Goal: Task Accomplishment & Management: Complete application form

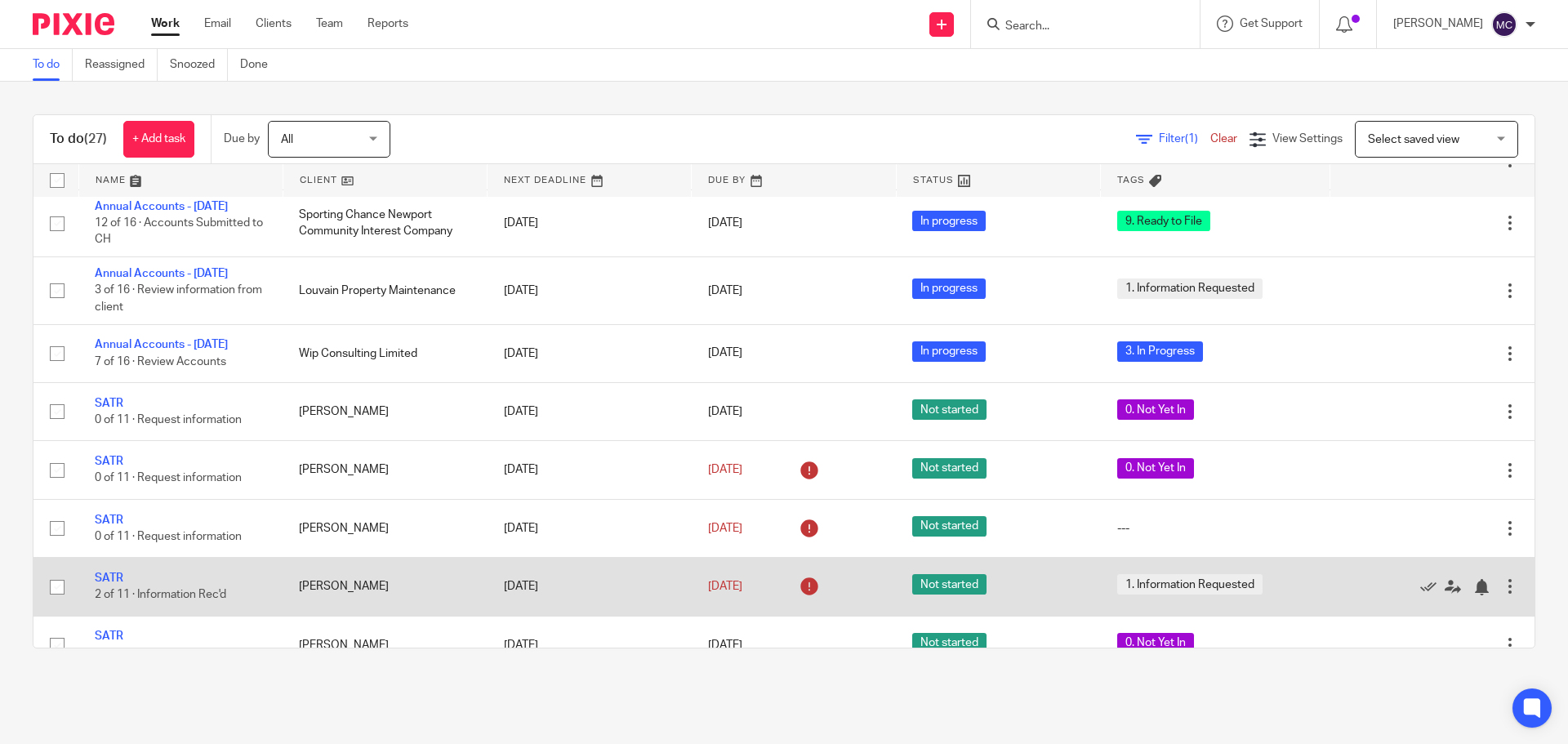
scroll to position [414, 0]
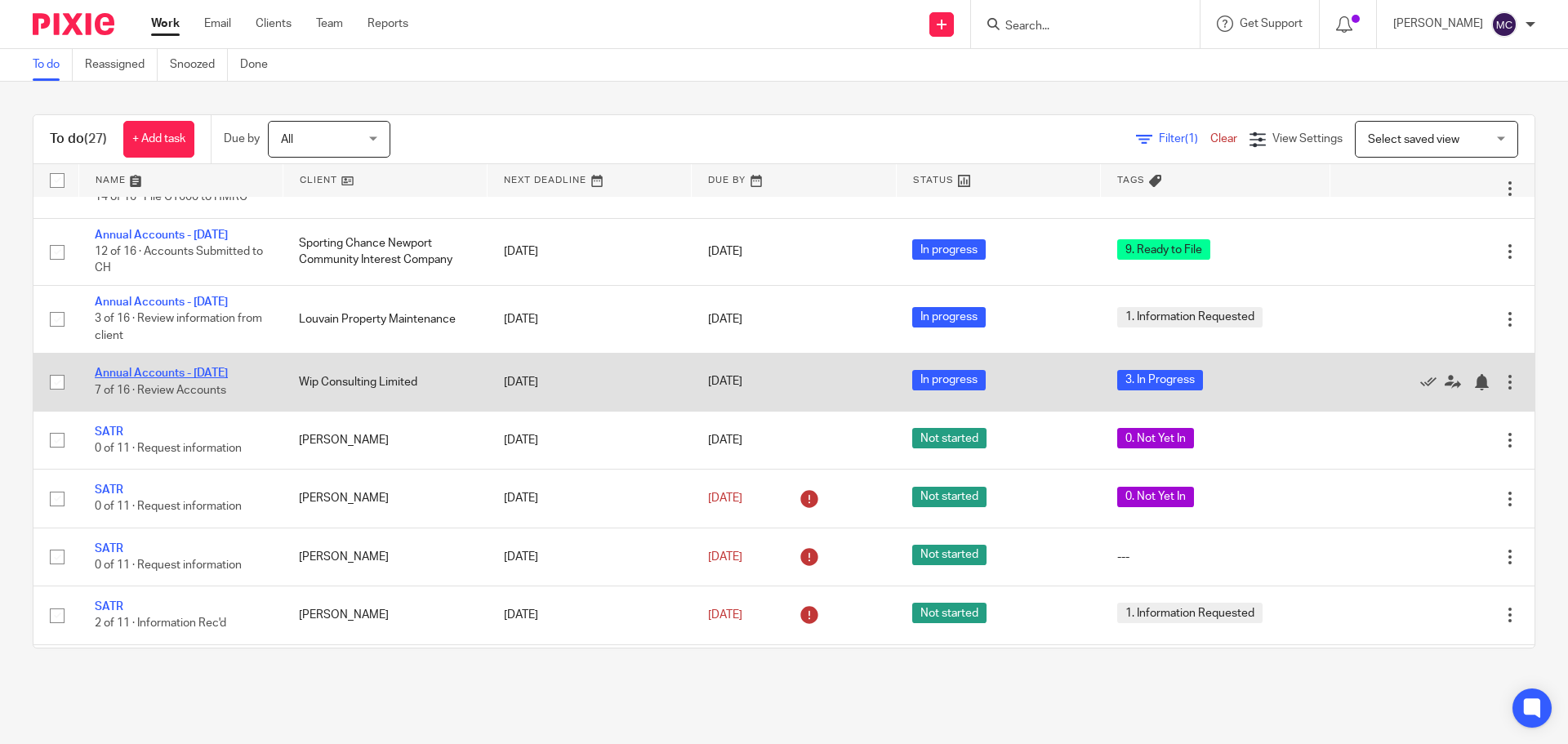
click at [157, 379] on link "Annual Accounts - April 2025" at bounding box center [161, 373] width 133 height 12
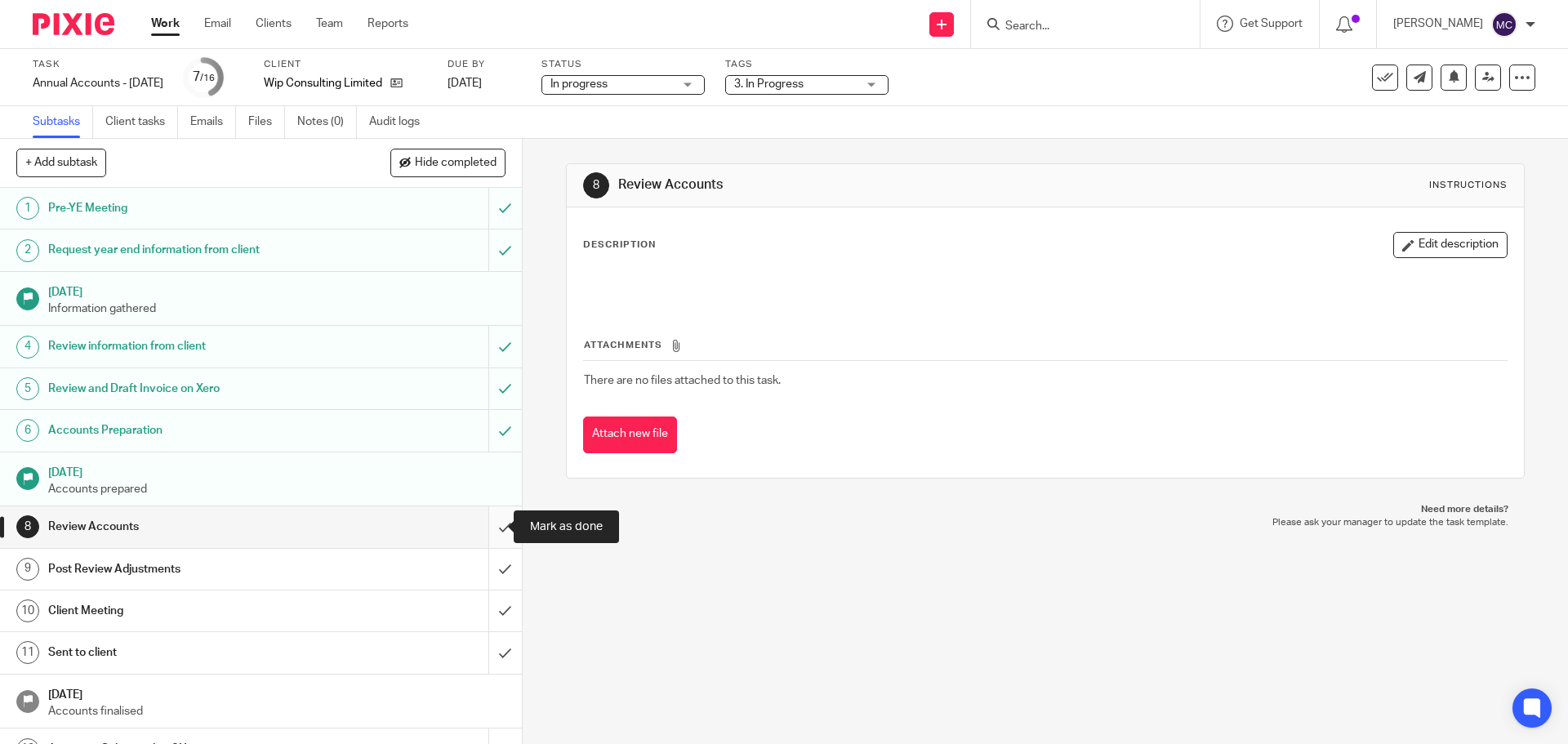
click at [482, 522] on input "submit" at bounding box center [261, 526] width 522 height 41
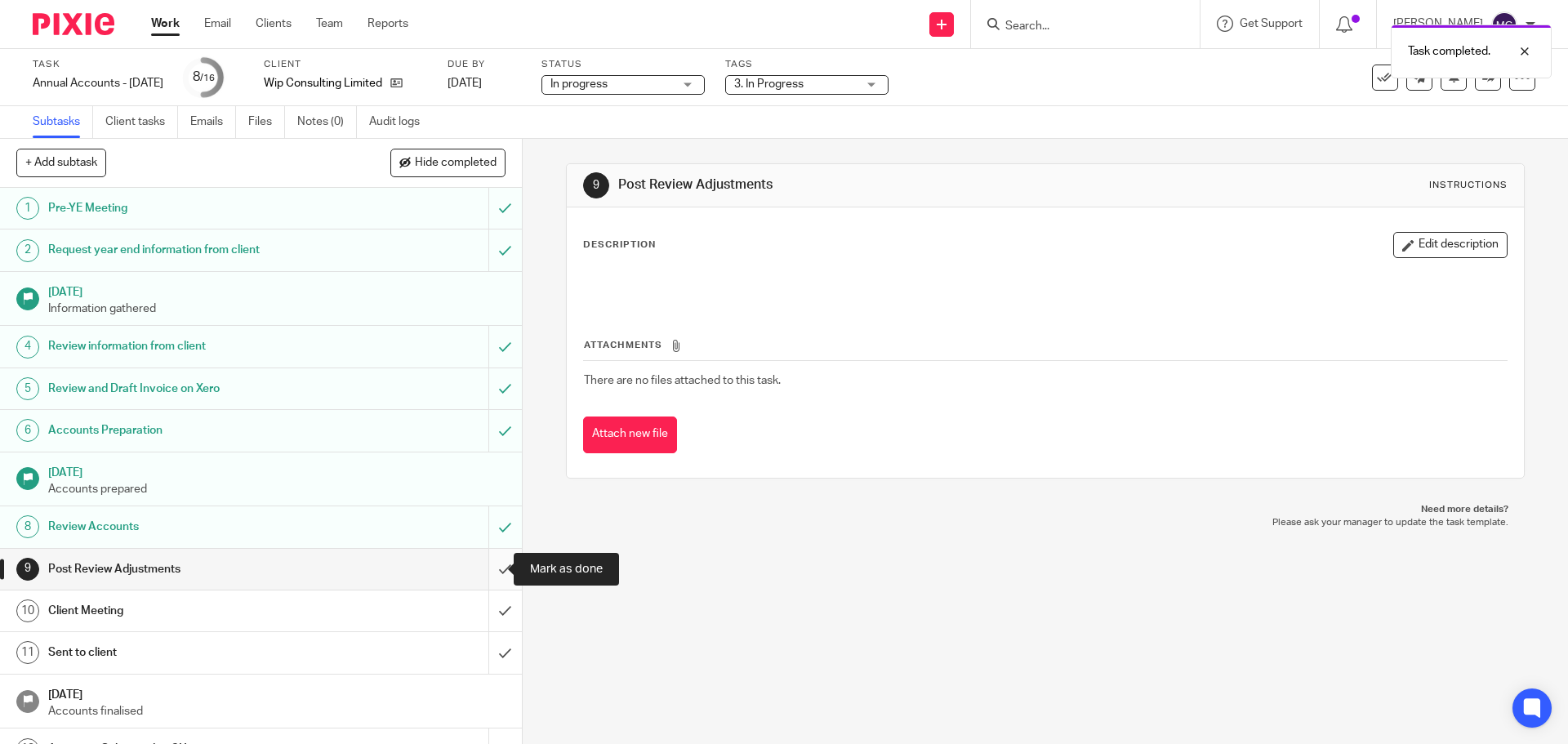
click at [488, 566] on input "submit" at bounding box center [261, 569] width 522 height 41
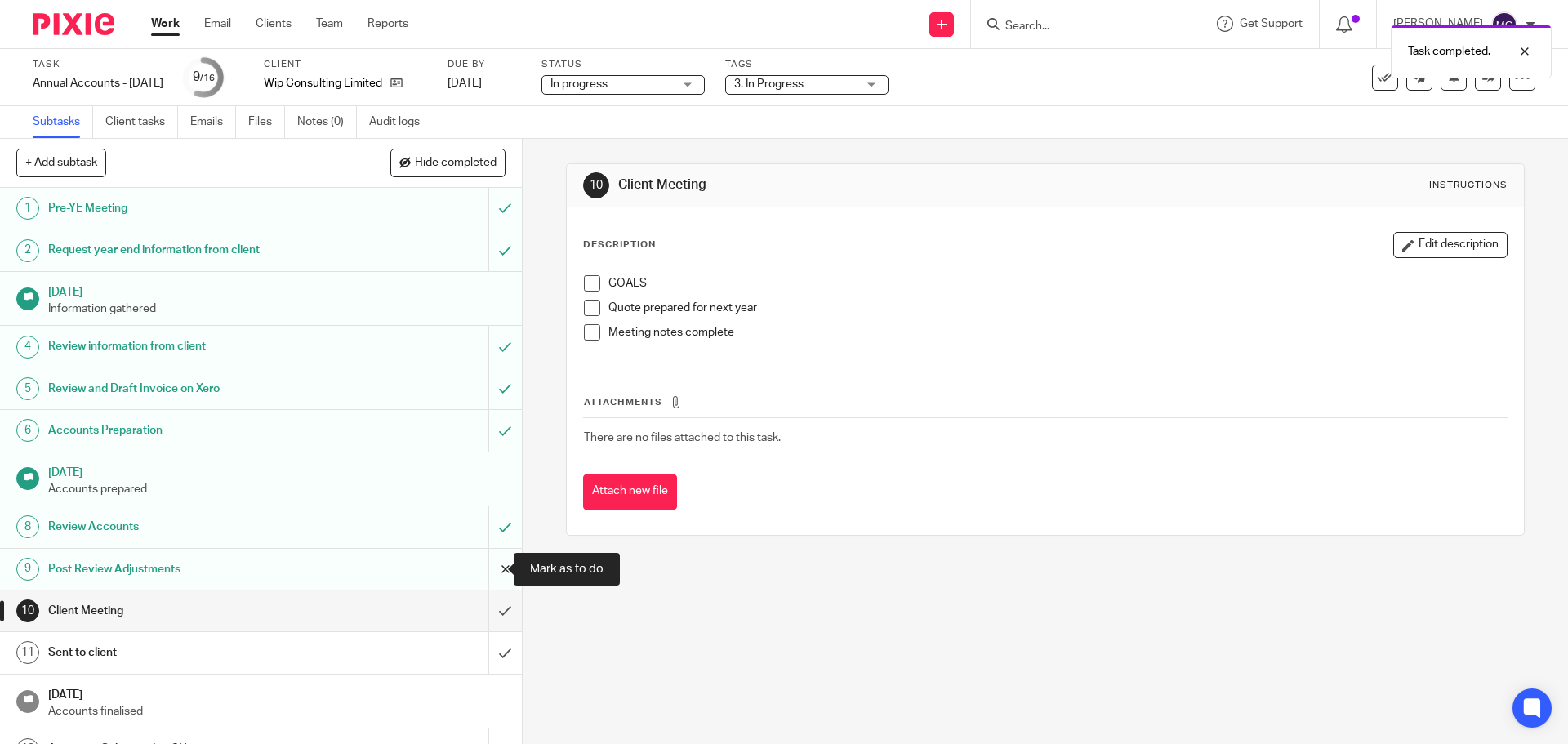
click at [491, 565] on input "submit" at bounding box center [261, 569] width 522 height 41
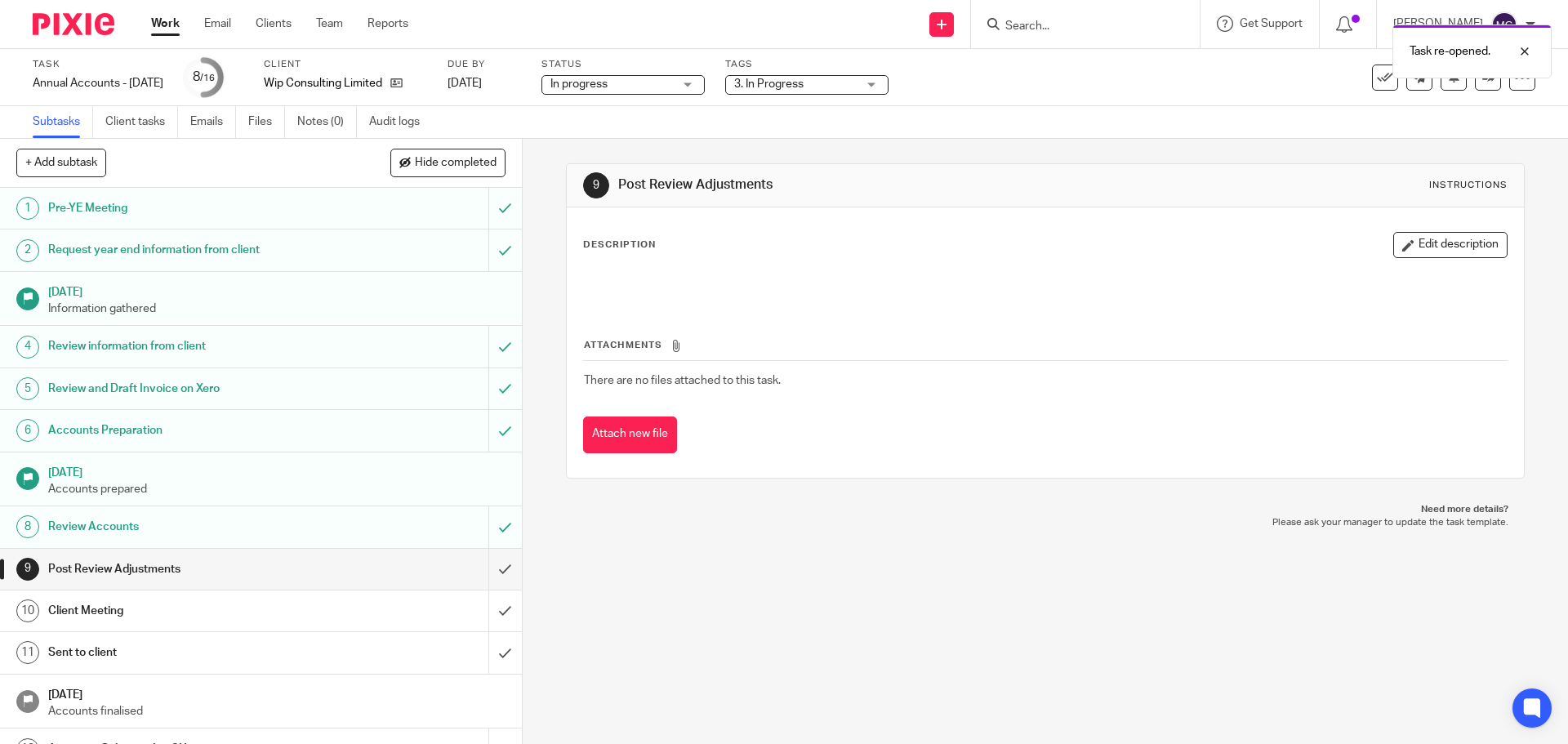
click at [889, 86] on div "3. In Progress" at bounding box center [806, 85] width 164 height 20
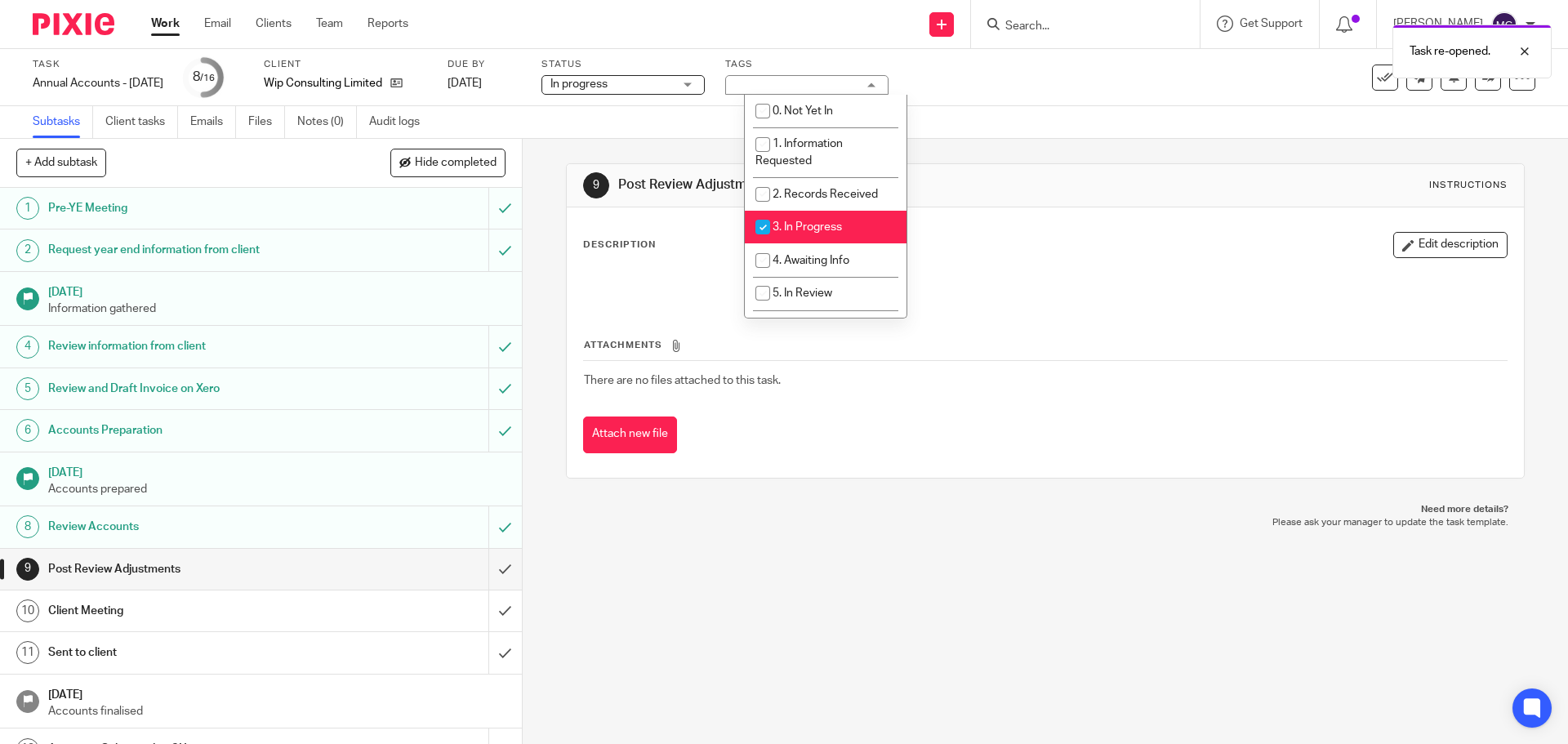
click at [782, 228] on span "3. In Progress" at bounding box center [807, 227] width 70 height 12
checkbox input "false"
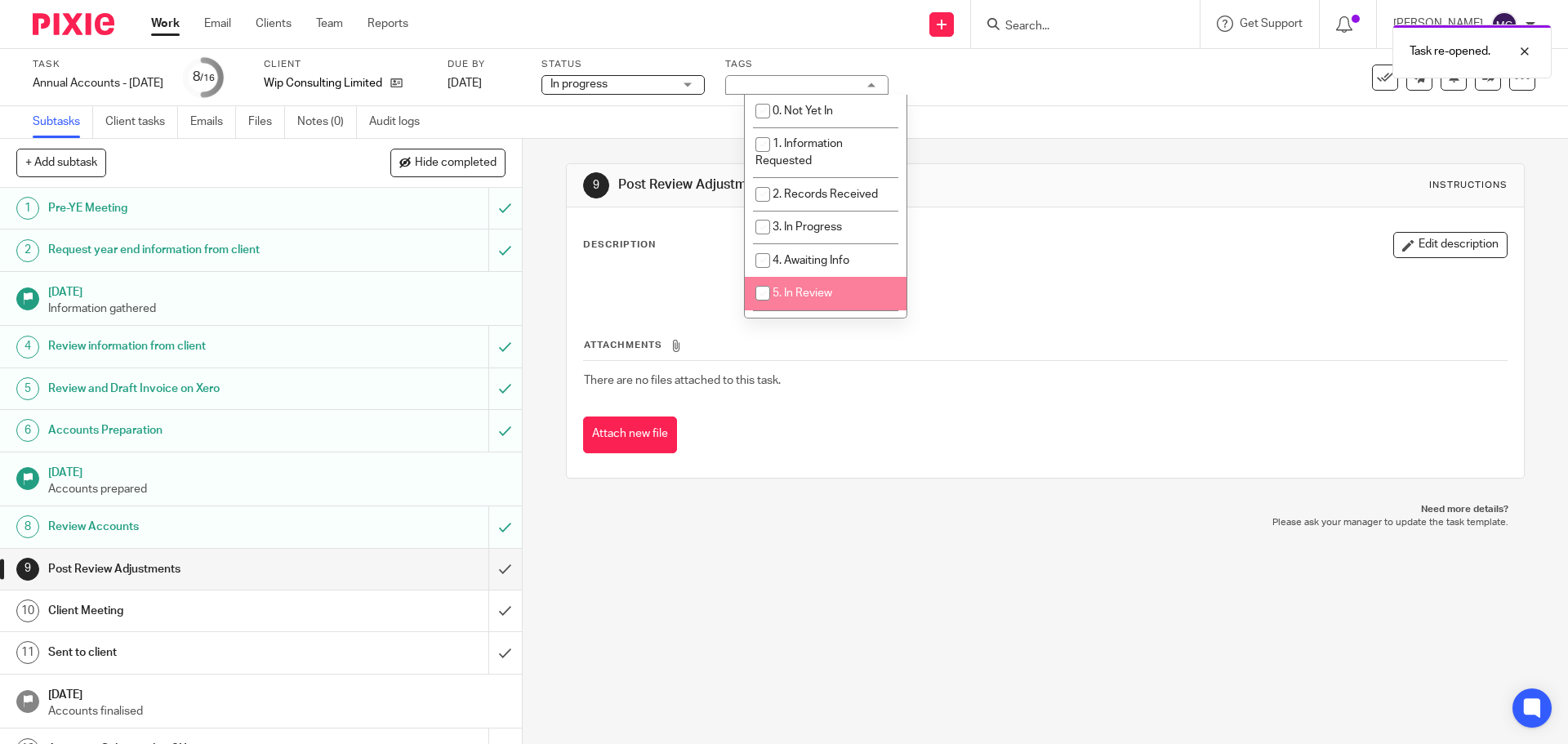
click at [792, 286] on li "5. In Review" at bounding box center [826, 293] width 162 height 33
checkbox input "true"
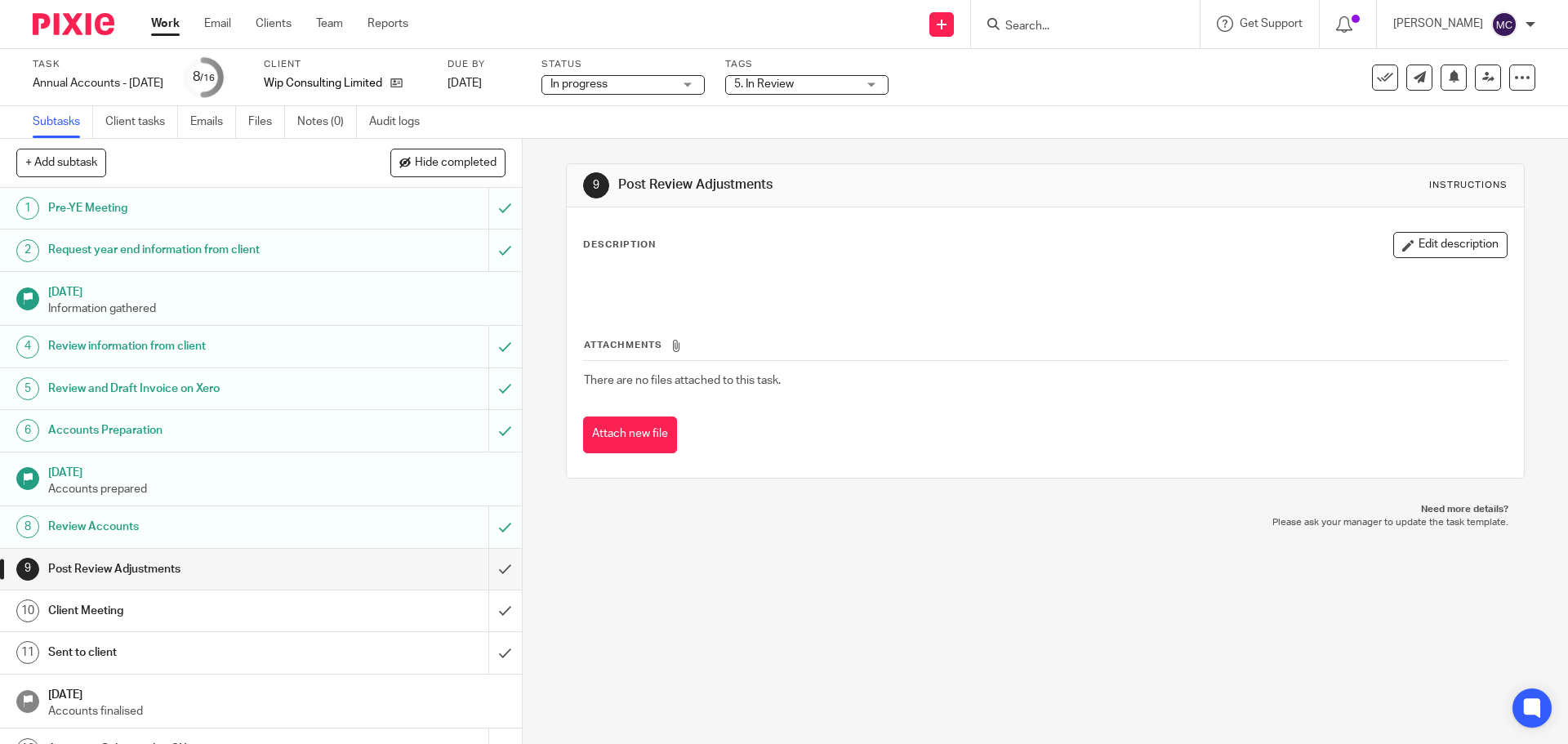
click at [168, 25] on link "Work" at bounding box center [165, 24] width 28 height 17
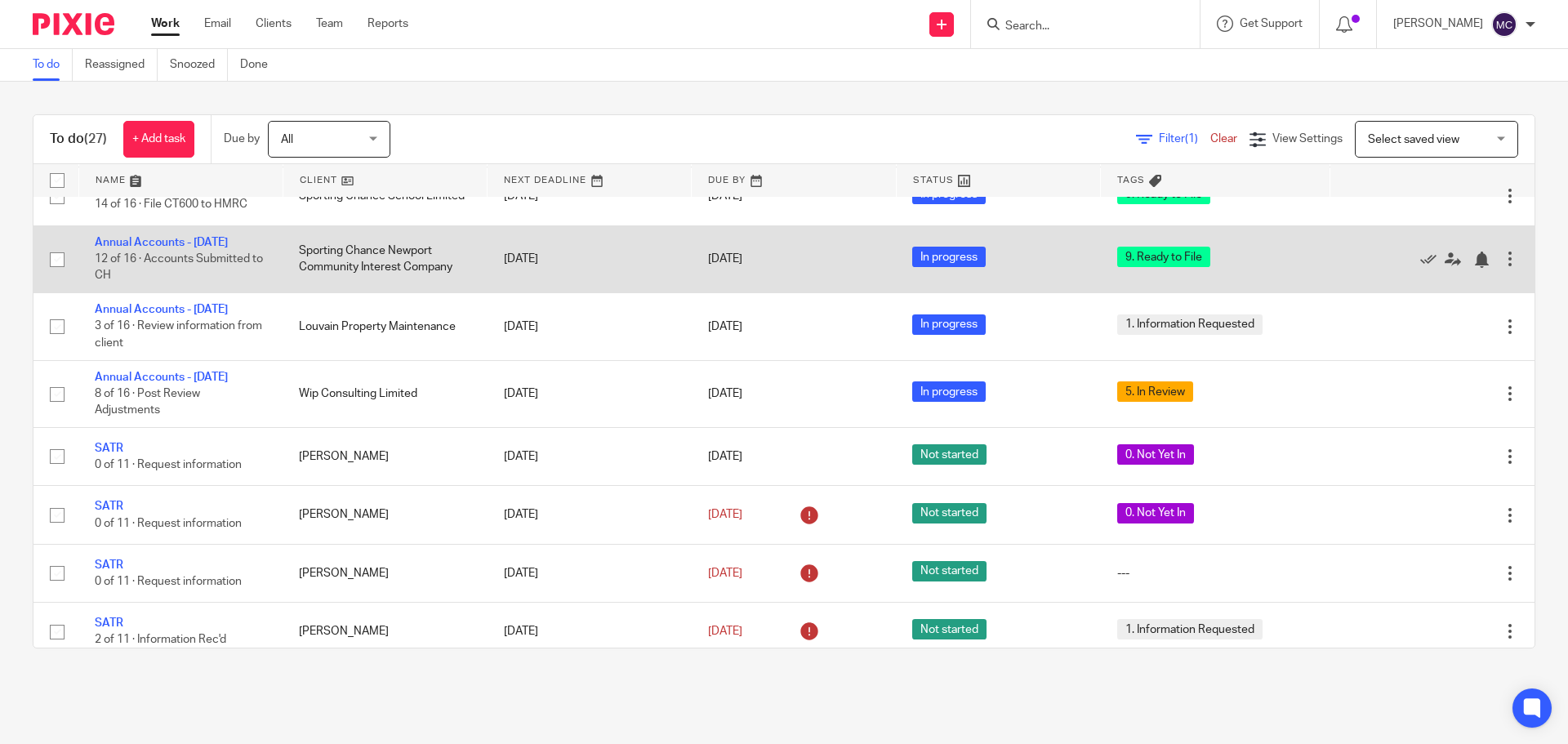
scroll to position [409, 0]
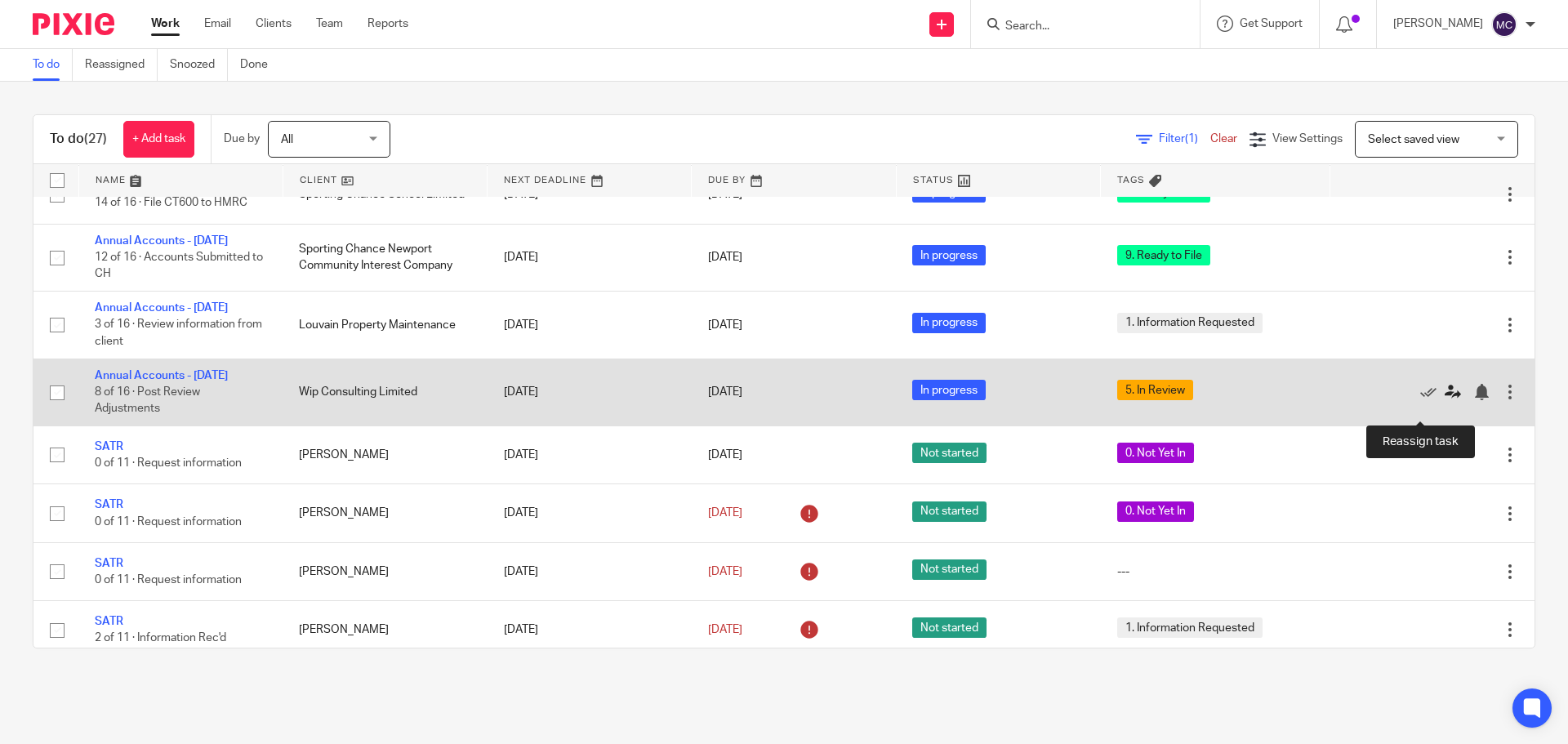
click at [1444, 400] on icon at bounding box center [1453, 392] width 17 height 17
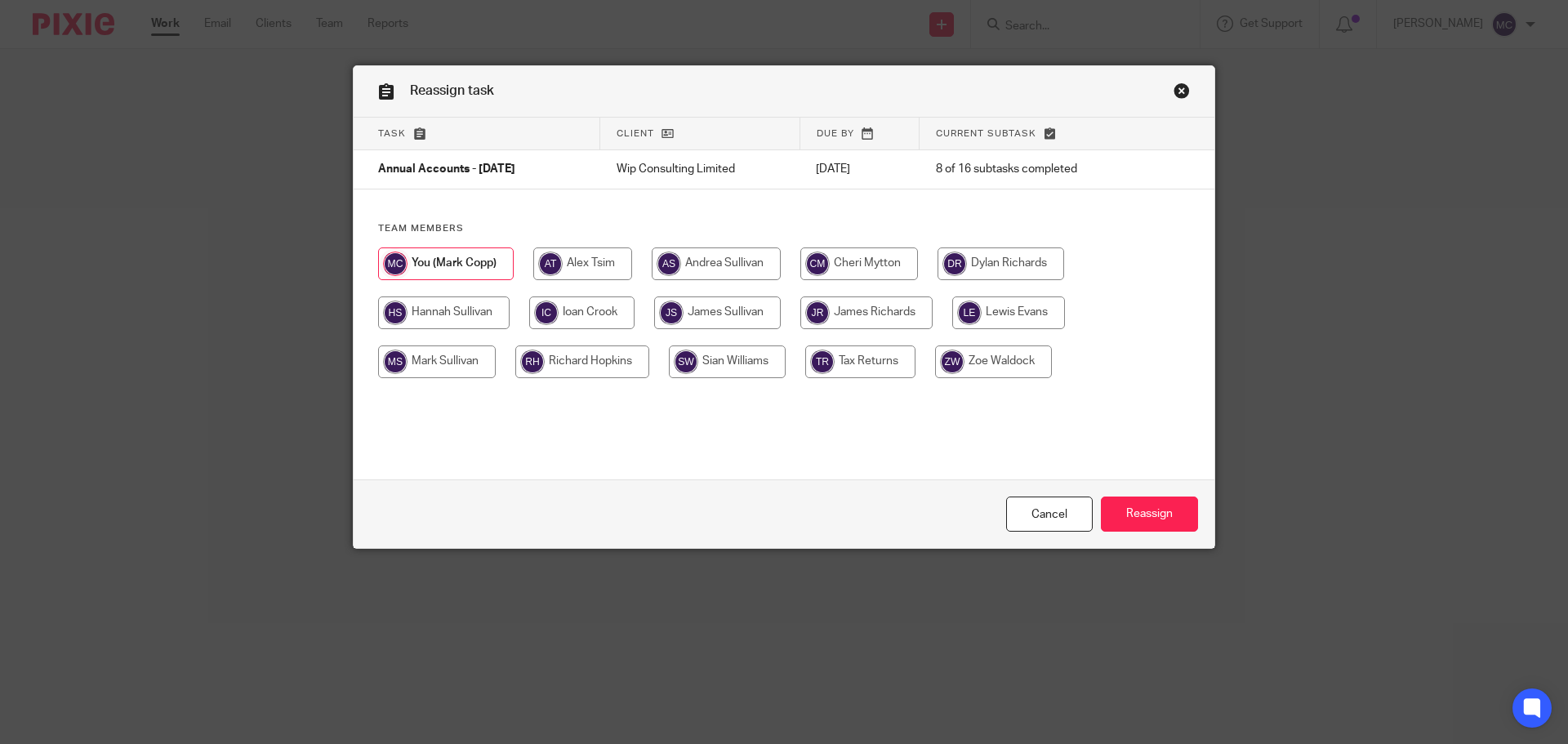
click at [726, 313] on input "radio" at bounding box center [718, 312] width 126 height 32
radio input "true"
click at [1153, 513] on input "Reassign" at bounding box center [1149, 514] width 97 height 35
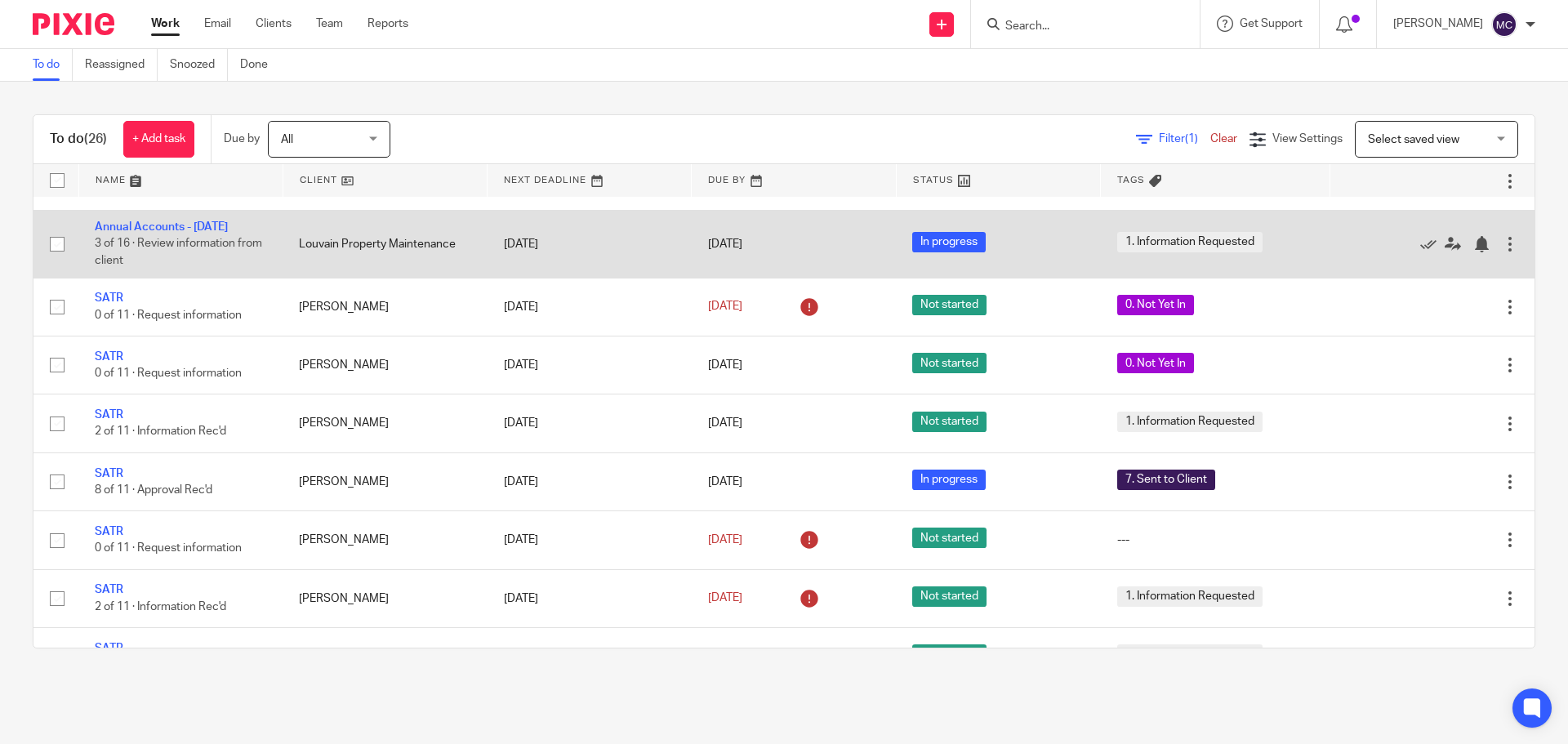
scroll to position [490, 0]
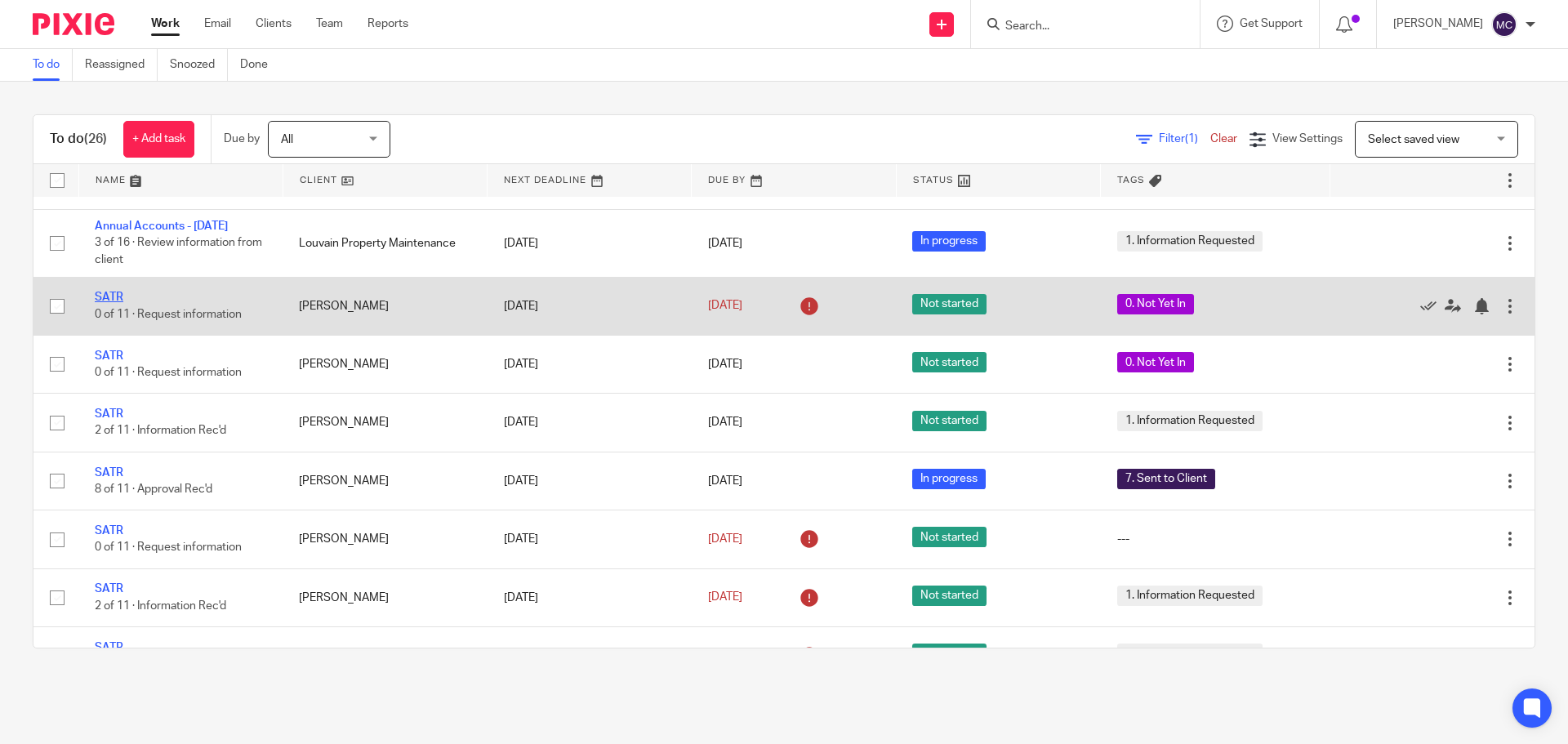
click at [115, 303] on link "SATR" at bounding box center [109, 297] width 28 height 12
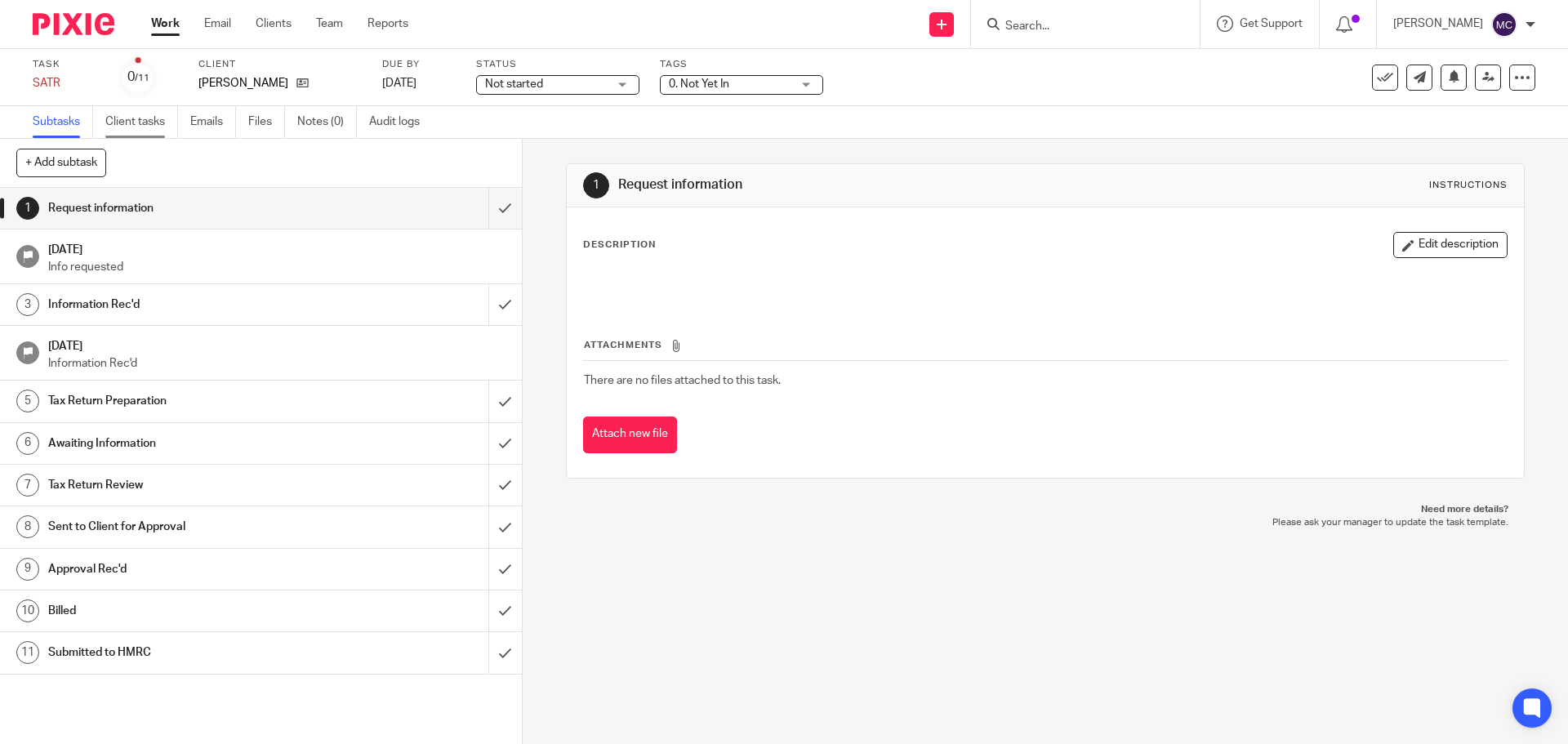
click at [142, 123] on link "Client tasks" at bounding box center [142, 122] width 73 height 32
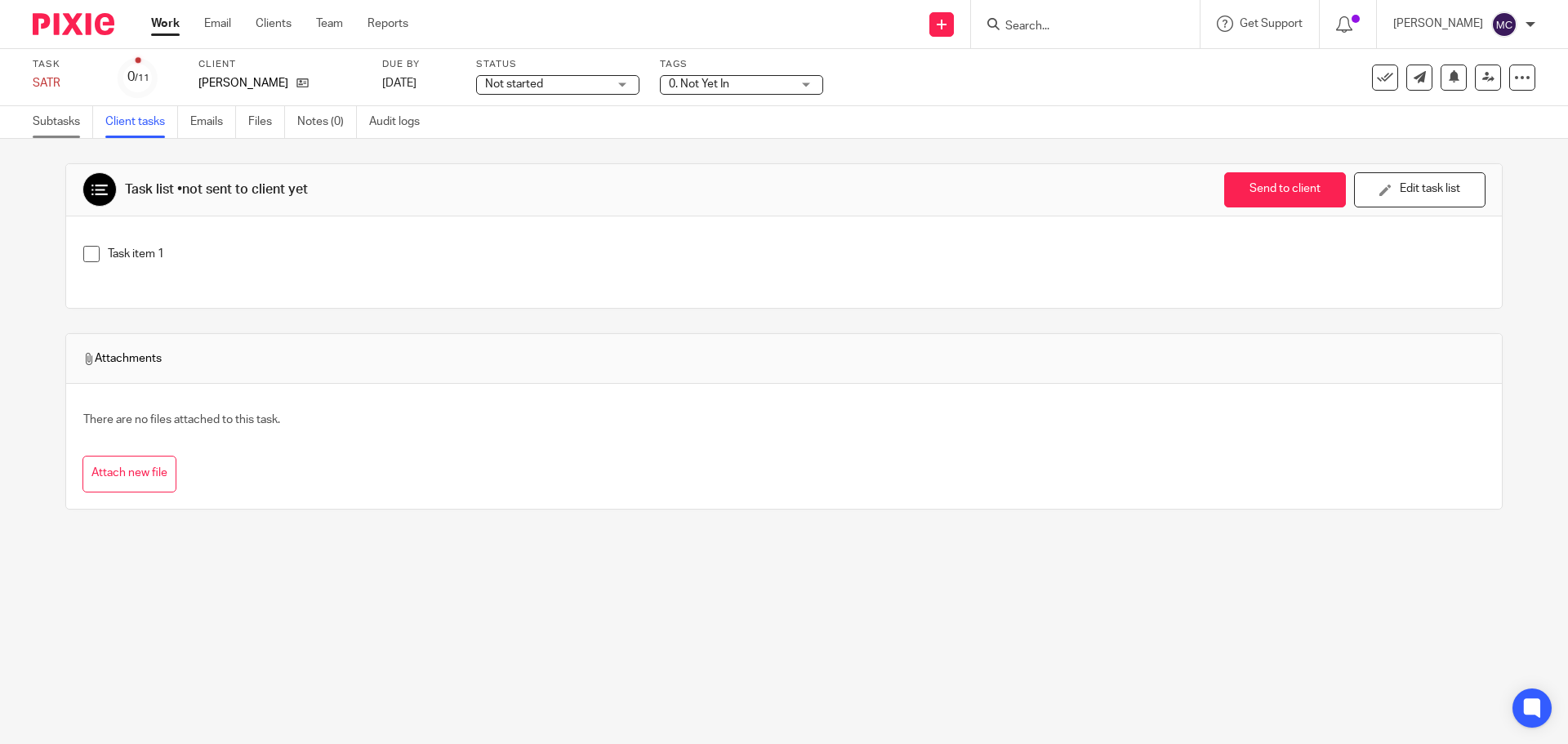
click at [67, 120] on link "Subtasks" at bounding box center [62, 122] width 61 height 32
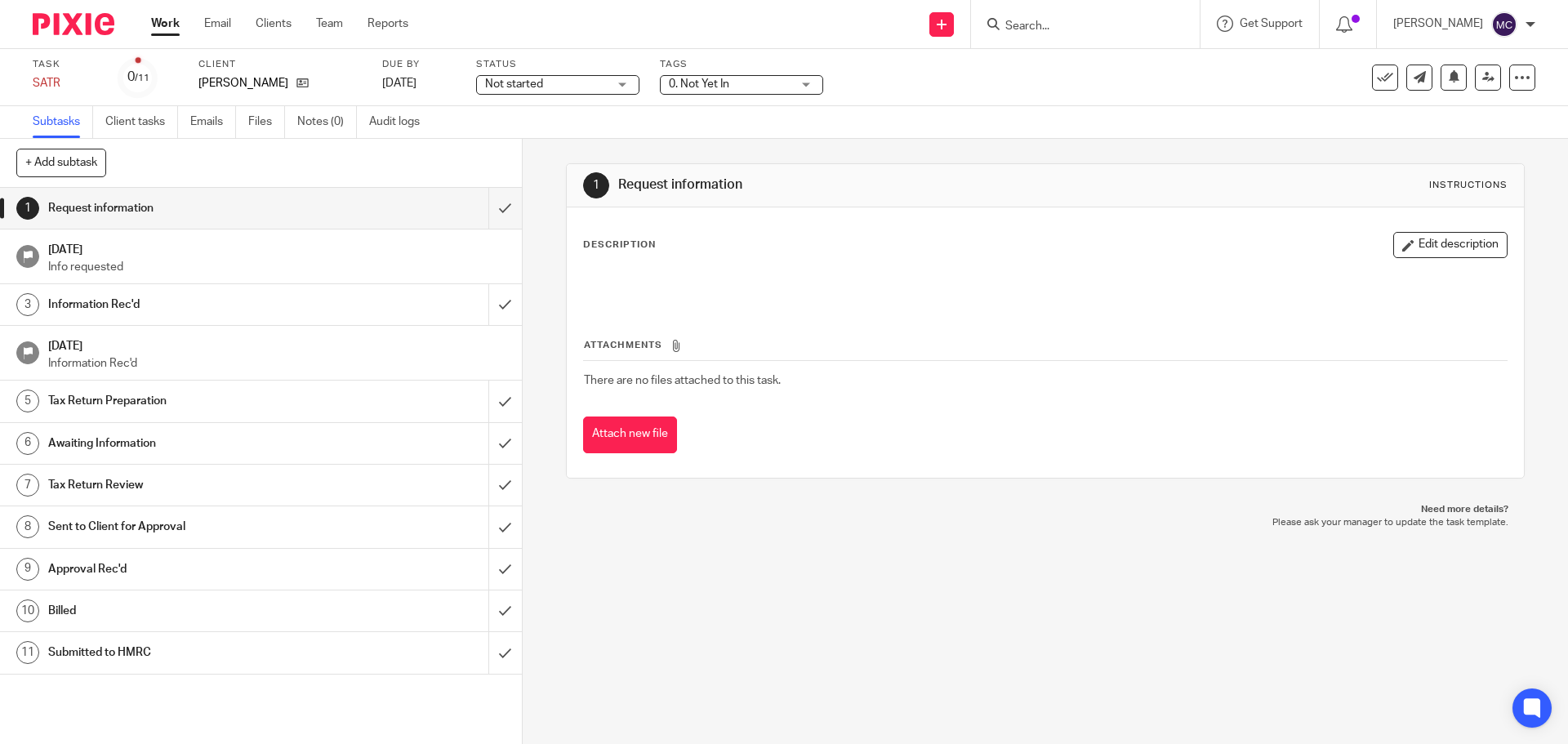
click at [81, 253] on h1 "[DATE]" at bounding box center [277, 247] width 458 height 21
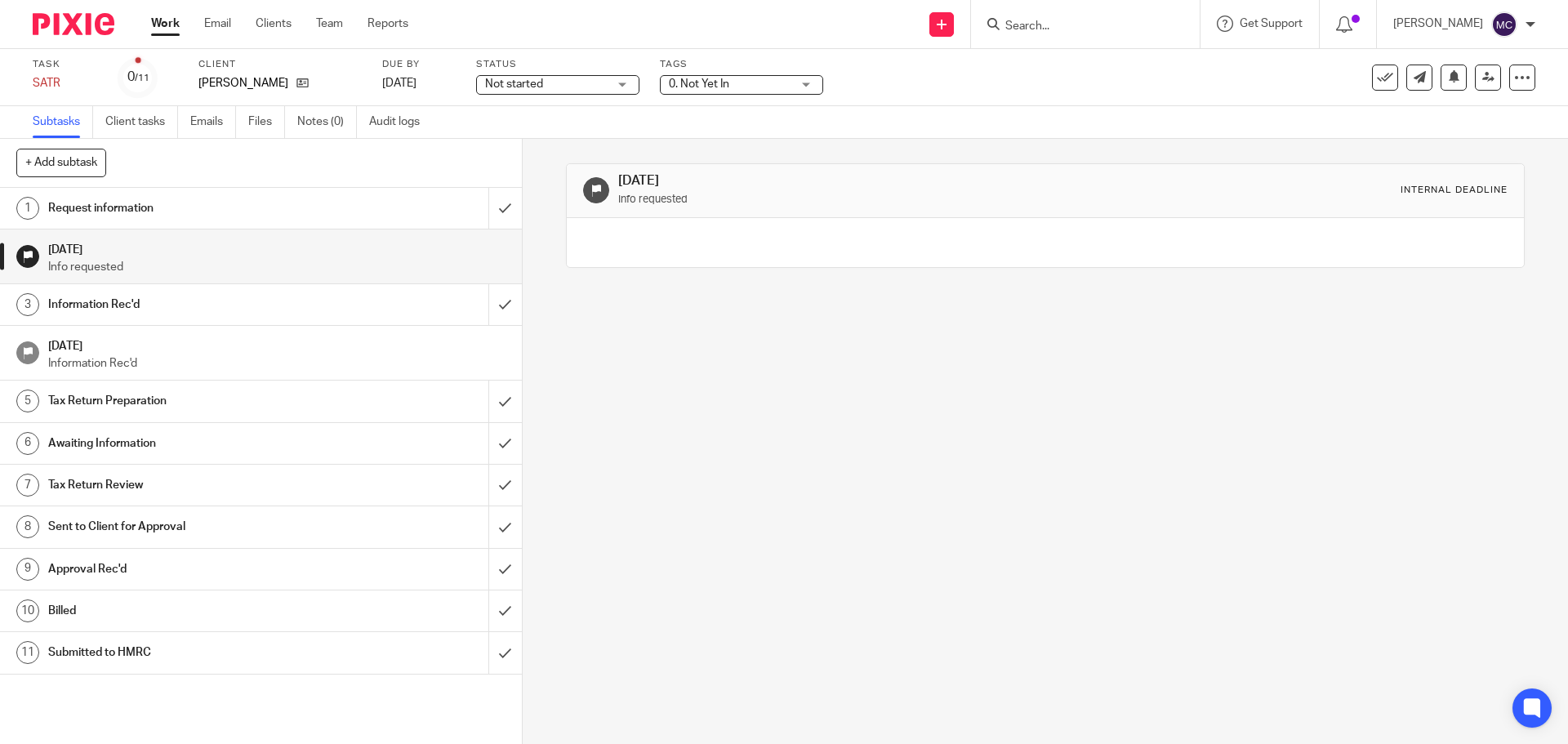
click at [640, 177] on h1 "[DATE]" at bounding box center [849, 180] width 463 height 17
click at [592, 194] on icon at bounding box center [596, 190] width 12 height 12
click at [1514, 77] on icon at bounding box center [1522, 78] width 17 height 17
click at [1433, 414] on div "5 Jun 2025 Info requested Internal deadline" at bounding box center [1045, 441] width 1046 height 605
click at [61, 348] on h1 "5 Jul 2025" at bounding box center [277, 344] width 458 height 21
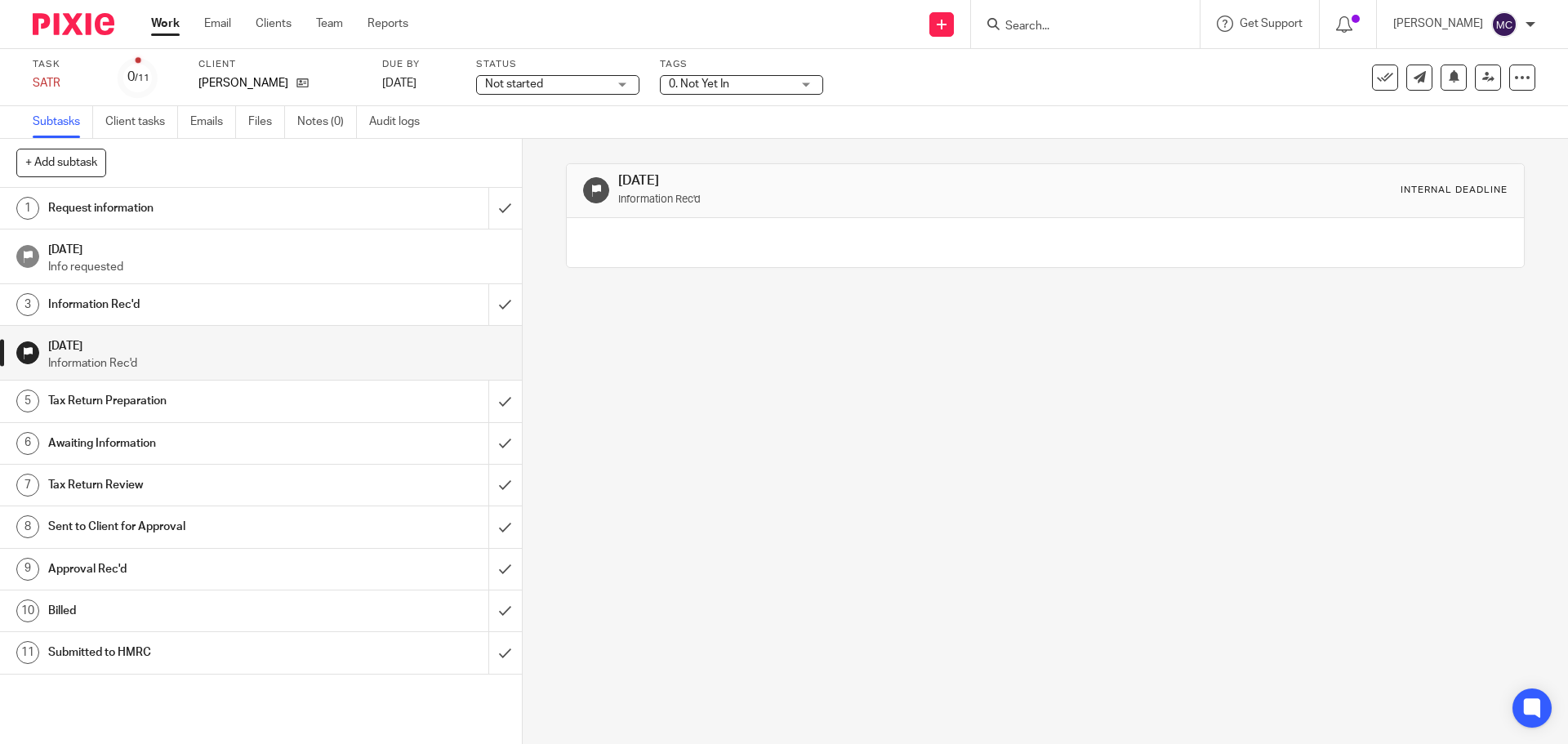
click at [675, 192] on p "Information Rec'd" at bounding box center [849, 198] width 463 height 19
drag, startPoint x: 666, startPoint y: 184, endPoint x: 677, endPoint y: 178, distance: 12.5
click at [674, 179] on h1 "[DATE]" at bounding box center [849, 180] width 463 height 17
click at [1400, 188] on div "Internal deadline" at bounding box center [1453, 190] width 107 height 13
click at [595, 193] on icon at bounding box center [596, 190] width 12 height 12
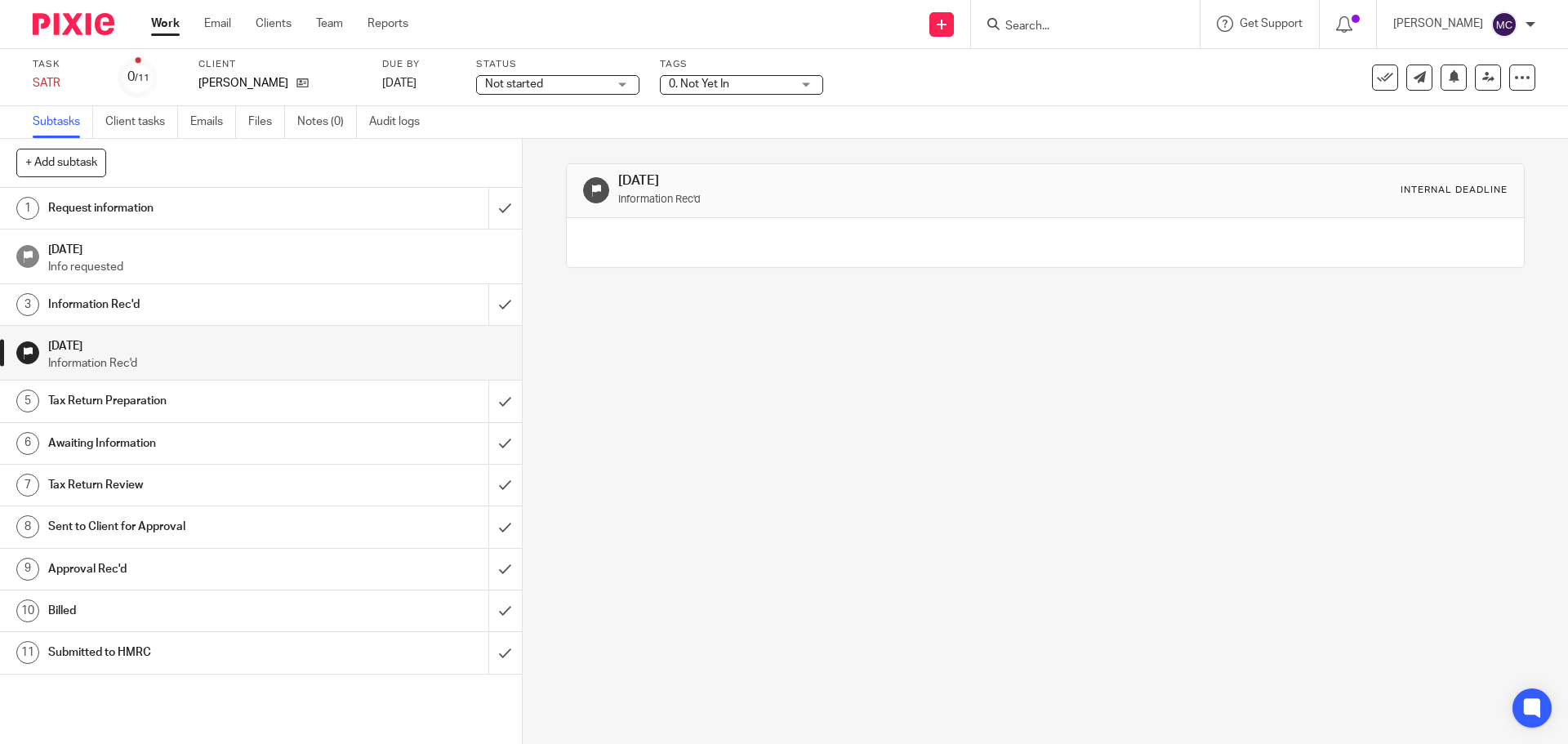
click at [170, 18] on link "Work" at bounding box center [165, 24] width 28 height 17
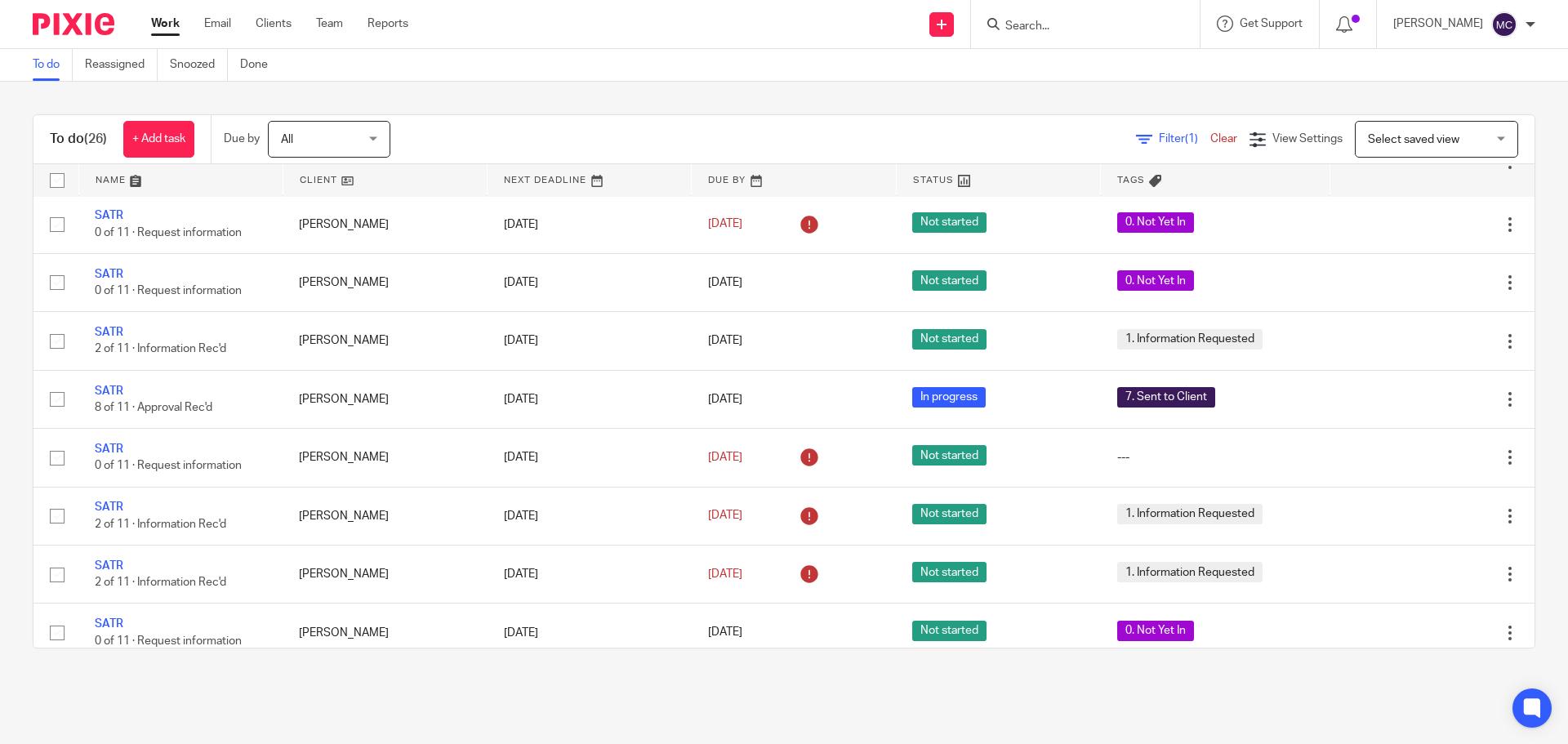
scroll to position [490, 0]
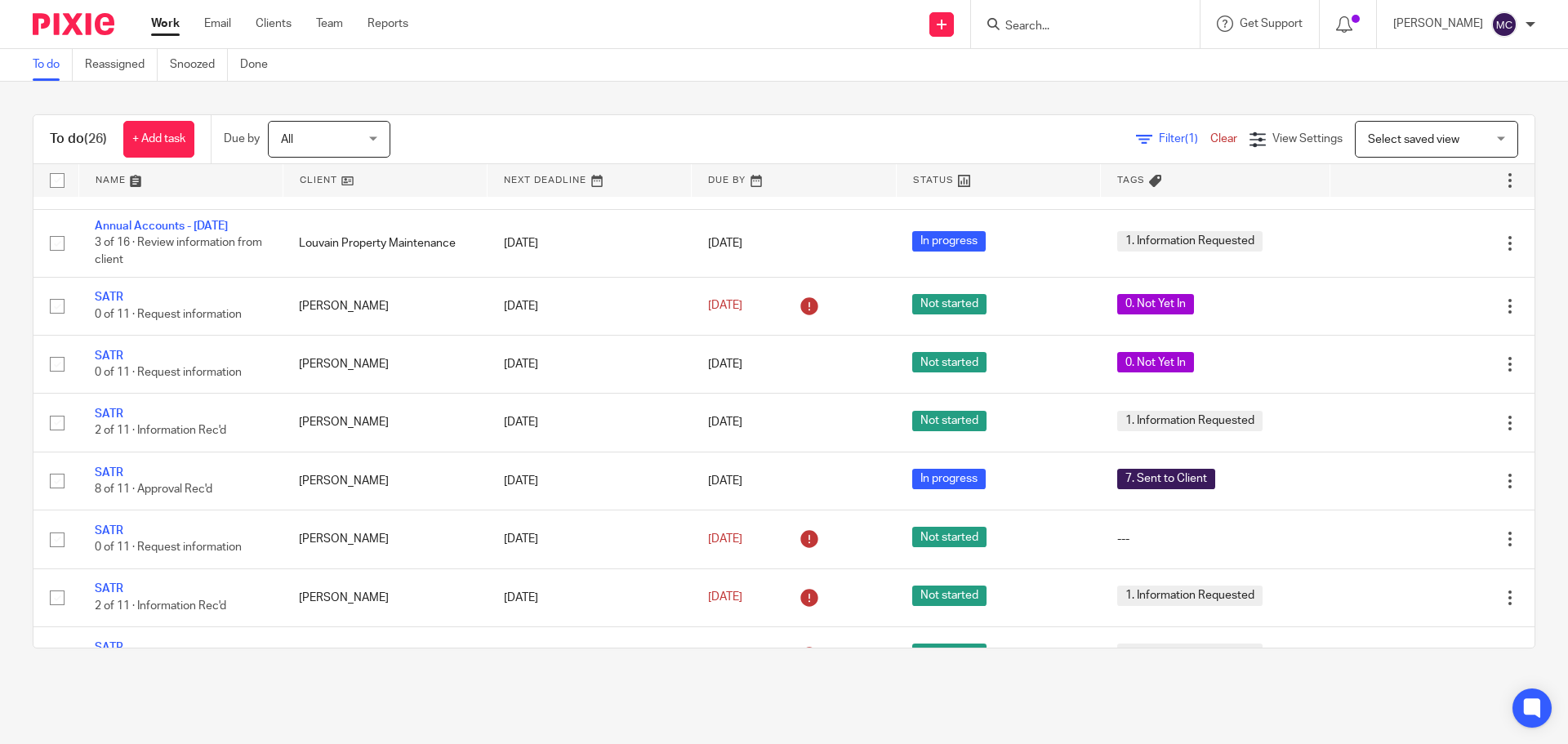
click at [1079, 23] on input "Search" at bounding box center [1076, 27] width 147 height 15
type input "[PERSON_NAME]"
click button "submit" at bounding box center [0, 0] width 0 height 0
click at [1077, 27] on input "[PERSON_NAME]" at bounding box center [1076, 27] width 147 height 15
drag, startPoint x: 1076, startPoint y: 25, endPoint x: 931, endPoint y: 57, distance: 148.5
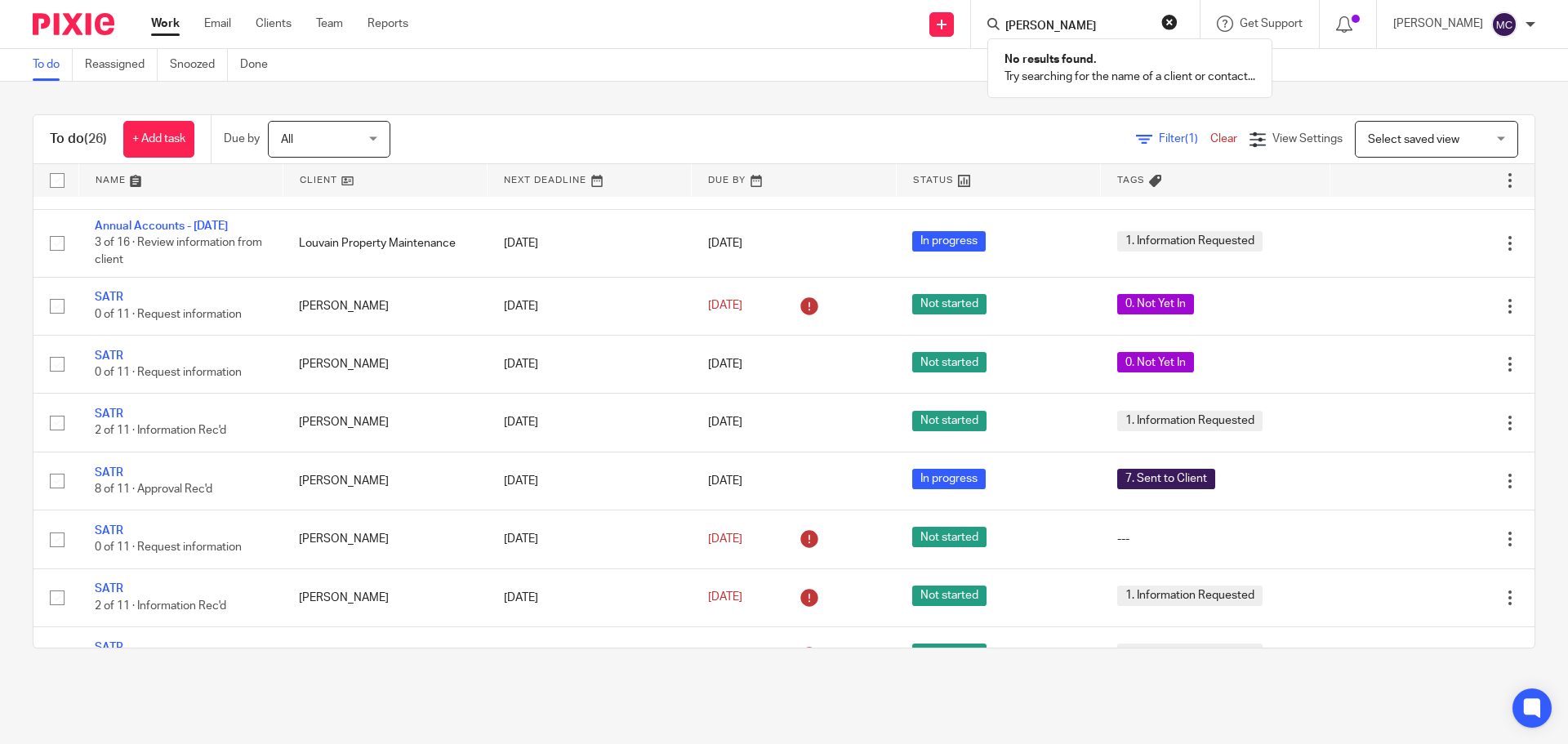
click at [931, 57] on body "Work Email Clients Team Reports Work Email Clients Team Reports Settings Send n…" at bounding box center [784, 372] width 1568 height 744
type input "graham"
click at [951, 71] on div "To do Reassigned Snoozed Done" at bounding box center [784, 65] width 1568 height 32
click at [282, 29] on link "Clients" at bounding box center [273, 24] width 36 height 17
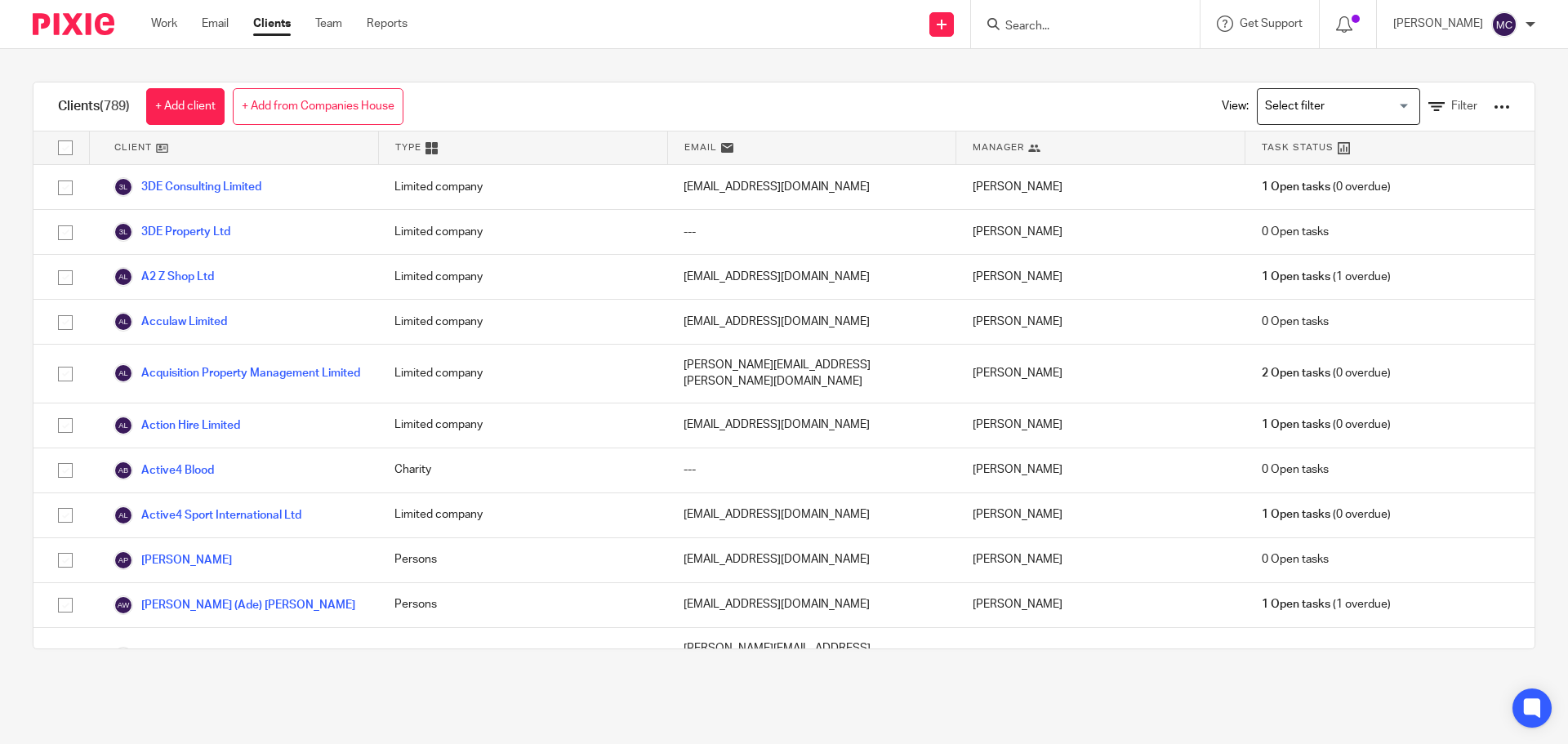
click at [1078, 26] on input "Search" at bounding box center [1076, 27] width 147 height 15
drag, startPoint x: 1099, startPoint y: 24, endPoint x: 1002, endPoint y: 34, distance: 97.5
click at [1003, 34] on div "graham Graham Singer (The Executor of) Tony Graham" at bounding box center [1085, 24] width 228 height 48
type input "b"
click at [184, 101] on link "+ Add client" at bounding box center [185, 106] width 78 height 37
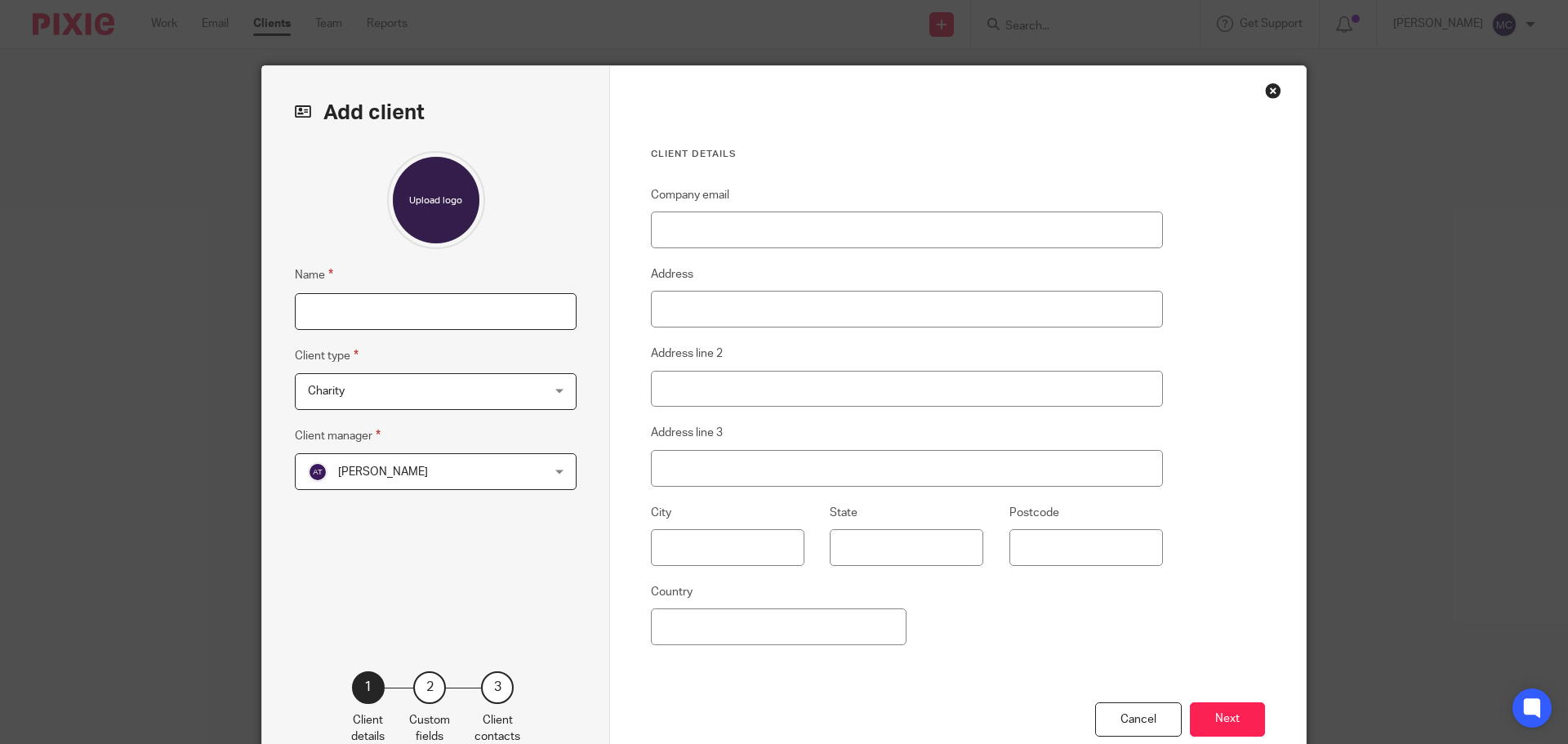
click at [328, 316] on input "Name" at bounding box center [435, 311] width 282 height 37
type input "[PERSON_NAME]"
click at [554, 391] on div "Charity Charity" at bounding box center [435, 391] width 282 height 37
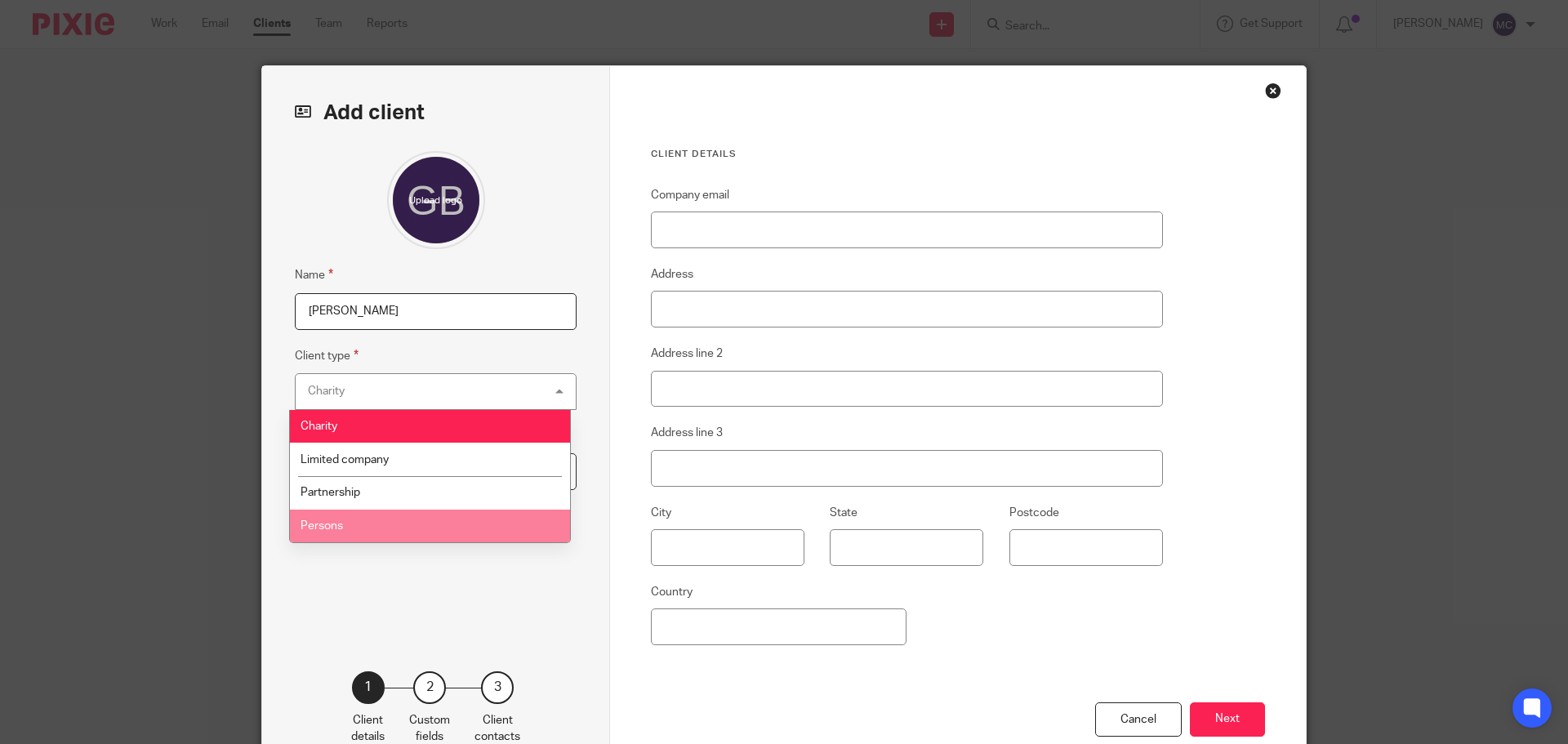
click at [346, 533] on li "Persons" at bounding box center [429, 526] width 280 height 33
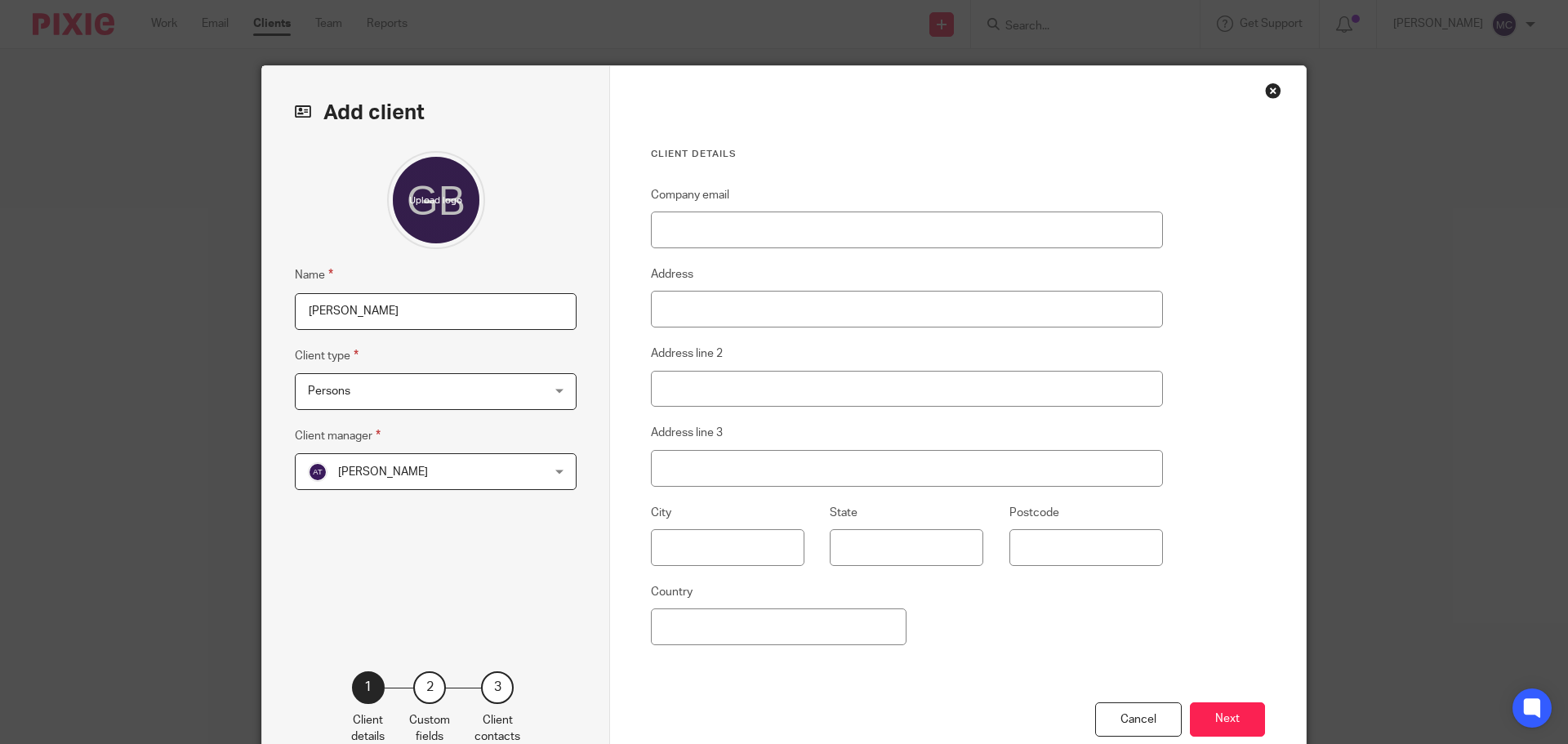
click at [556, 466] on div "Alex Tsim Alex Tsim" at bounding box center [435, 472] width 282 height 37
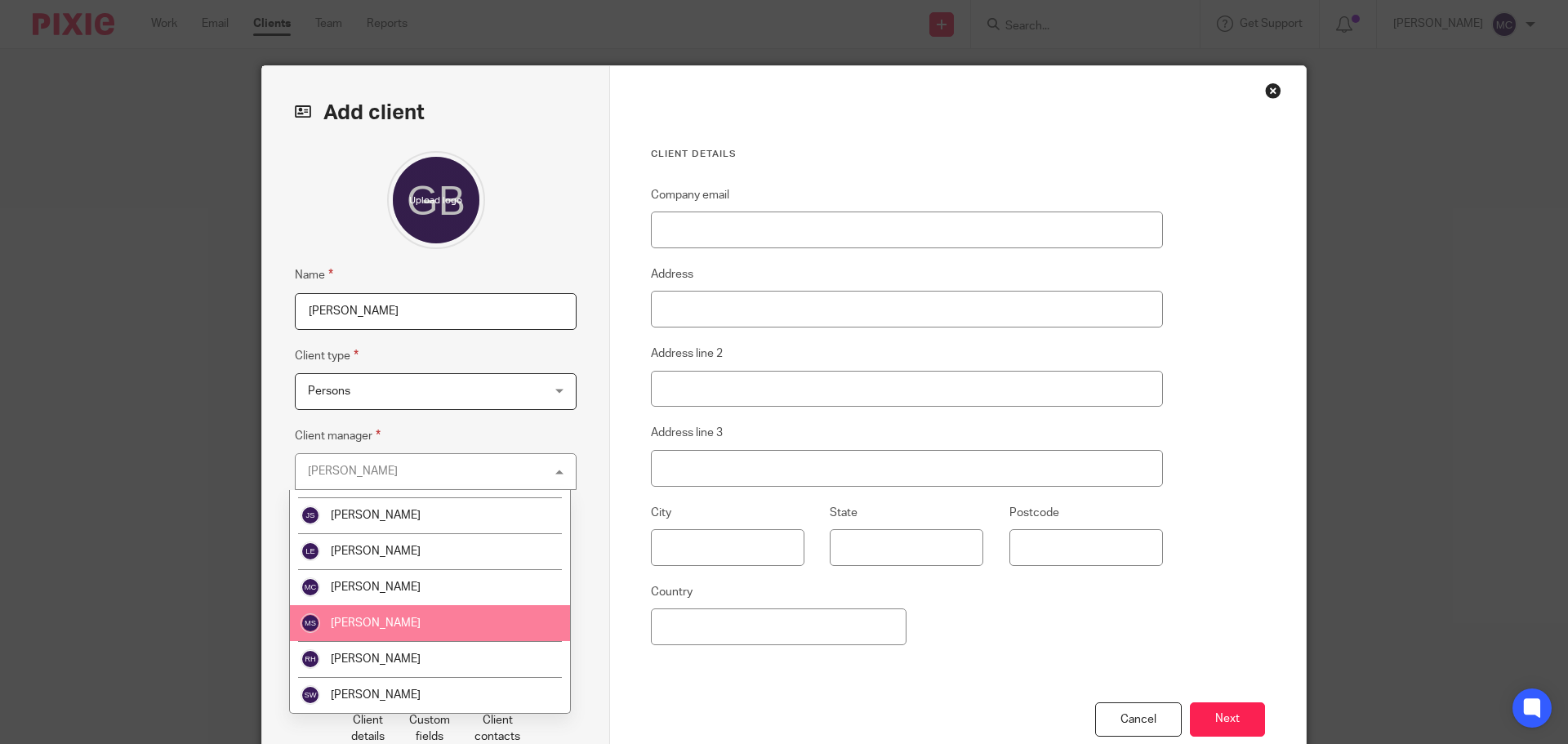
scroll to position [245, 0]
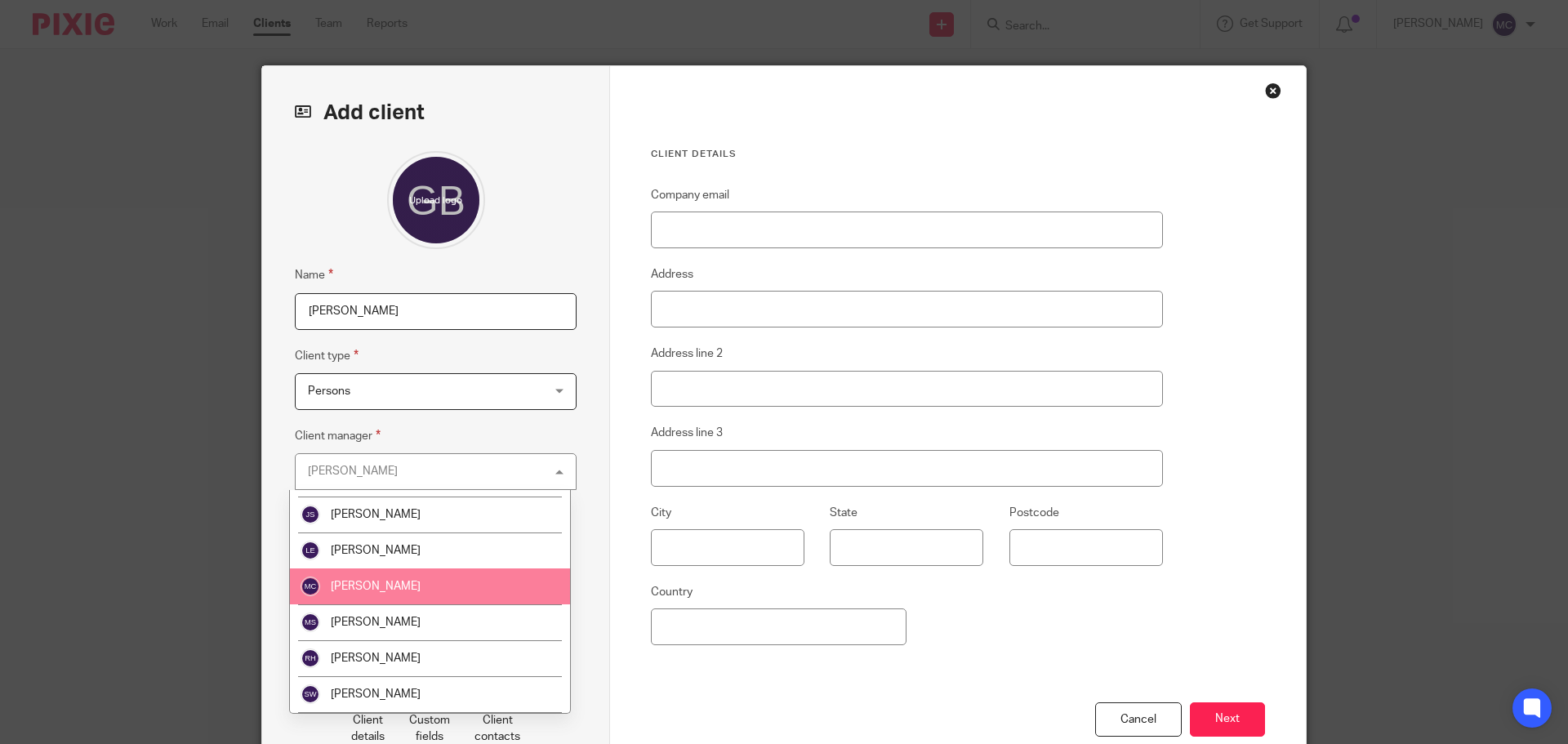
click at [401, 590] on li "[PERSON_NAME]" at bounding box center [429, 585] width 280 height 36
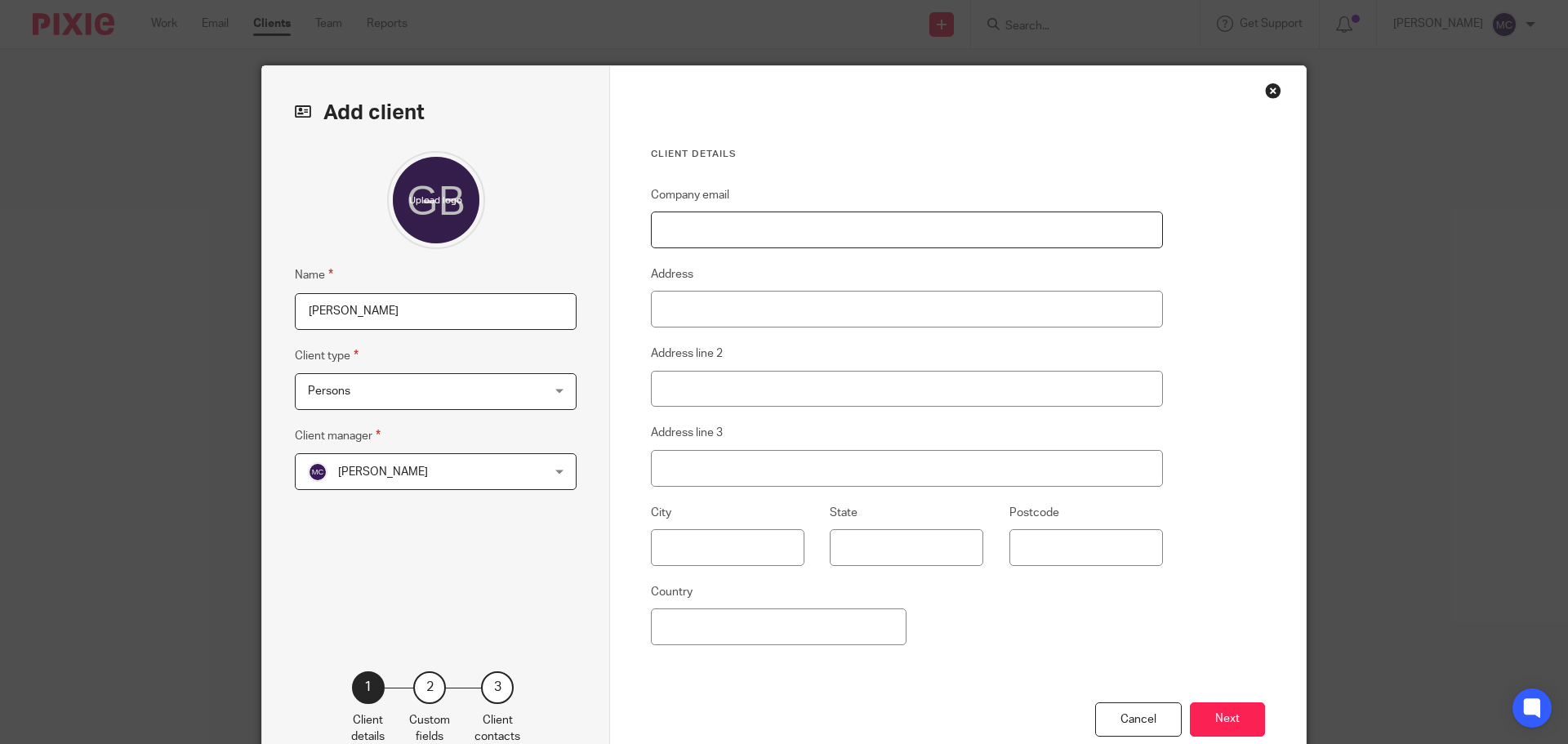
click at [693, 236] on input "Company email" at bounding box center [907, 230] width 512 height 37
click at [699, 232] on input "Company email" at bounding box center [907, 230] width 512 height 37
type input "[EMAIL_ADDRESS][DOMAIN_NAME]"
click at [699, 313] on input "Address" at bounding box center [907, 309] width 512 height 37
type input "9 Hadrian Road"
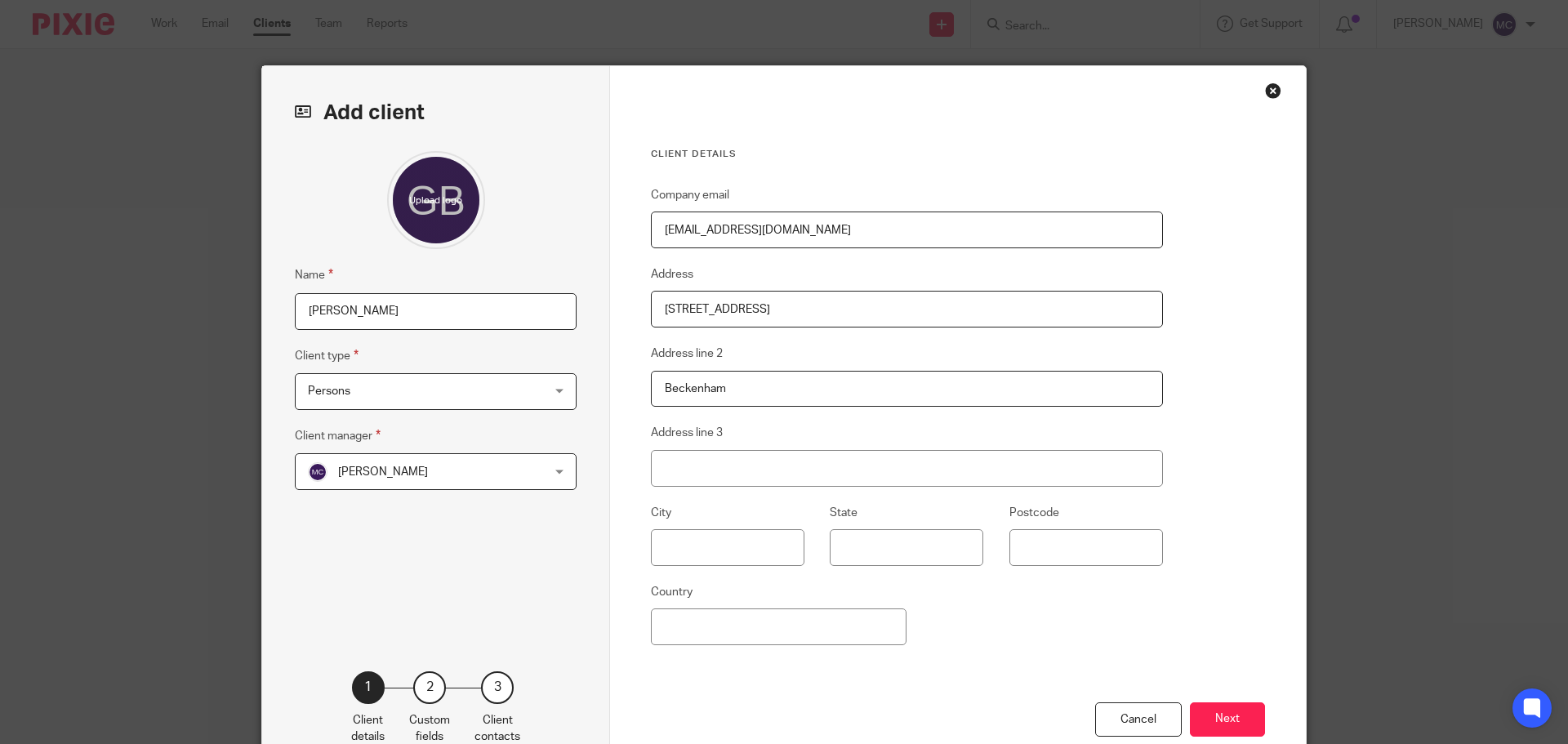
type input "Beckenham"
type input "Kent"
click at [1028, 553] on input "Postcode" at bounding box center [1085, 547] width 154 height 37
type input "BR3 3FS"
drag, startPoint x: 712, startPoint y: 463, endPoint x: 710, endPoint y: 449, distance: 14.1
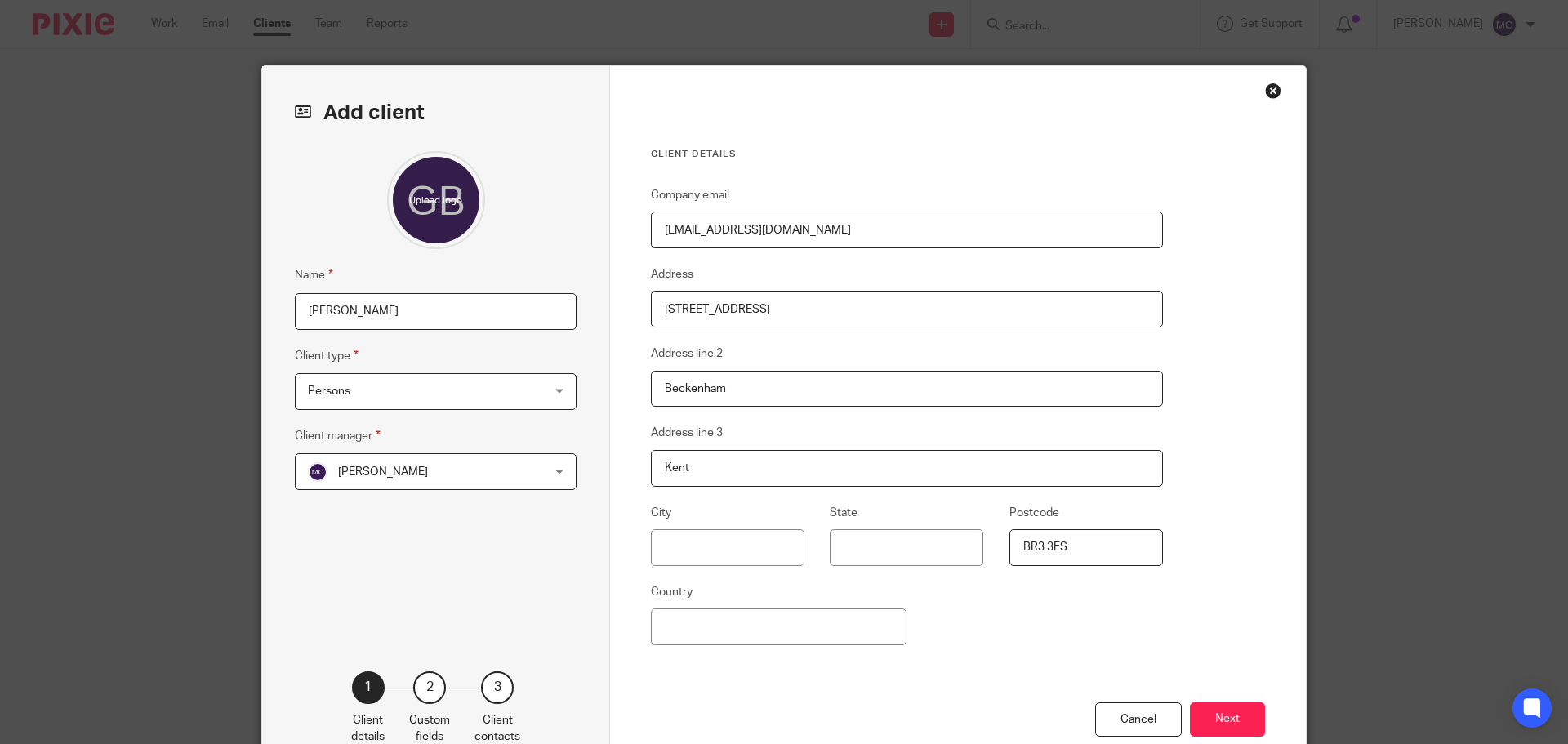
click at [711, 463] on input "Kent" at bounding box center [907, 468] width 512 height 37
type input "K"
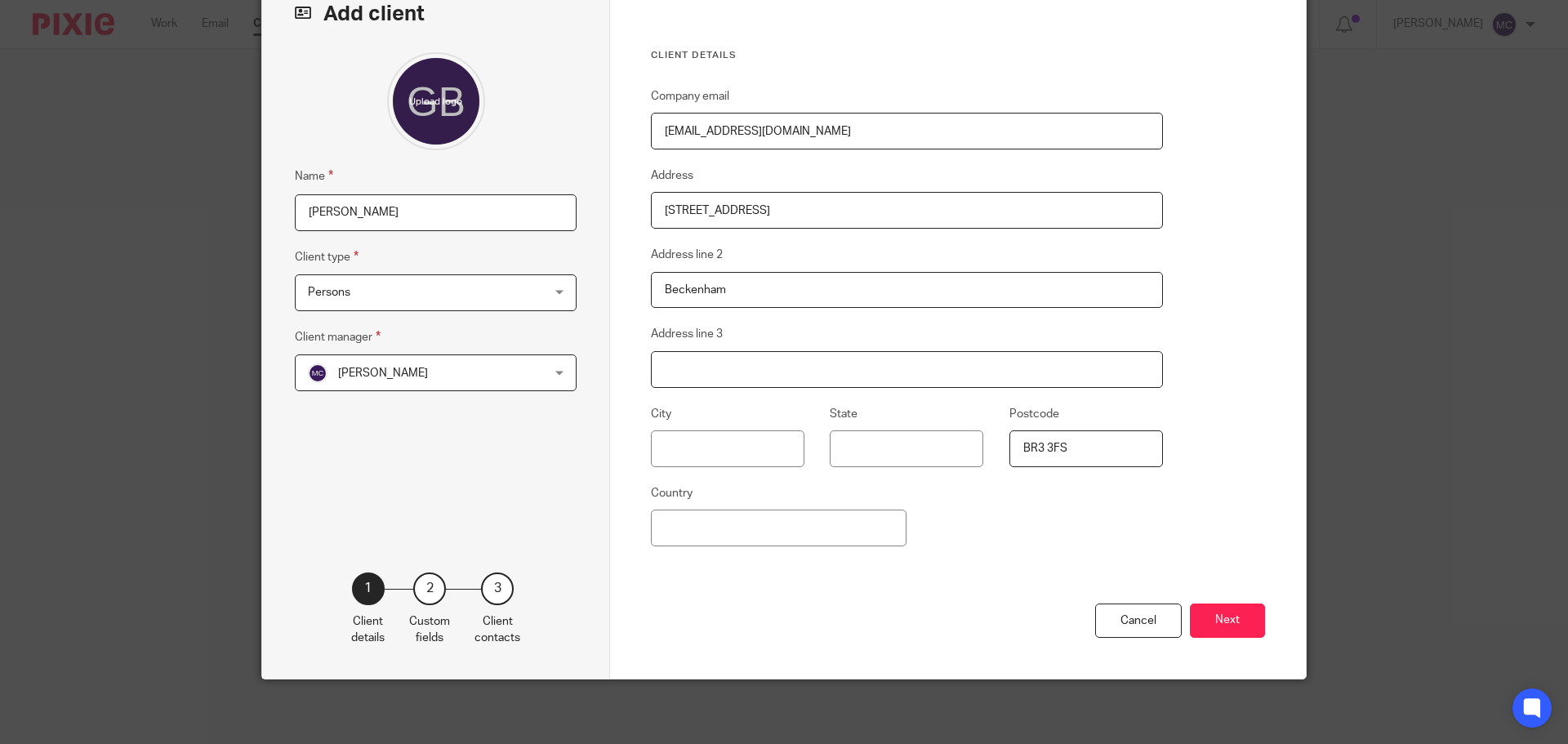
scroll to position [100, 0]
click at [1237, 624] on button "Next" at bounding box center [1227, 620] width 75 height 35
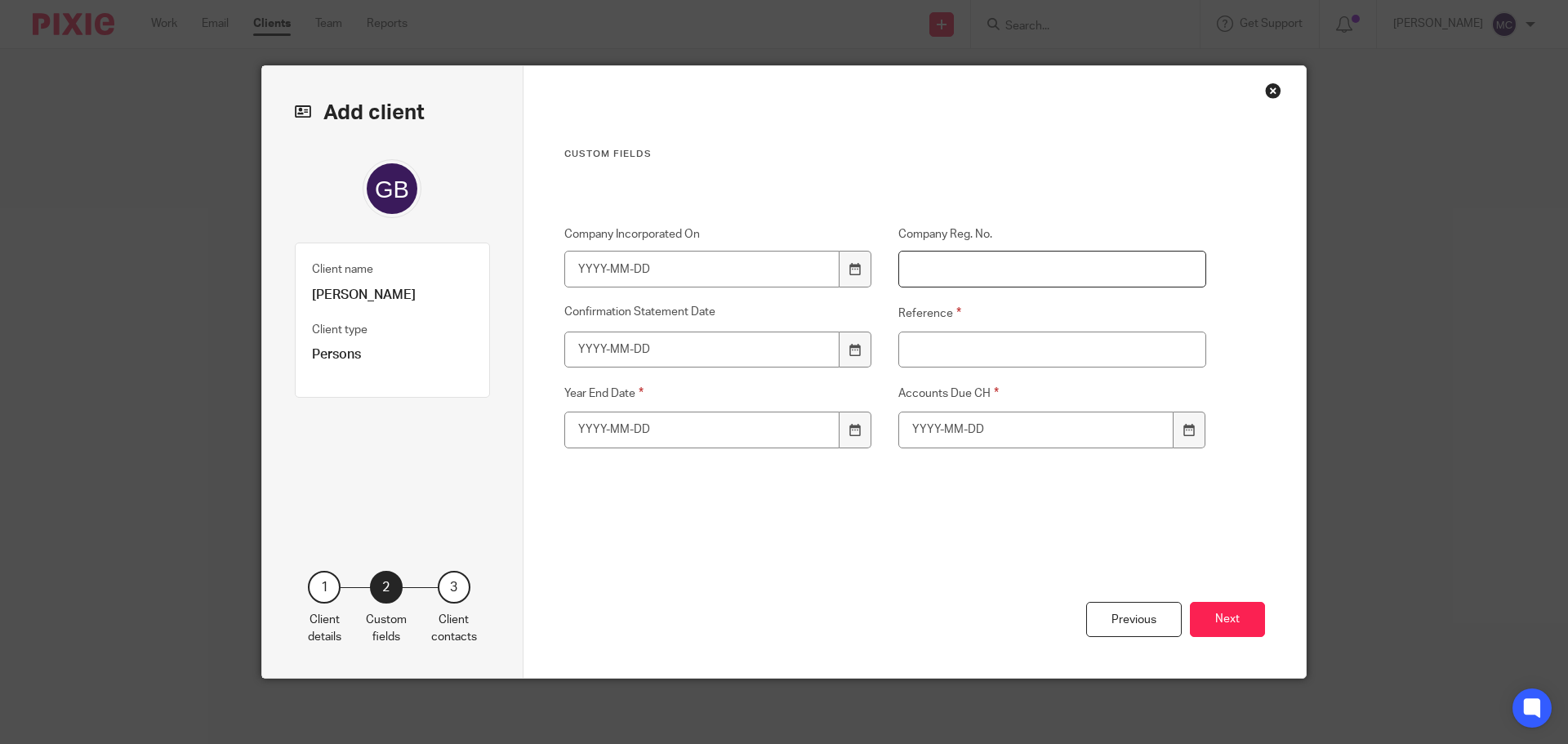
click at [992, 274] on input "Company Reg. No." at bounding box center [1053, 269] width 309 height 37
click at [658, 259] on input "Company Incorporated On" at bounding box center [702, 269] width 276 height 37
click at [857, 274] on div at bounding box center [855, 269] width 31 height 37
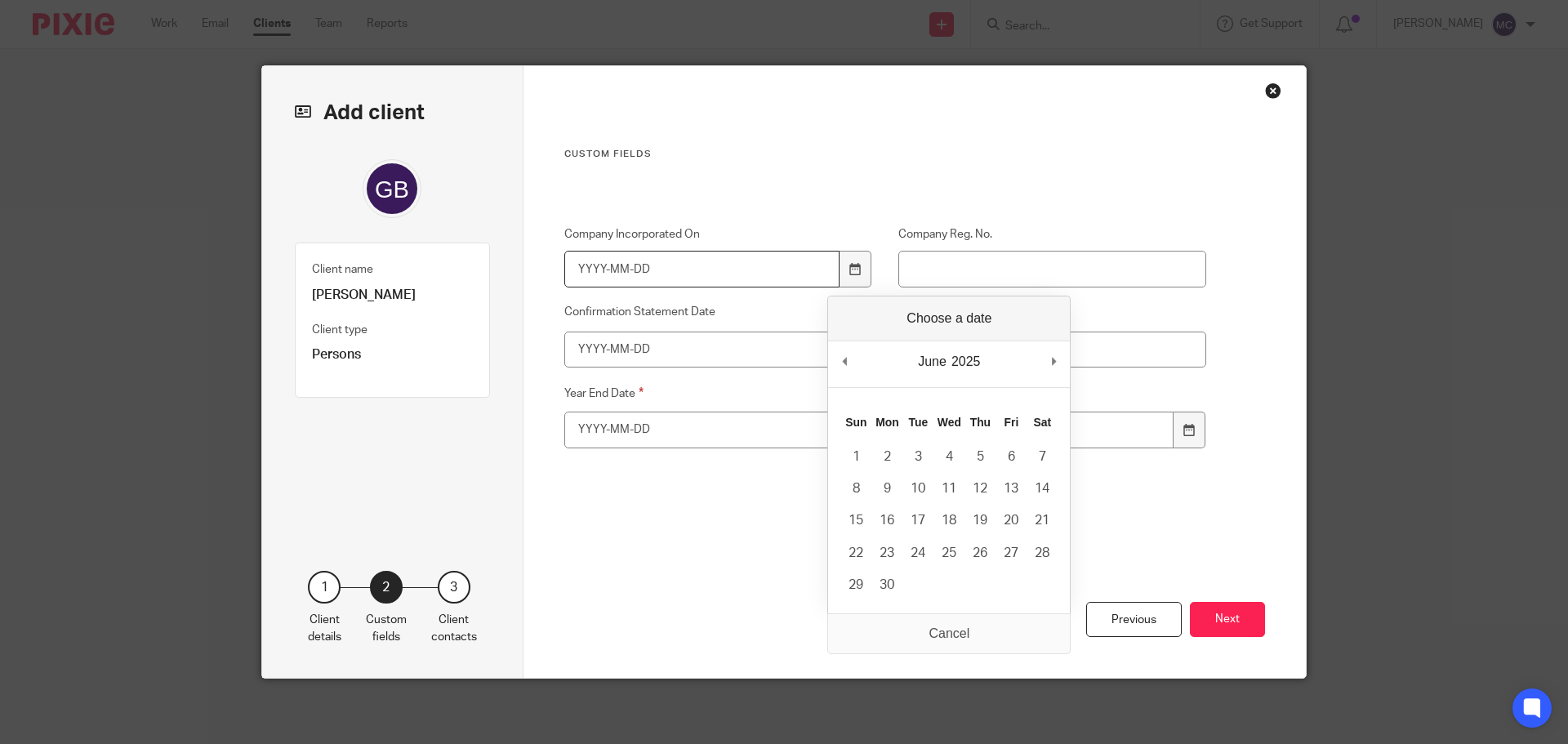
drag, startPoint x: 654, startPoint y: 265, endPoint x: 415, endPoint y: 277, distance: 239.3
click at [425, 277] on div "Add client Client name Graham Butler Client type Persons 1 Client details 2 Cus…" at bounding box center [784, 372] width 1044 height 611
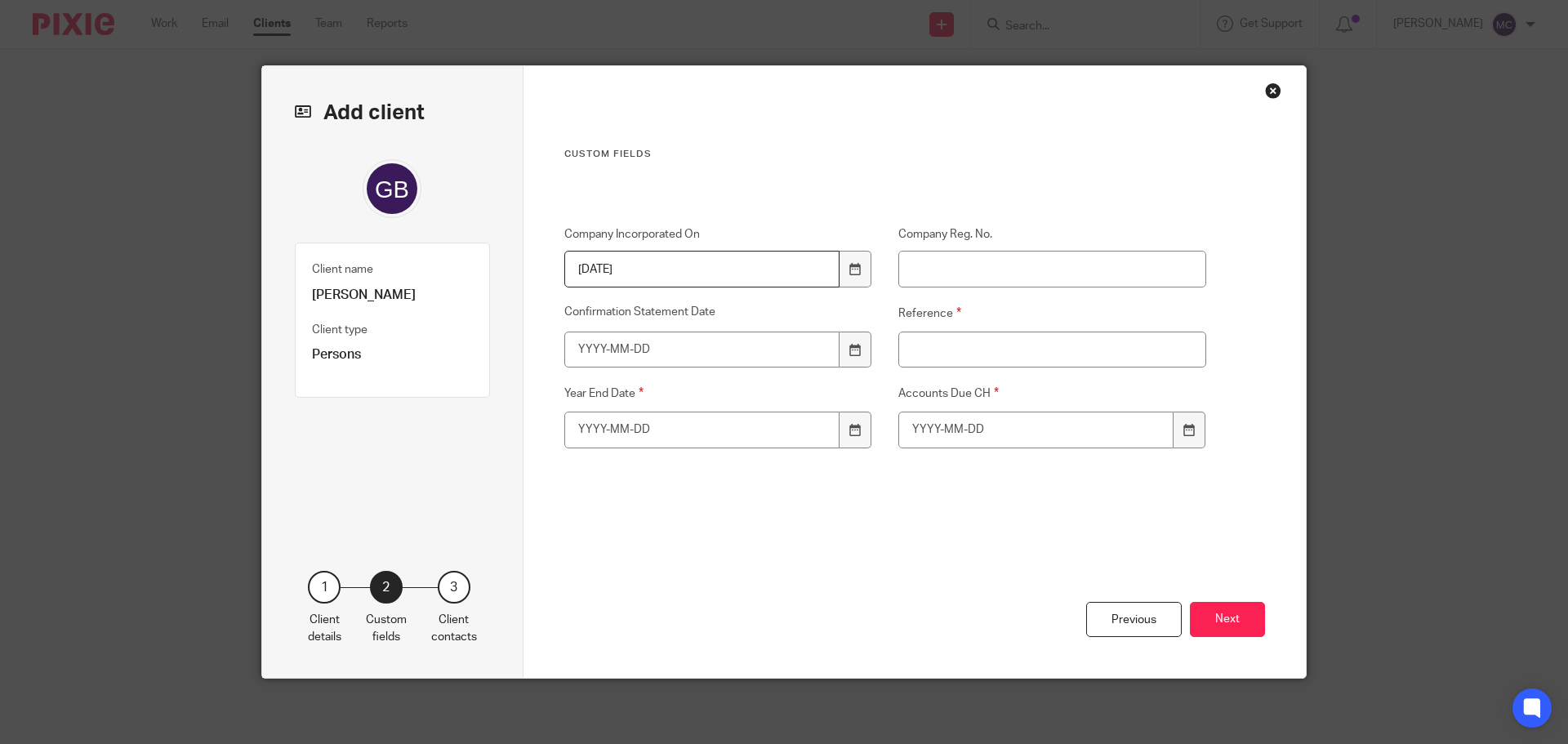
type input "2017-04-25"
click at [948, 264] on input "Company Reg. No." at bounding box center [1053, 269] width 309 height 37
paste input "10739360"
type input "10739360"
click at [1216, 616] on button "Next" at bounding box center [1227, 619] width 75 height 35
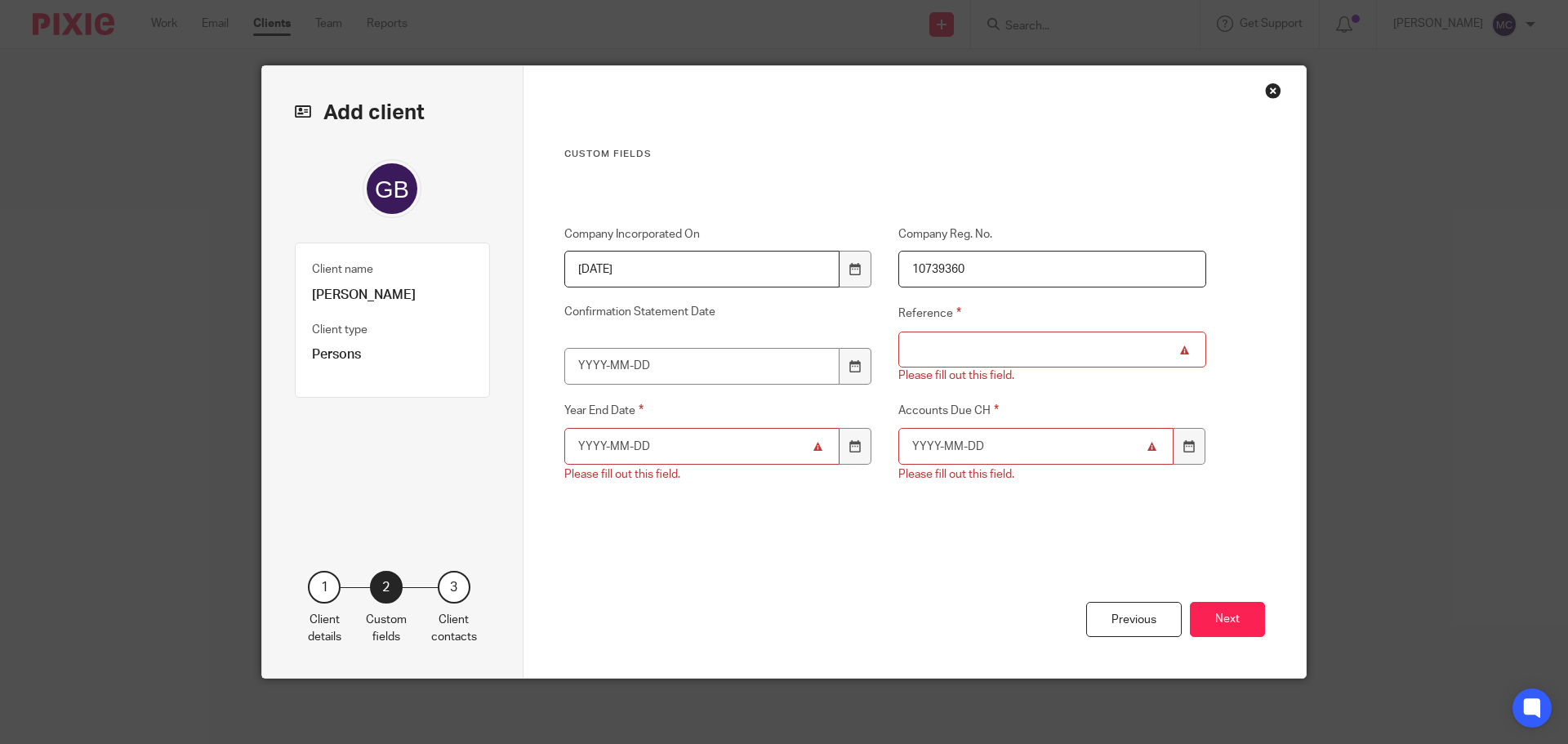
click at [924, 347] on input "Reference" at bounding box center [1053, 350] width 309 height 37
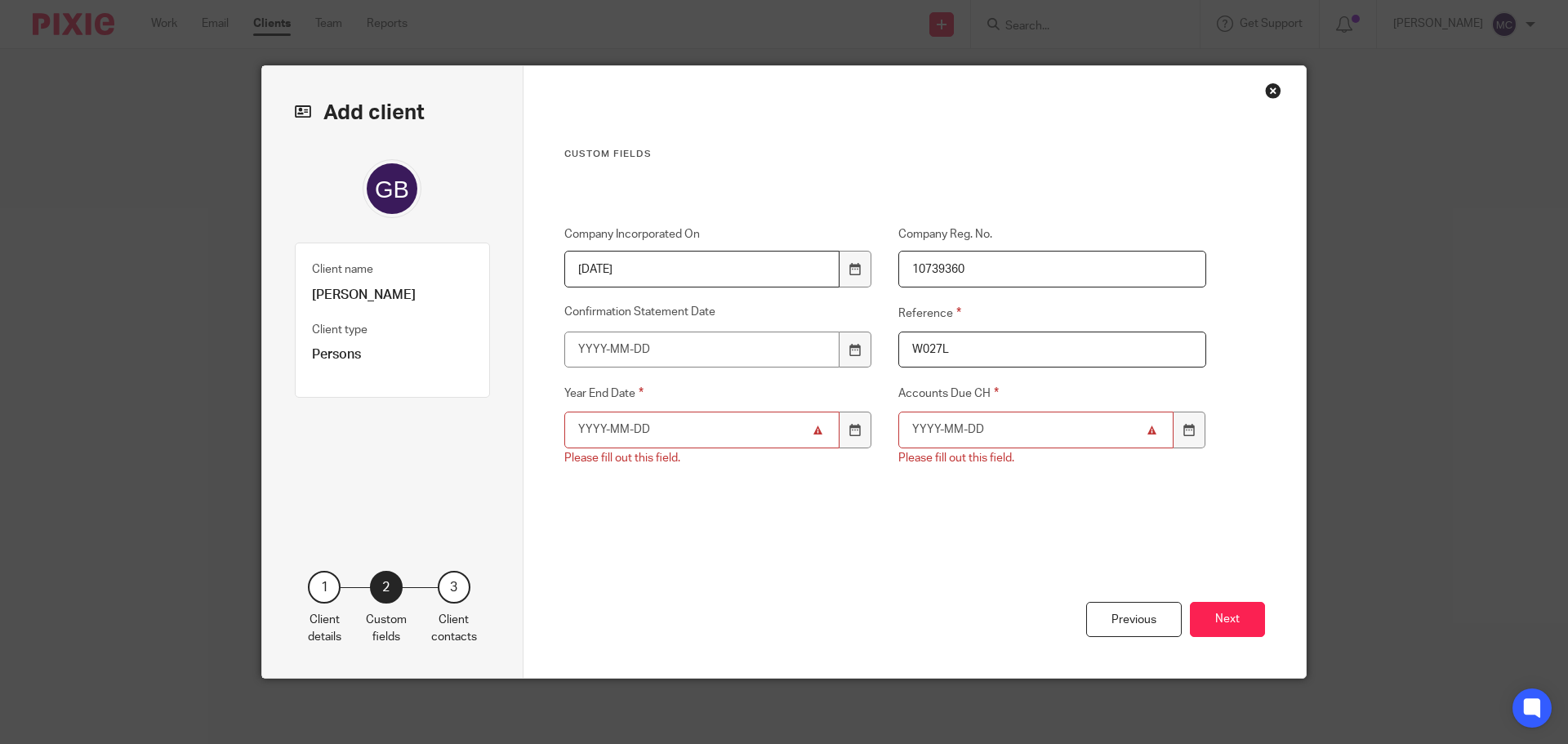
type input "W027L"
click at [987, 429] on input "Accounts Due CH" at bounding box center [1036, 430] width 276 height 37
drag, startPoint x: 974, startPoint y: 449, endPoint x: 838, endPoint y: 448, distance: 136.0
click at [838, 448] on div "Company Incorporated On 2017-04-25 Company Reg. No. 10739360 Confirmation State…" at bounding box center [872, 374] width 668 height 298
type input "2025-04-30"
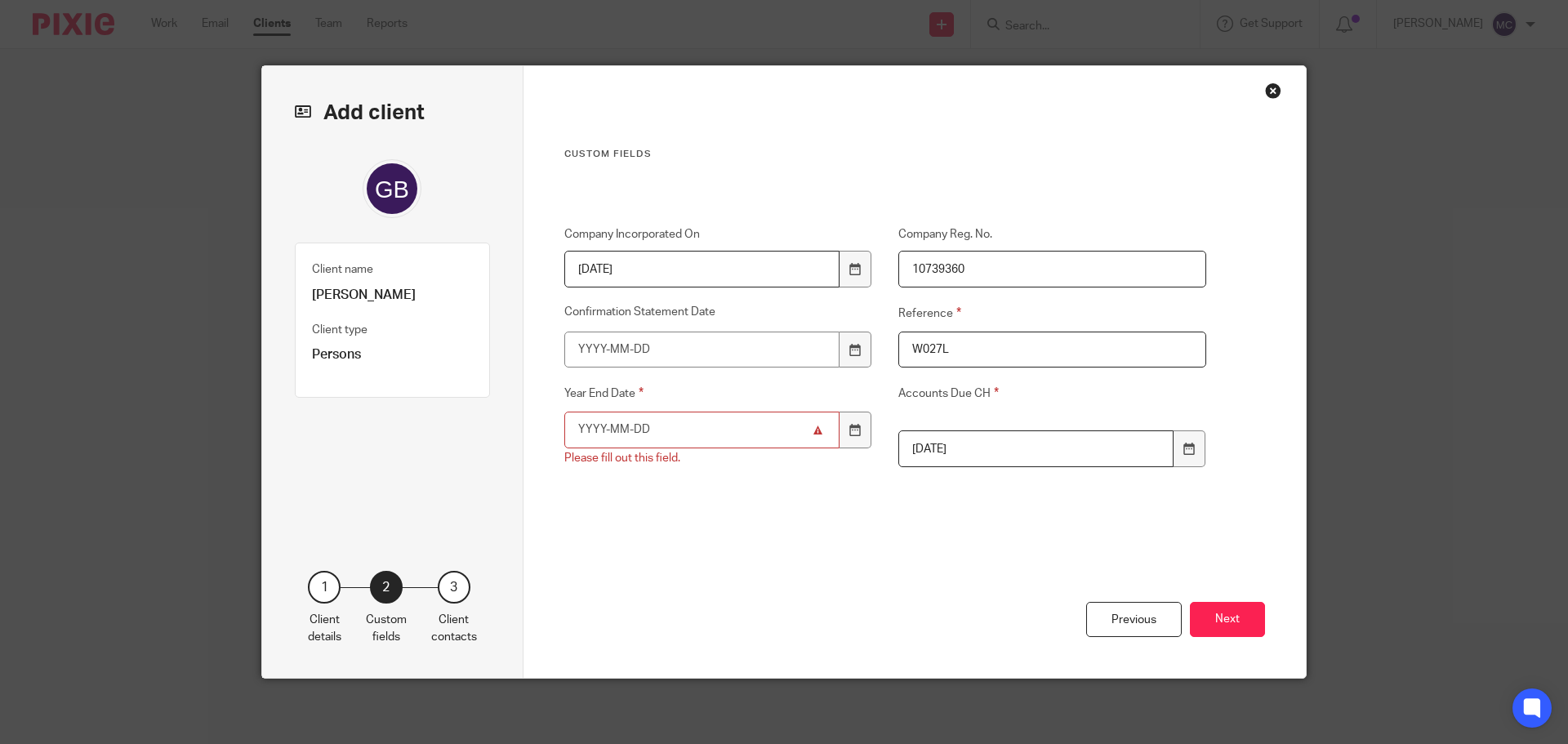
drag, startPoint x: 652, startPoint y: 425, endPoint x: 386, endPoint y: 433, distance: 266.1
click at [389, 432] on div "Add client Client name Graham Butler Client type Persons 1 Client details 2 Cus…" at bounding box center [784, 372] width 1044 height 611
paste input "2025-04-30"
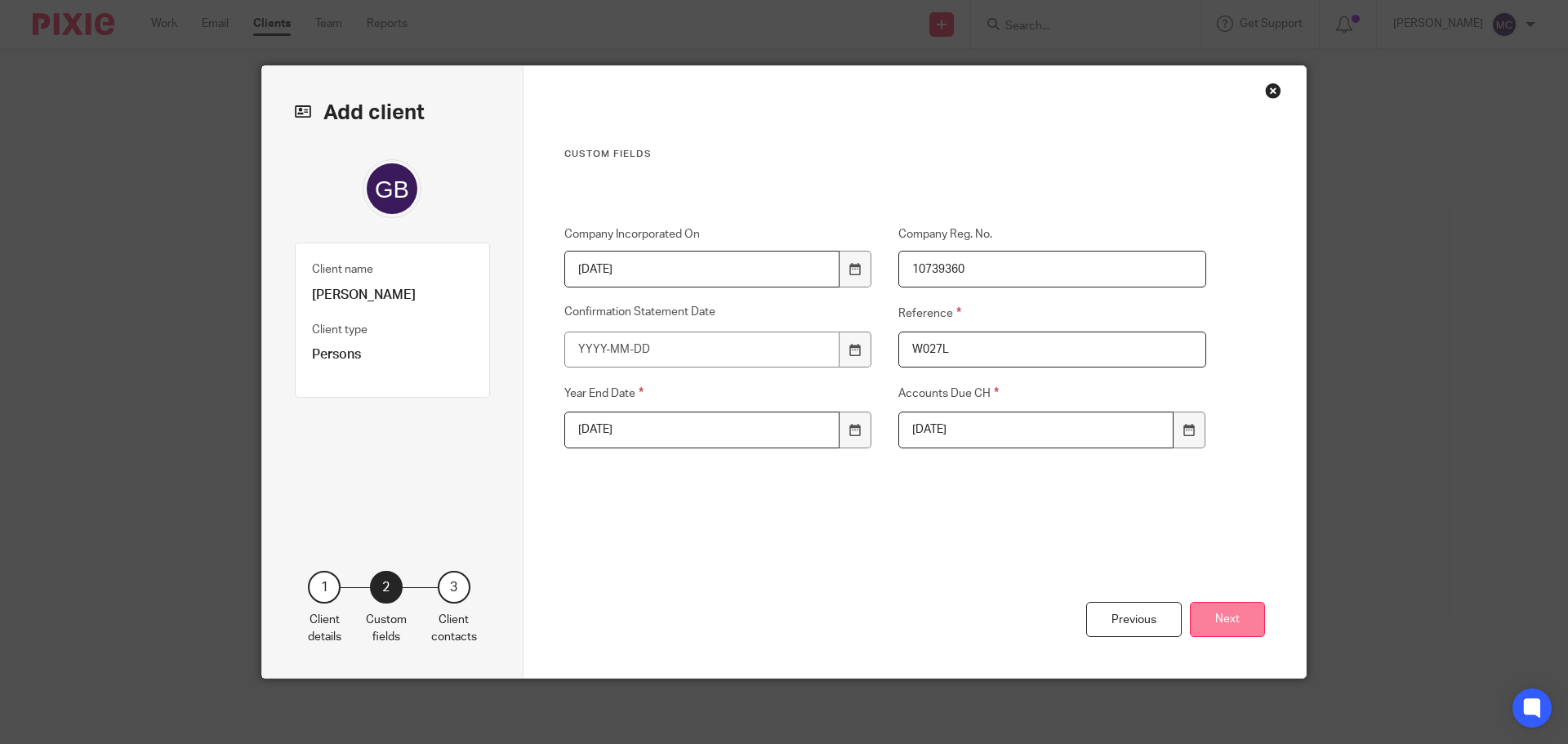
type input "2025-04-30"
click at [1206, 618] on button "Next" at bounding box center [1227, 619] width 75 height 35
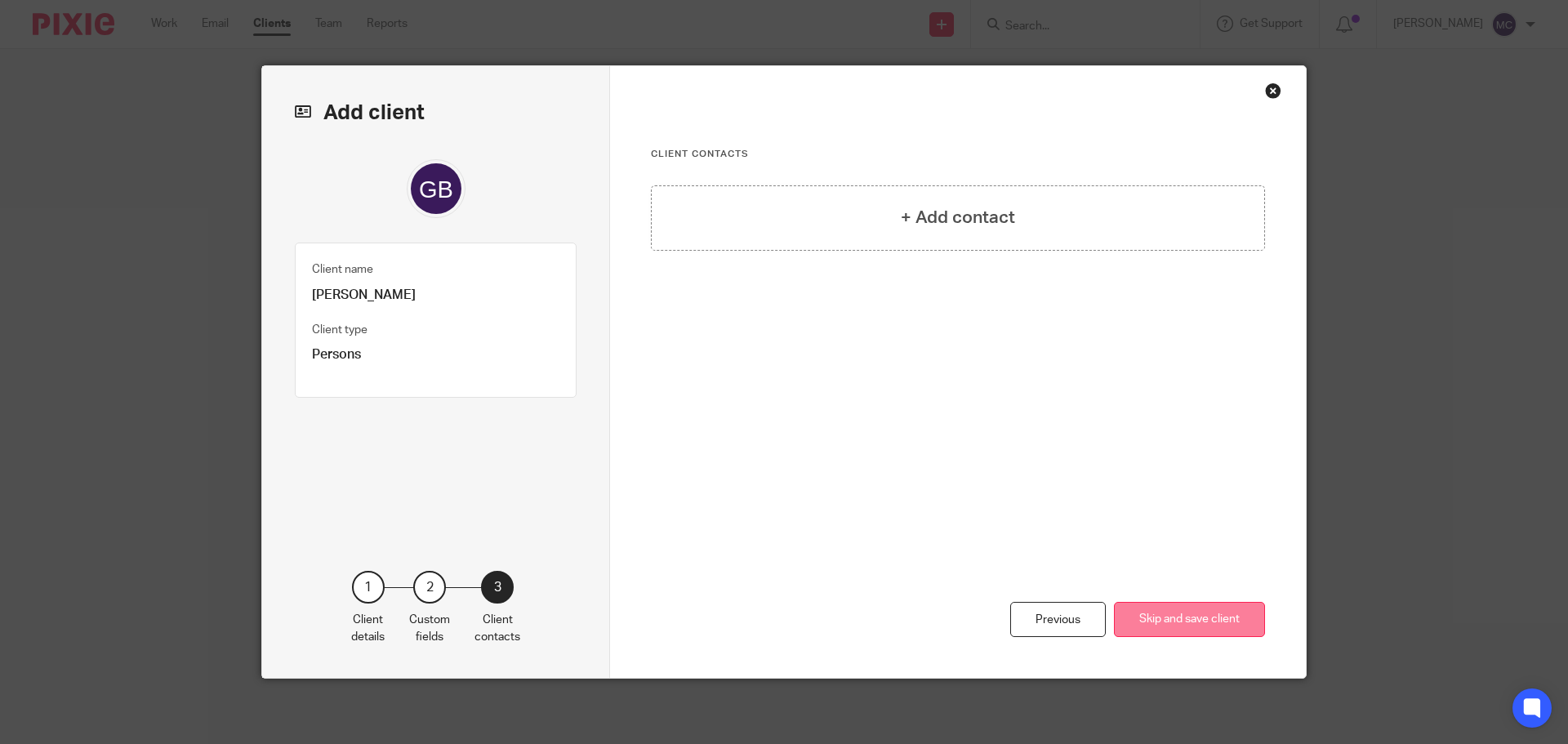
click at [1188, 614] on button "Skip and save client" at bounding box center [1189, 619] width 151 height 35
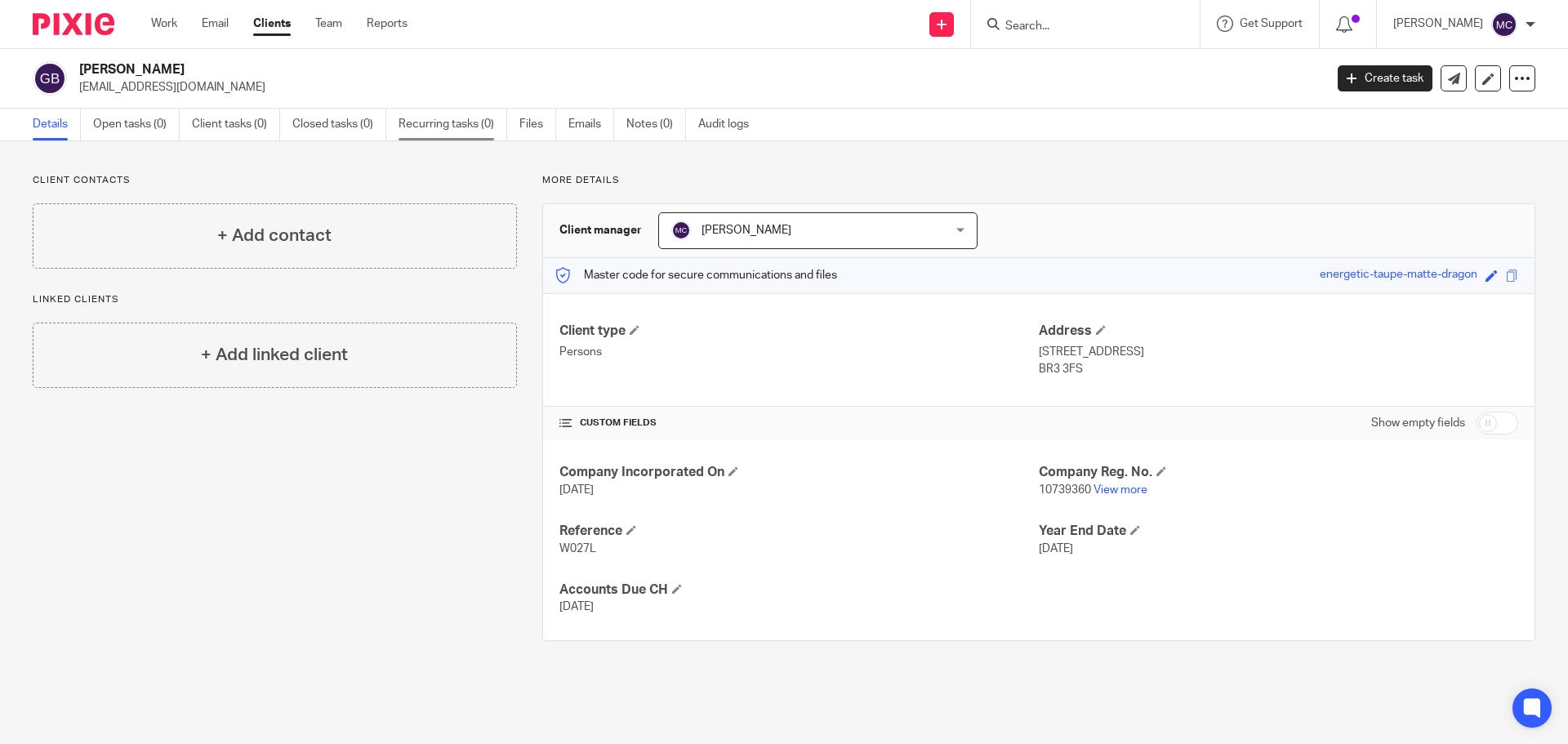
click at [452, 125] on link "Recurring tasks (0)" at bounding box center [453, 125] width 109 height 32
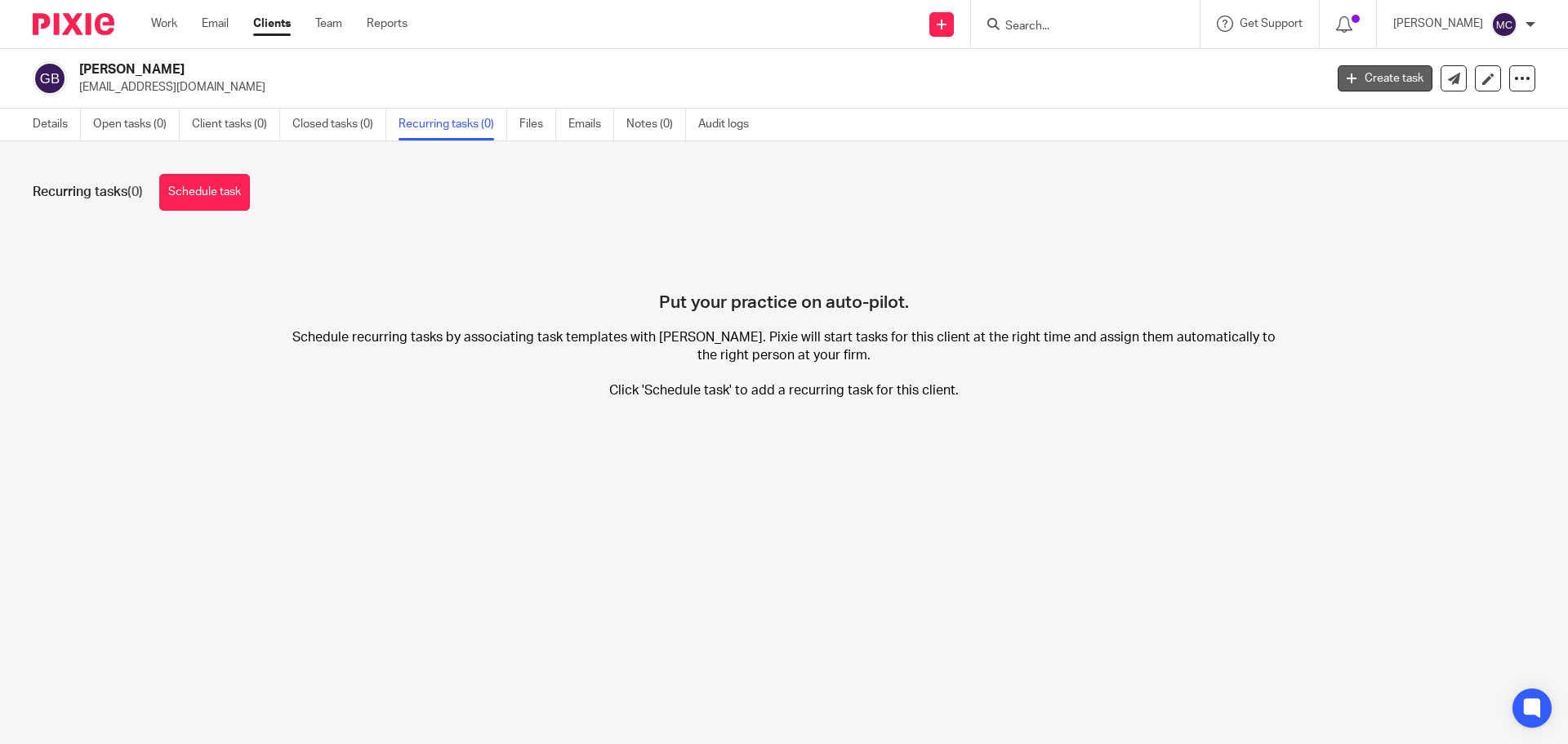
click at [1360, 75] on link "Create task" at bounding box center [1385, 78] width 95 height 26
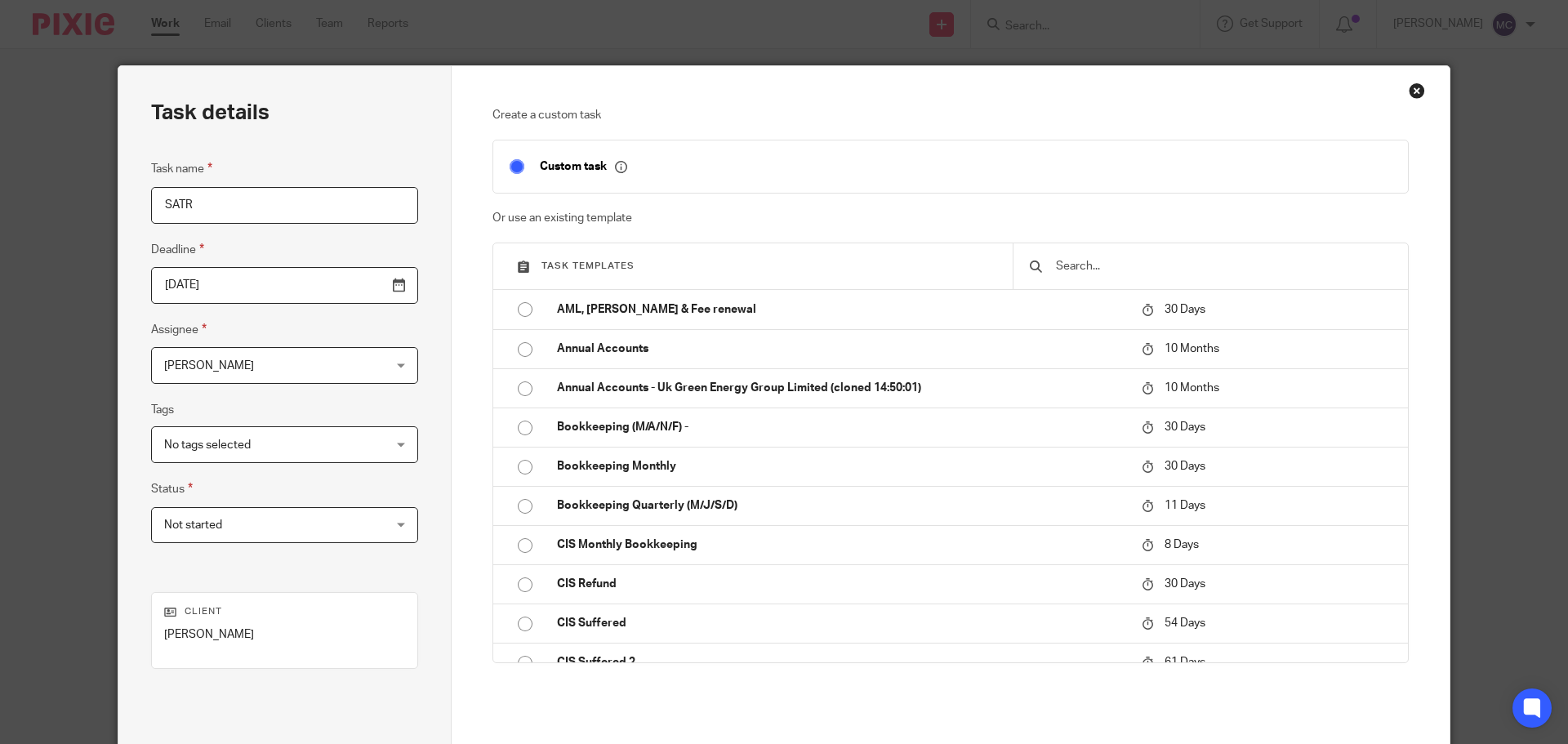
type input "SATR"
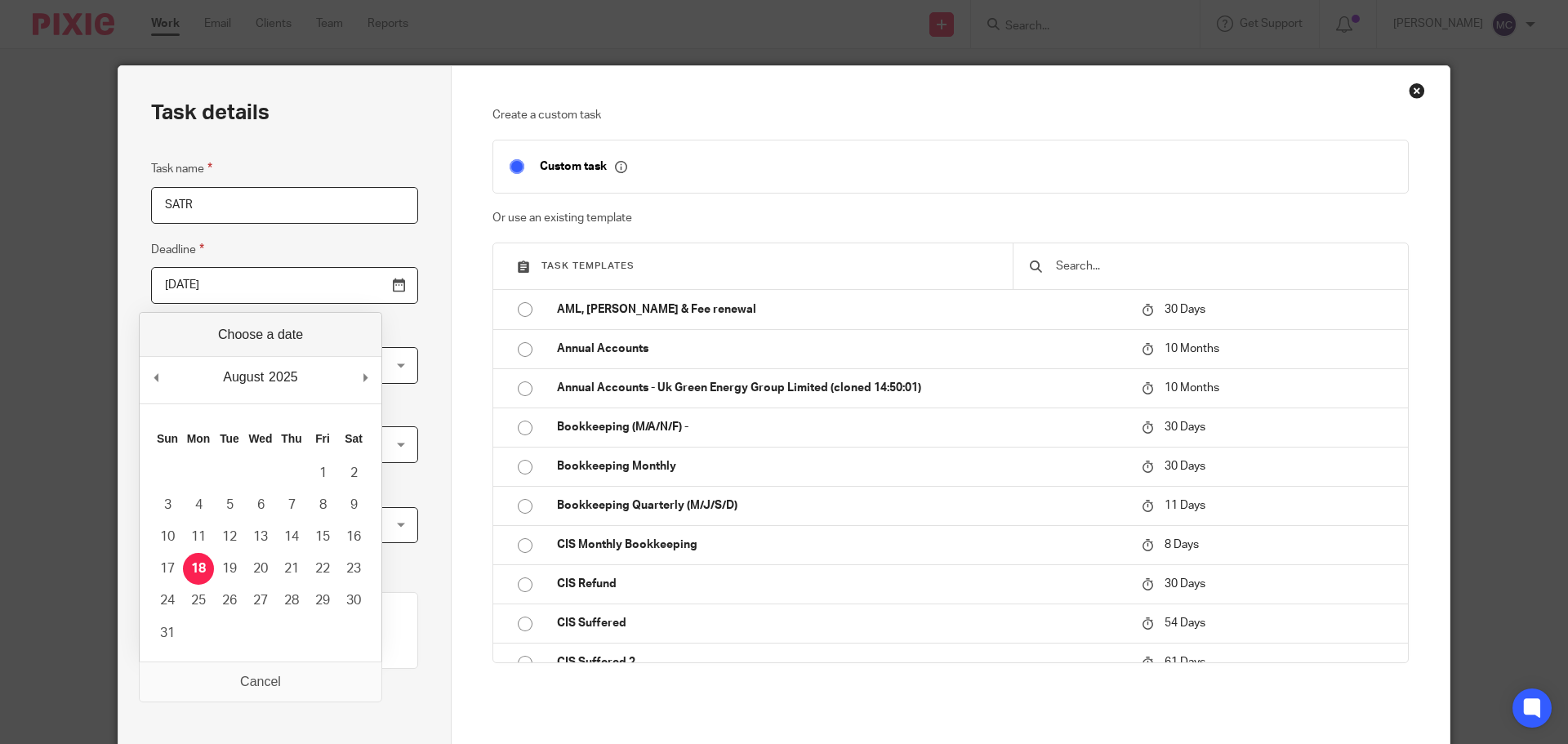
click at [359, 282] on input "[DATE]" at bounding box center [285, 286] width 267 height 37
type input "2026-01-31"
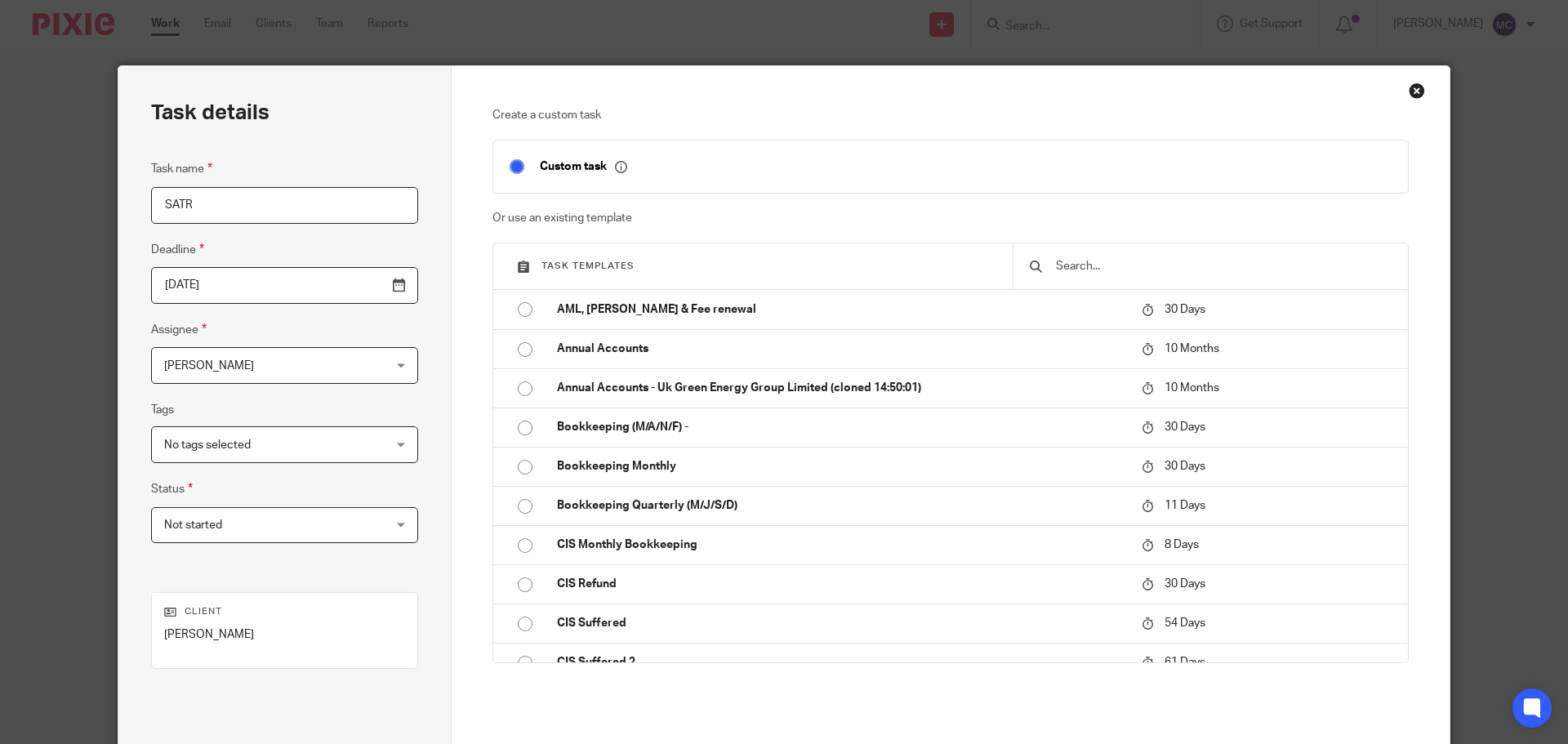
click at [361, 447] on div "No tags selected" at bounding box center [285, 444] width 267 height 37
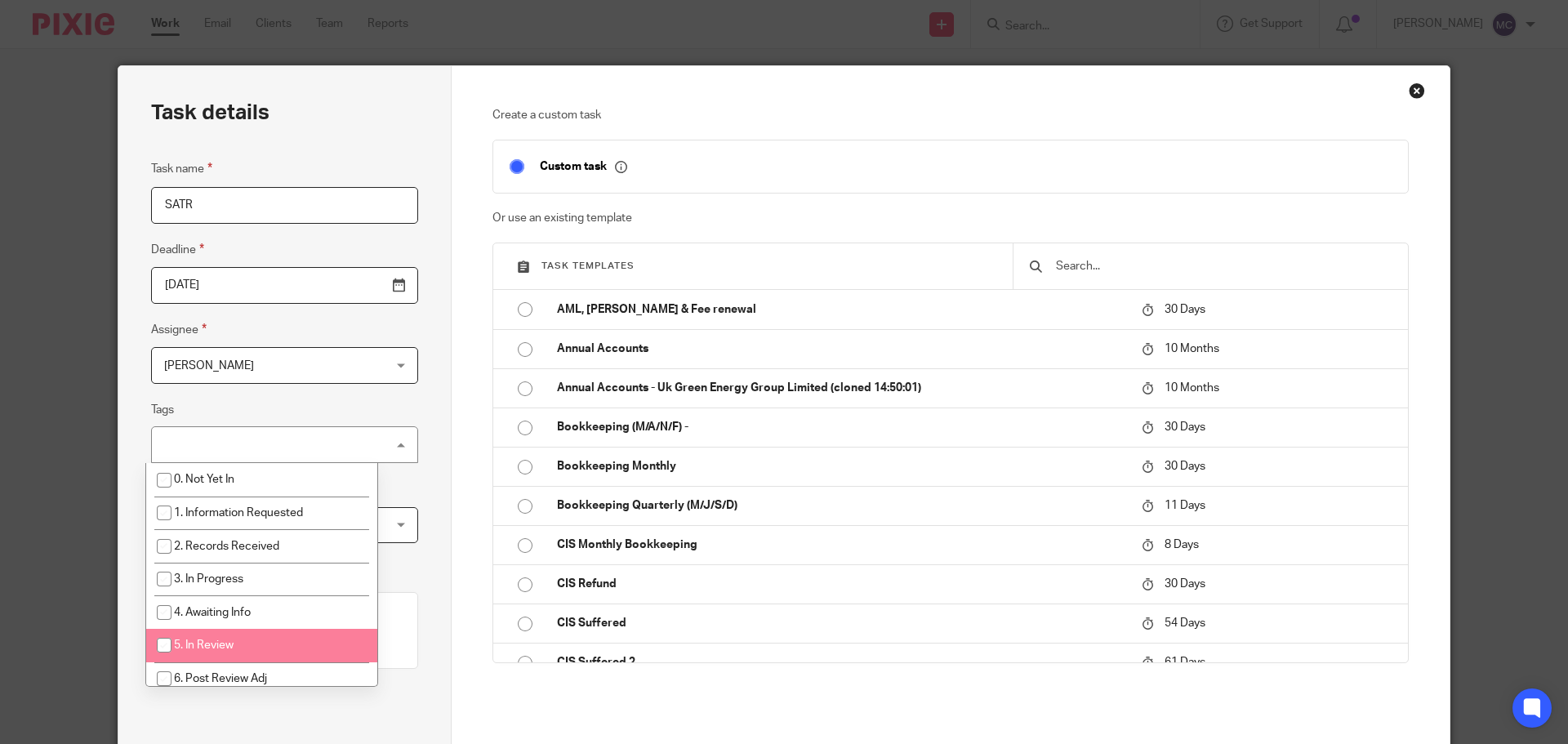
click at [206, 642] on span "5. In Review" at bounding box center [203, 645] width 60 height 12
checkbox input "true"
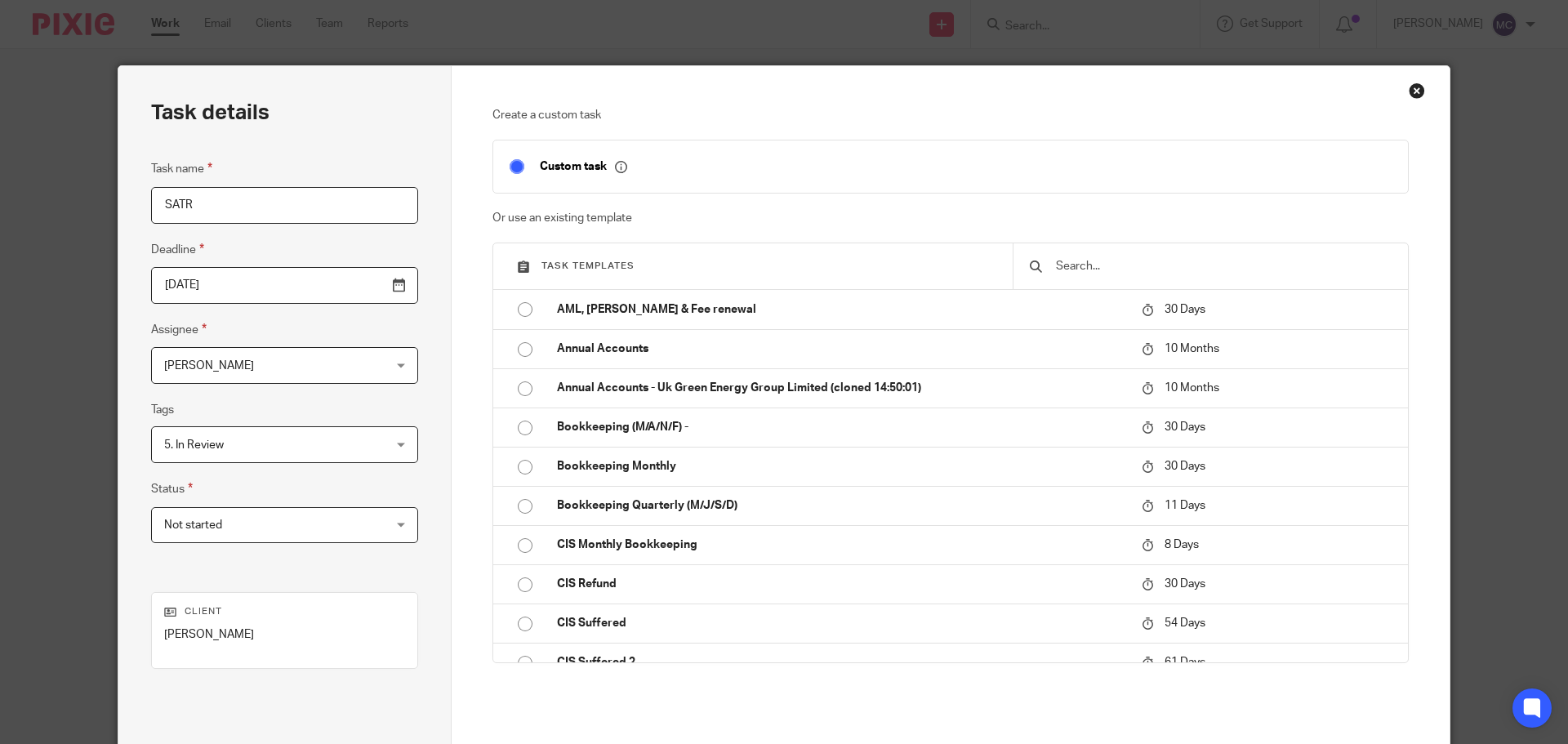
click at [429, 485] on div "Task details Task name SATR Deadline 2026-01-31 Assignee Mark Copp Mark Copp Cl…" at bounding box center [285, 455] width 333 height 778
click at [363, 524] on div "Not started Not started" at bounding box center [285, 526] width 267 height 37
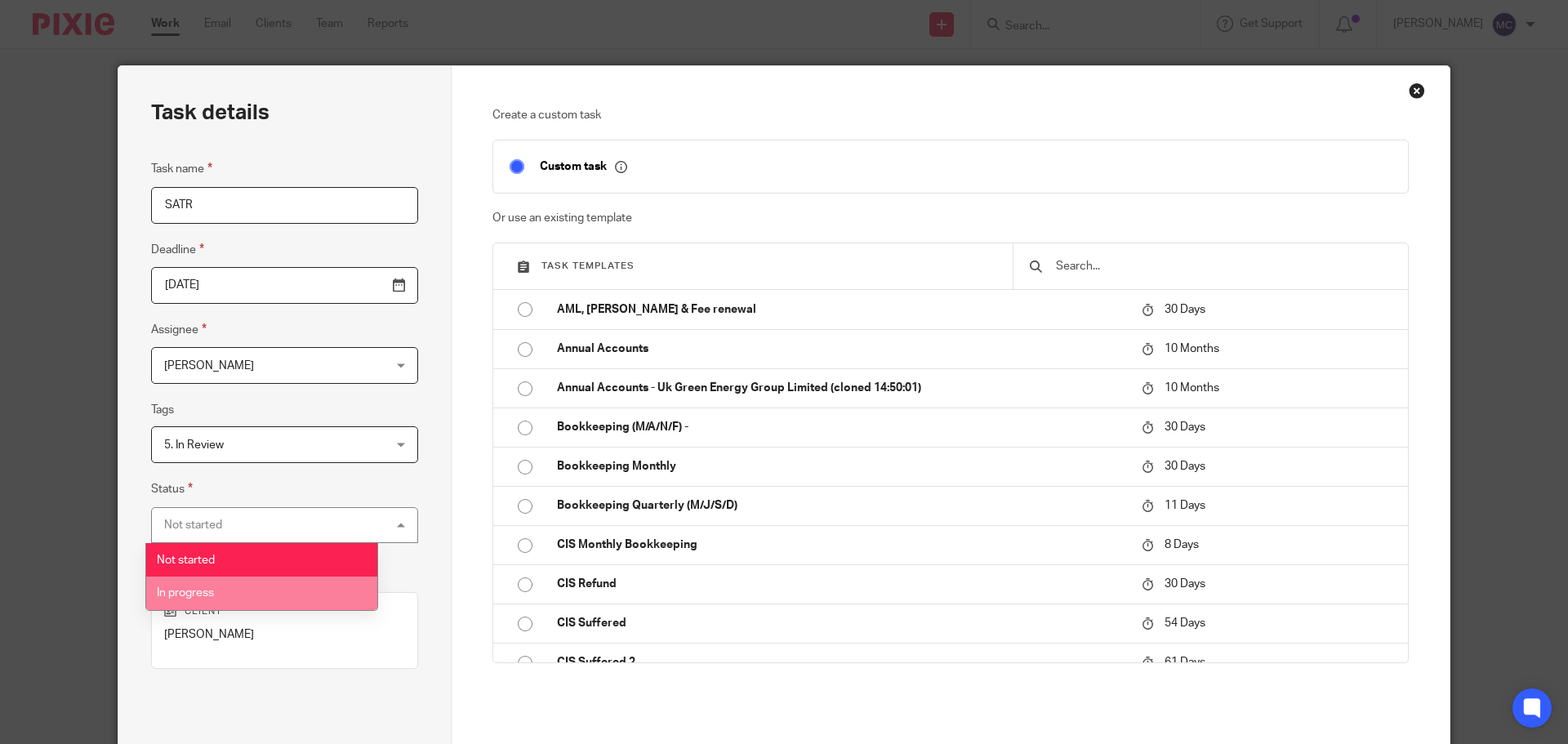
click at [206, 590] on span "In progress" at bounding box center [185, 593] width 57 height 12
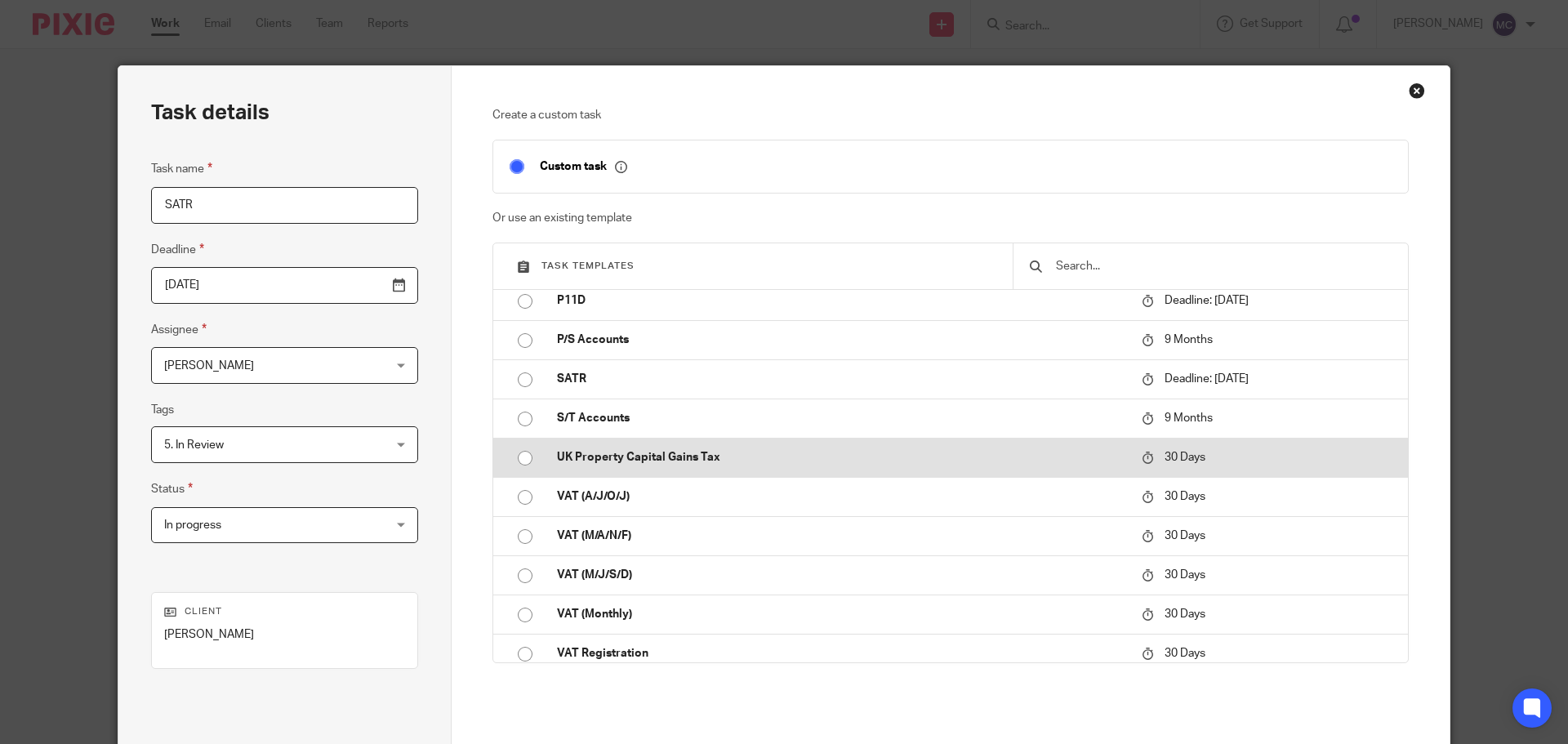
scroll to position [686, 0]
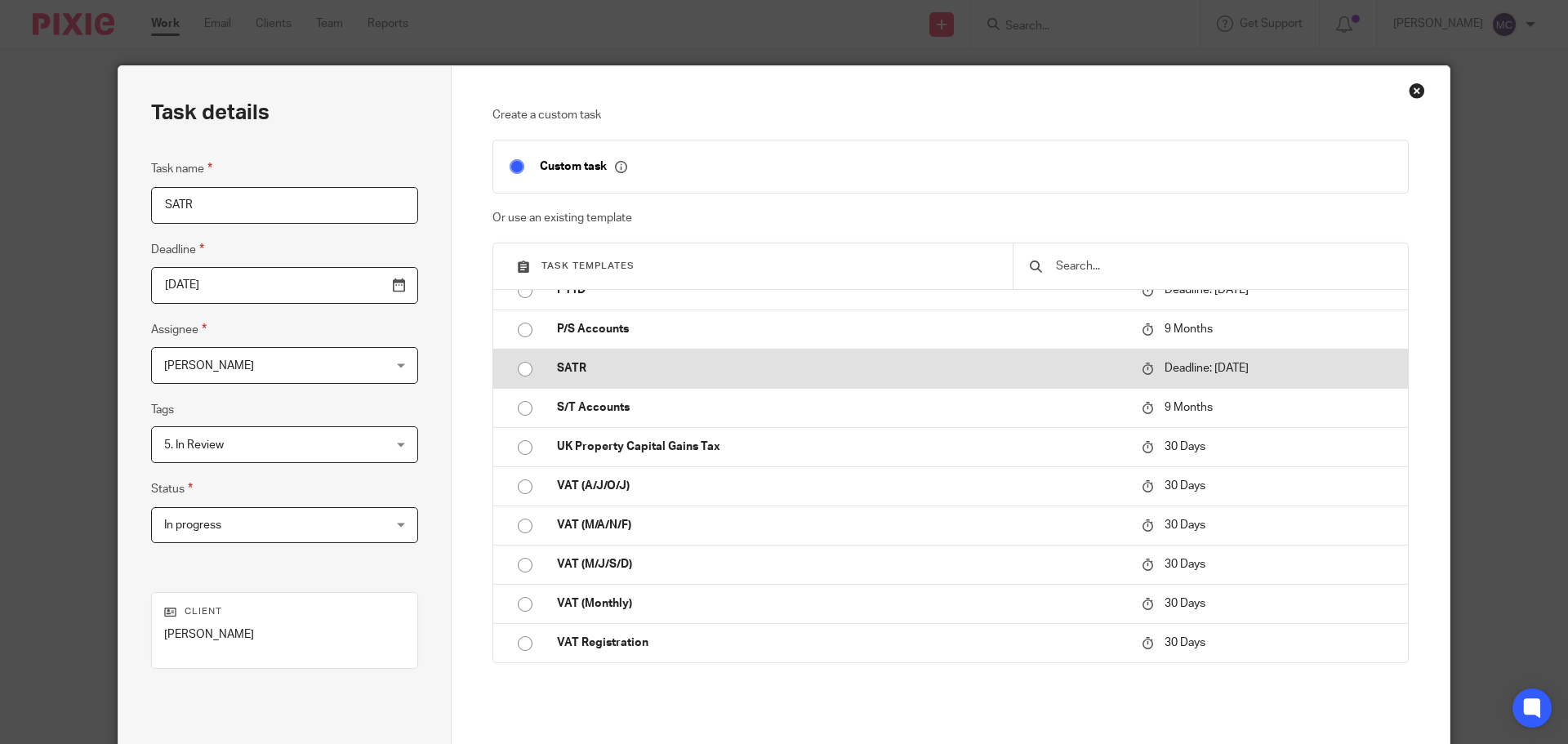
click at [523, 367] on input "radio" at bounding box center [525, 369] width 31 height 31
checkbox input "false"
radio input "false"
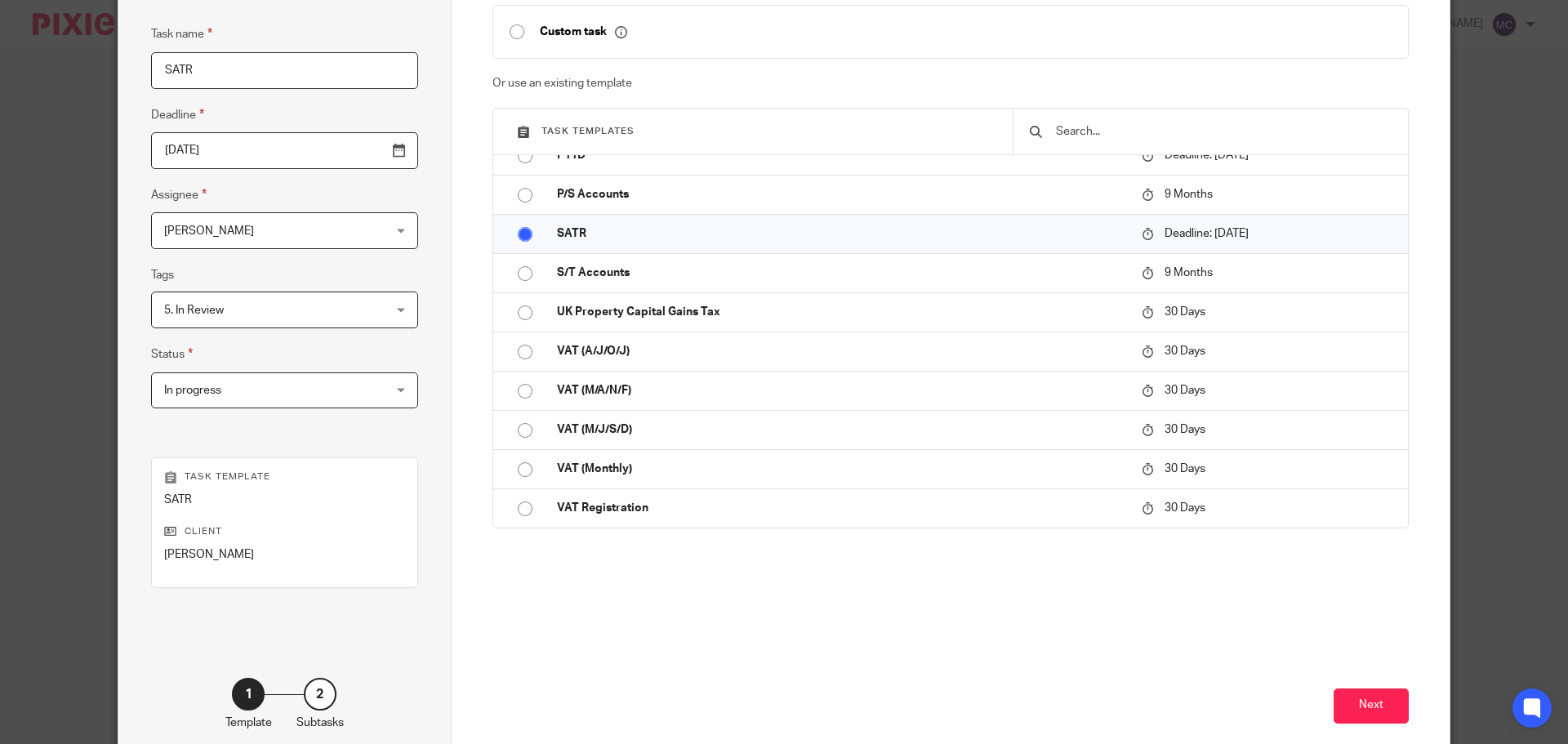
scroll to position [221, 0]
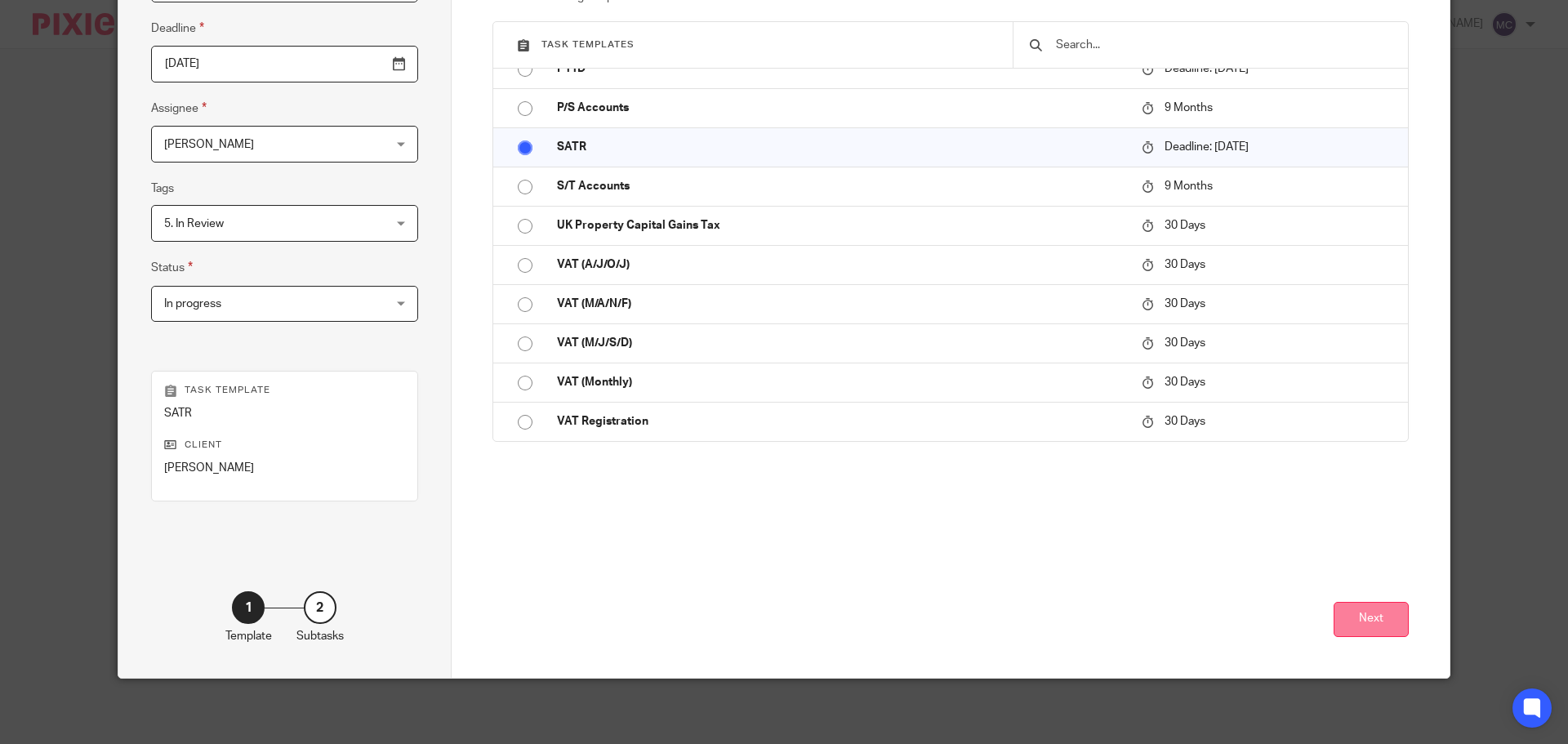
click at [1370, 623] on button "Next" at bounding box center [1371, 619] width 75 height 35
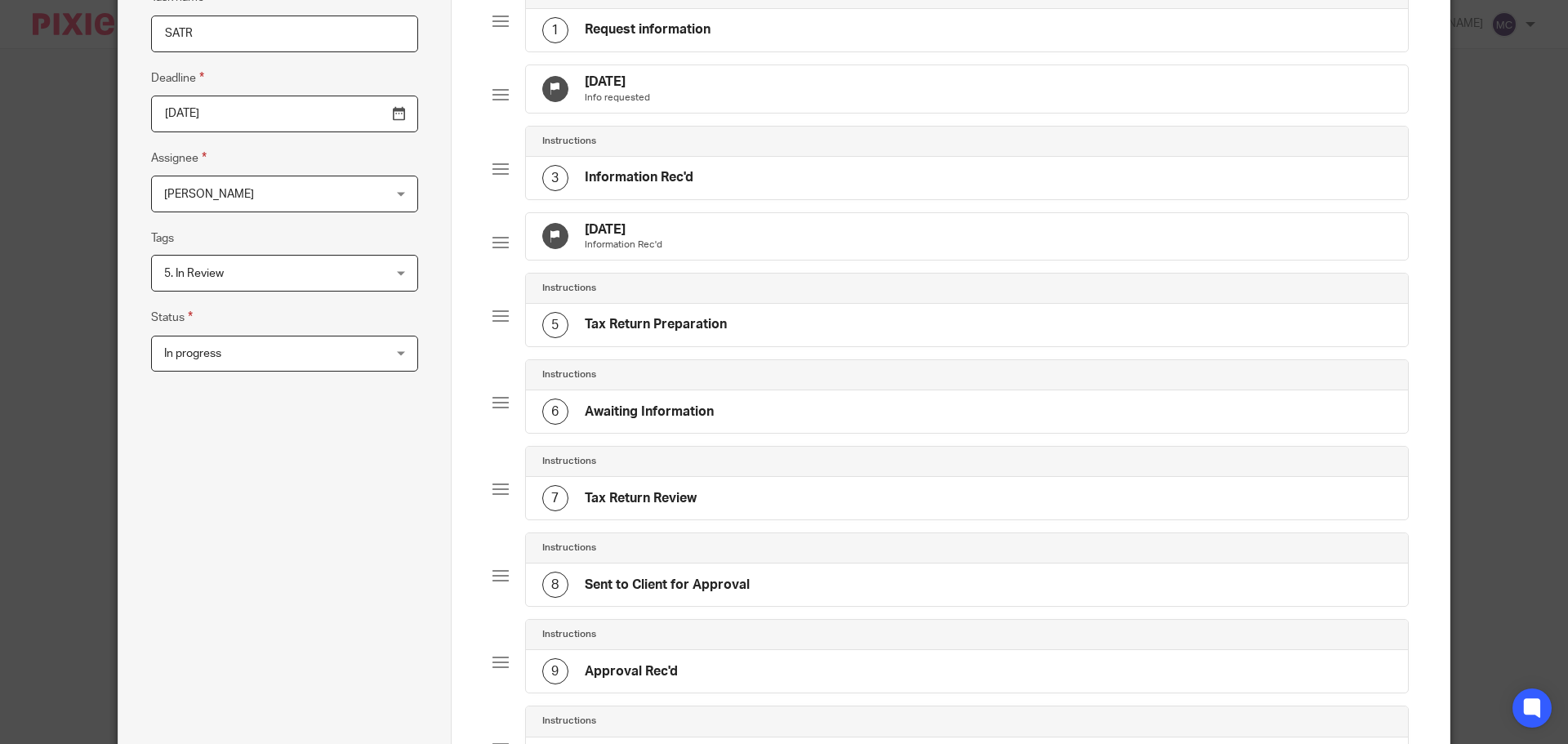
scroll to position [499, 0]
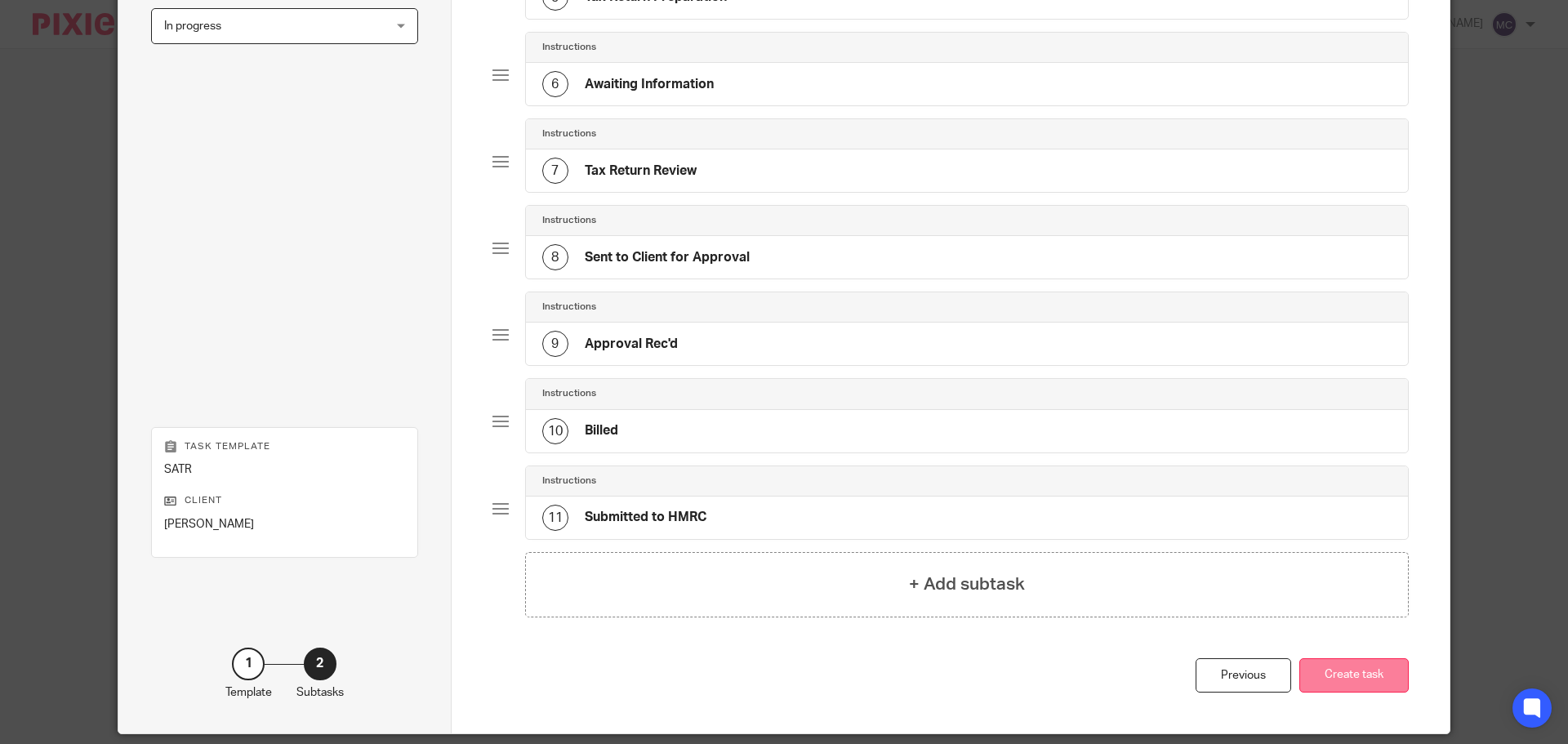
click at [1354, 693] on button "Create task" at bounding box center [1354, 675] width 110 height 35
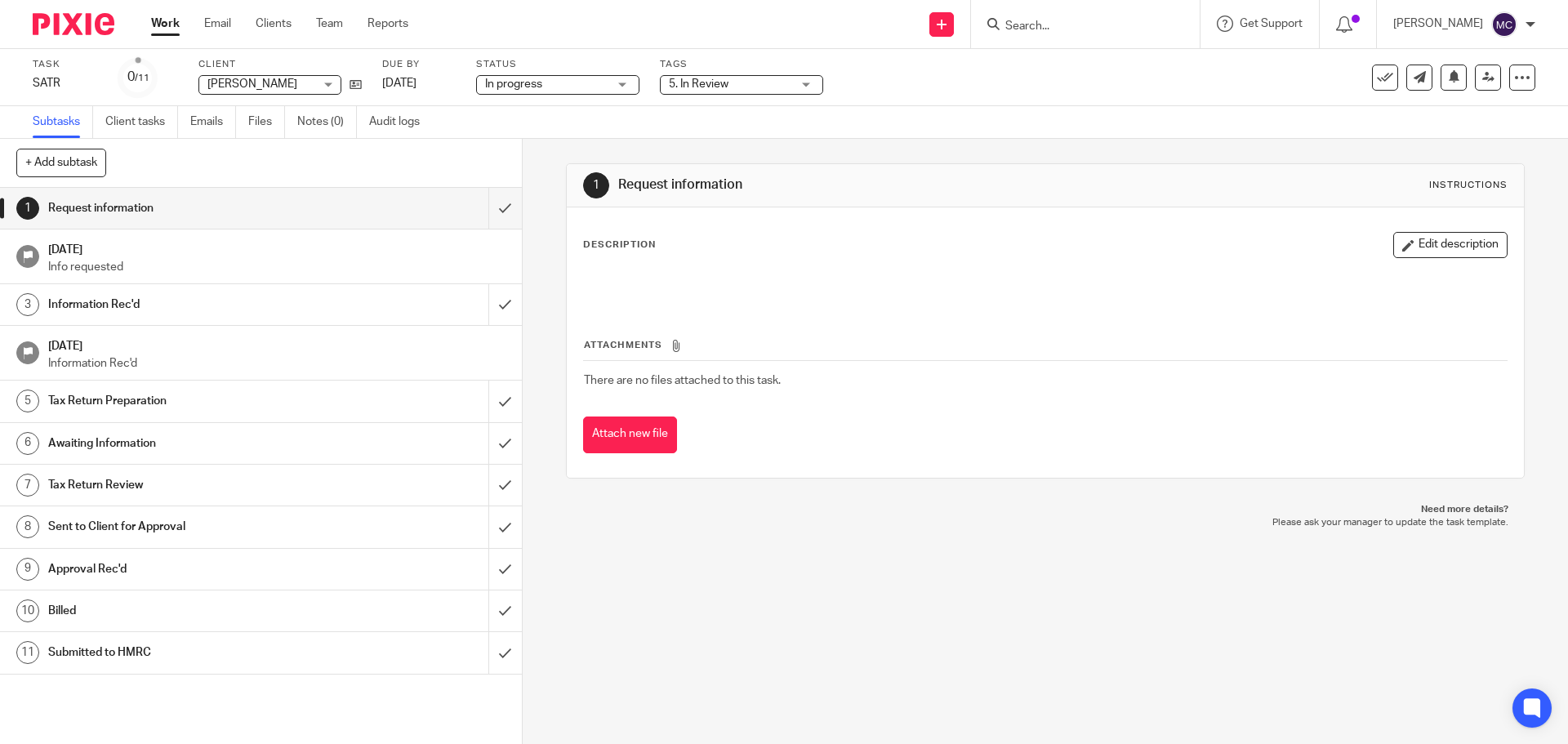
click at [173, 24] on link "Work" at bounding box center [165, 24] width 28 height 17
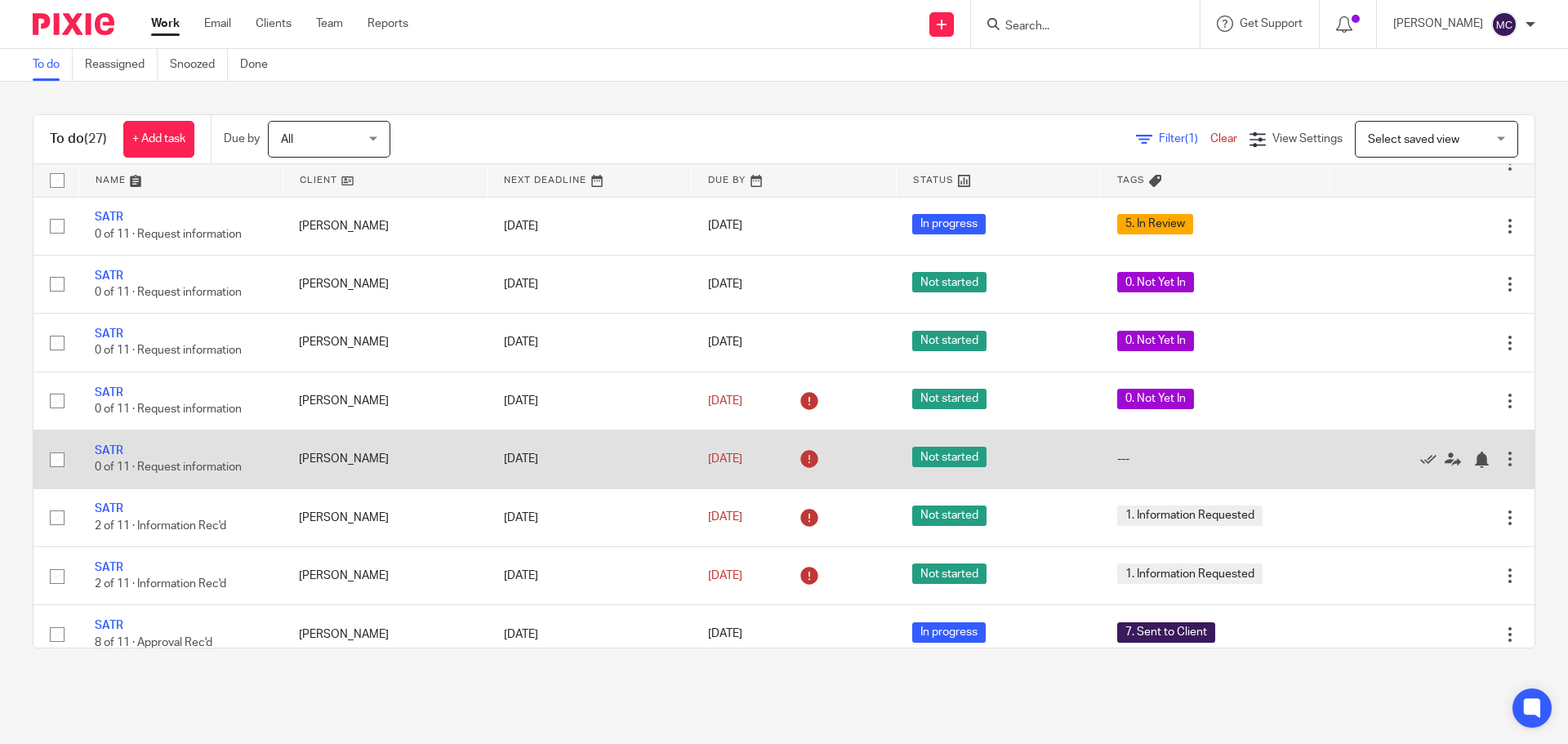
scroll to position [490, 0]
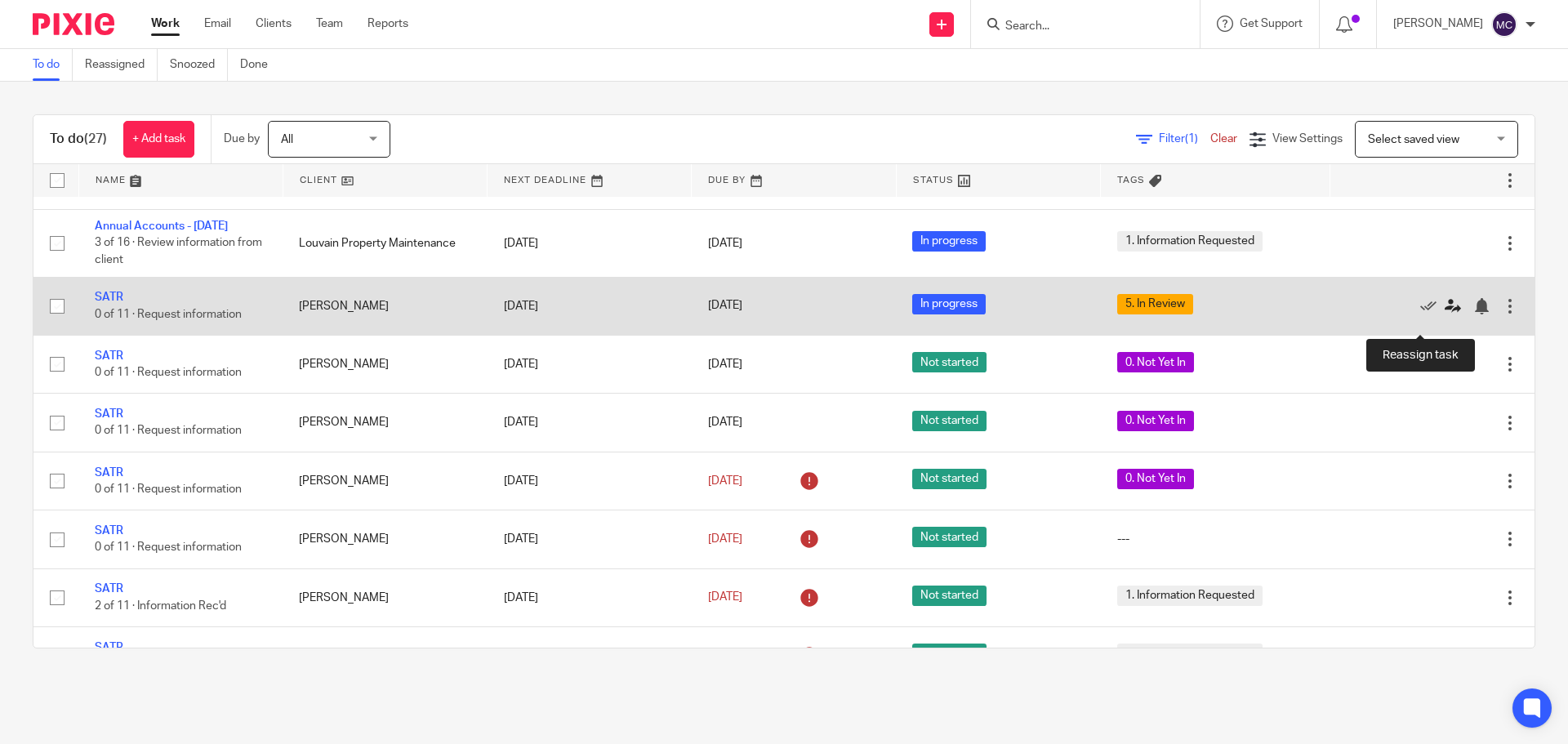
click at [1444, 315] on icon at bounding box center [1453, 306] width 17 height 17
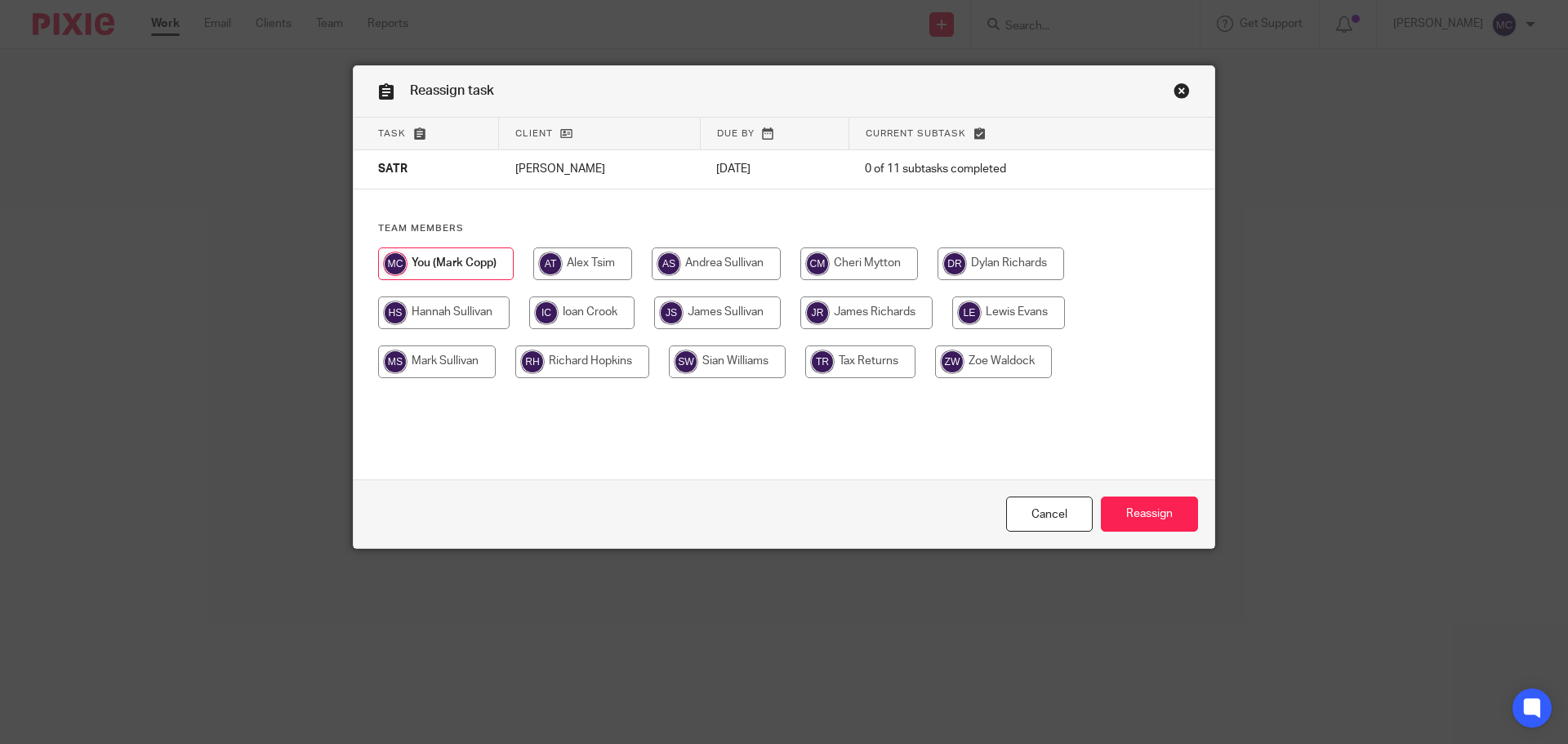
click at [697, 314] on input "radio" at bounding box center [718, 312] width 126 height 32
radio input "true"
click at [1149, 516] on input "Reassign" at bounding box center [1149, 514] width 97 height 35
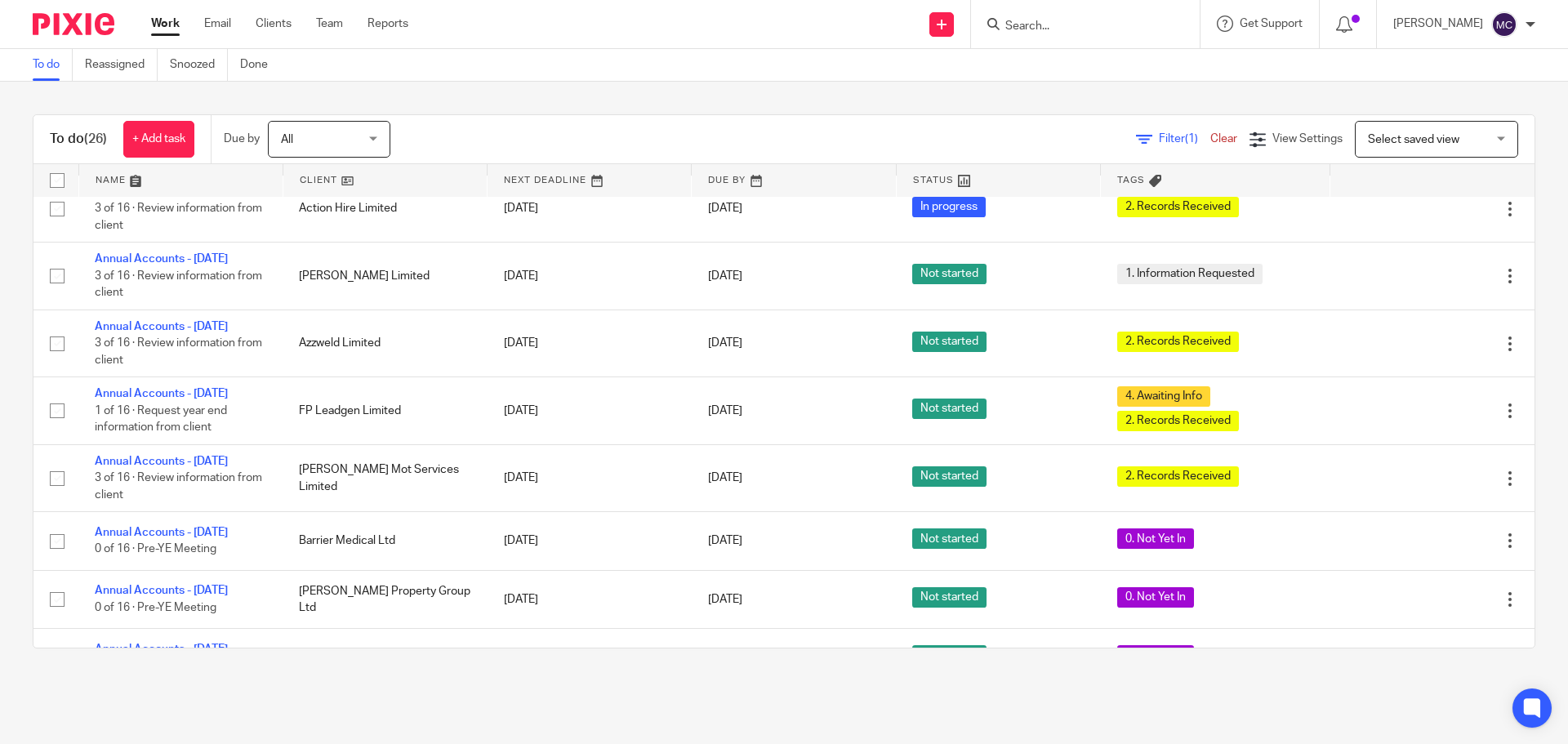
scroll to position [1061, 0]
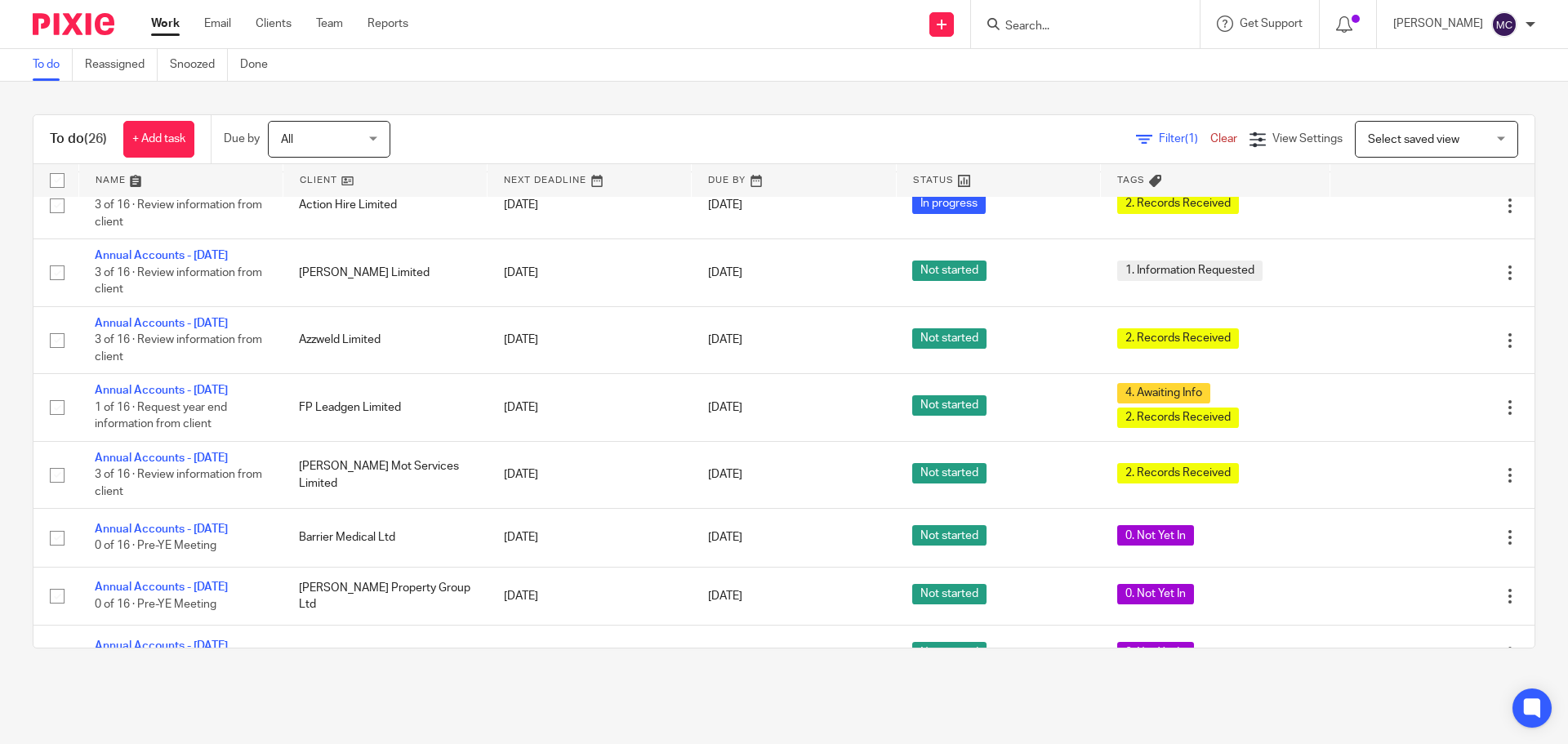
click at [1071, 22] on input "Search" at bounding box center [1076, 27] width 147 height 15
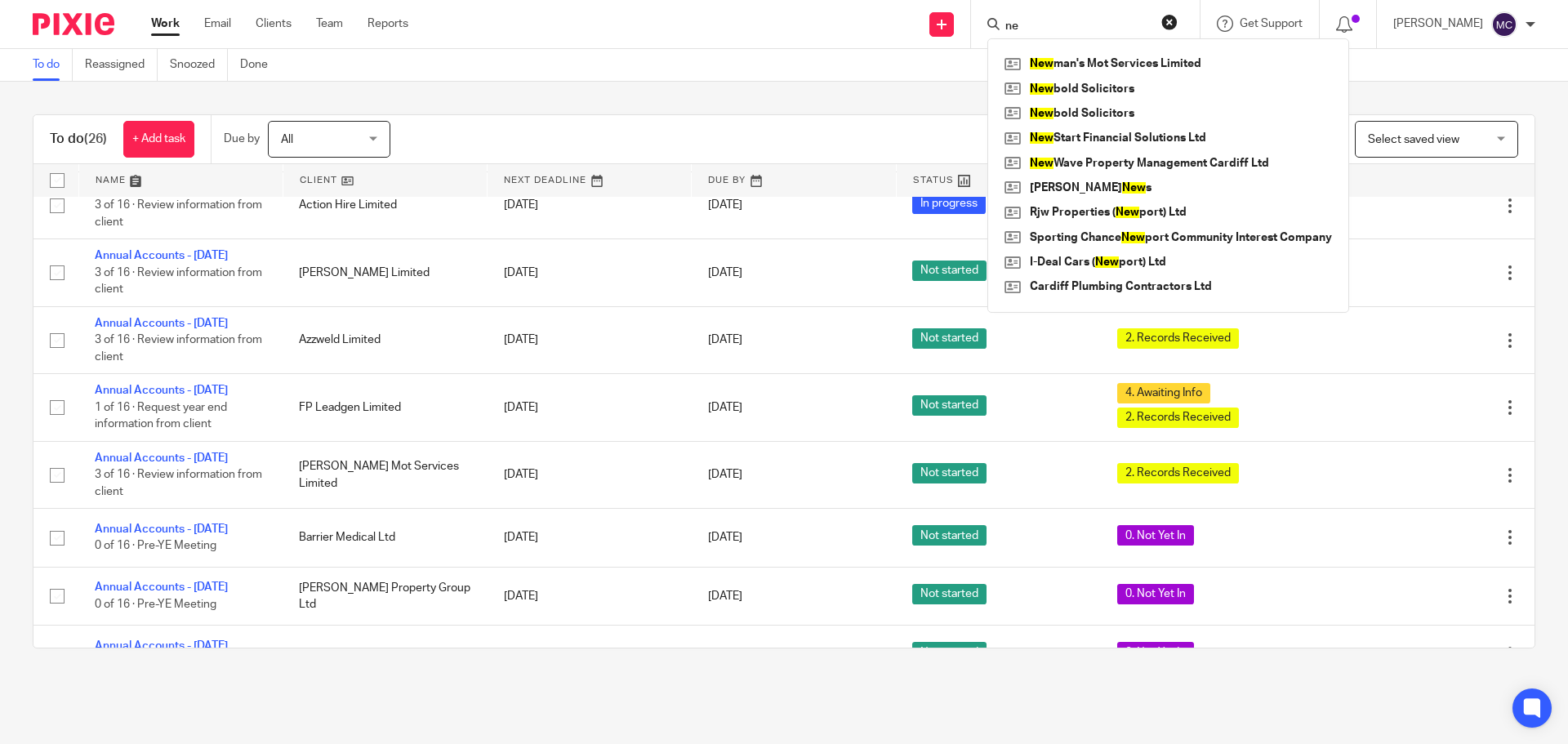
type input "n"
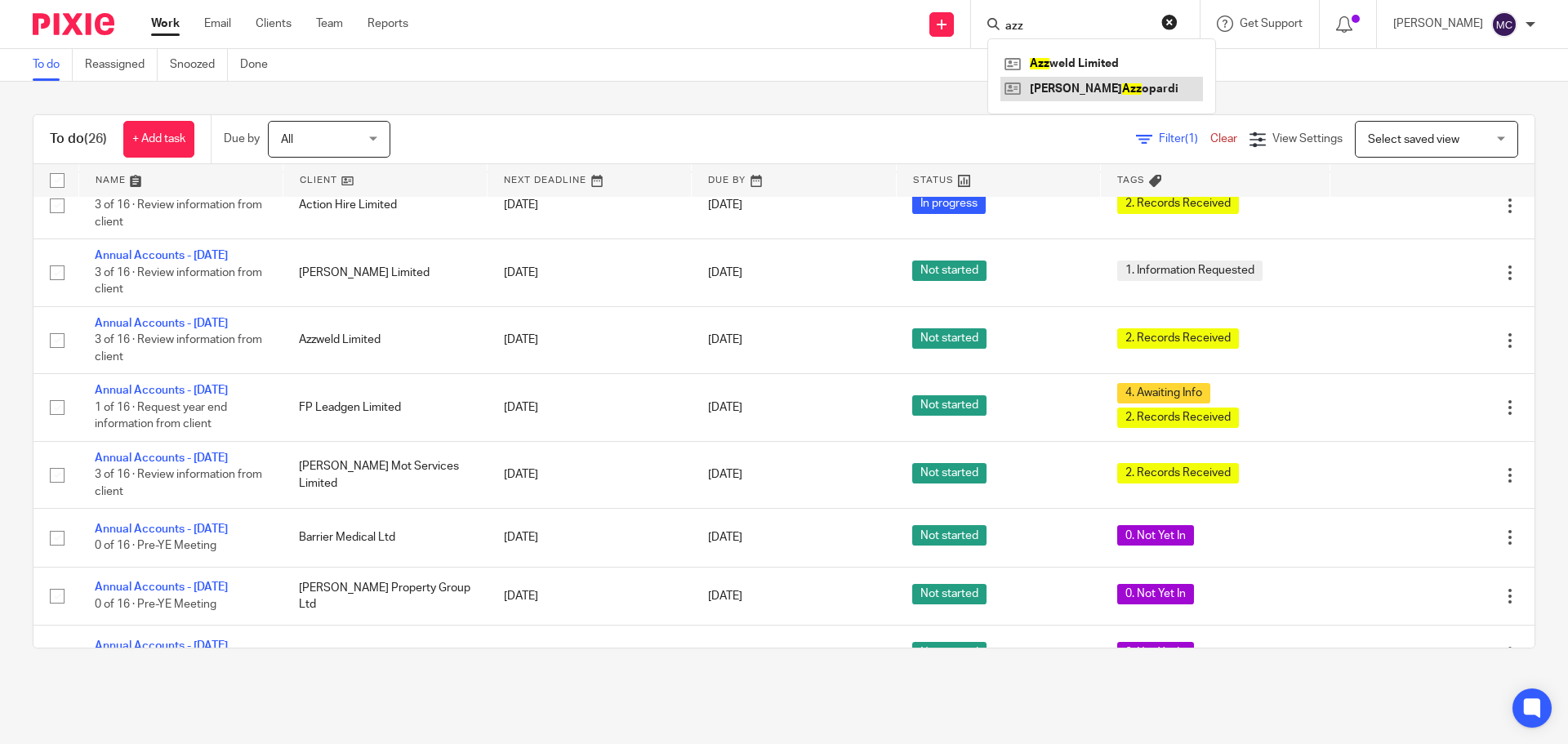
type input "azz"
click at [1136, 86] on link at bounding box center [1101, 88] width 203 height 24
